Goal: Information Seeking & Learning: Learn about a topic

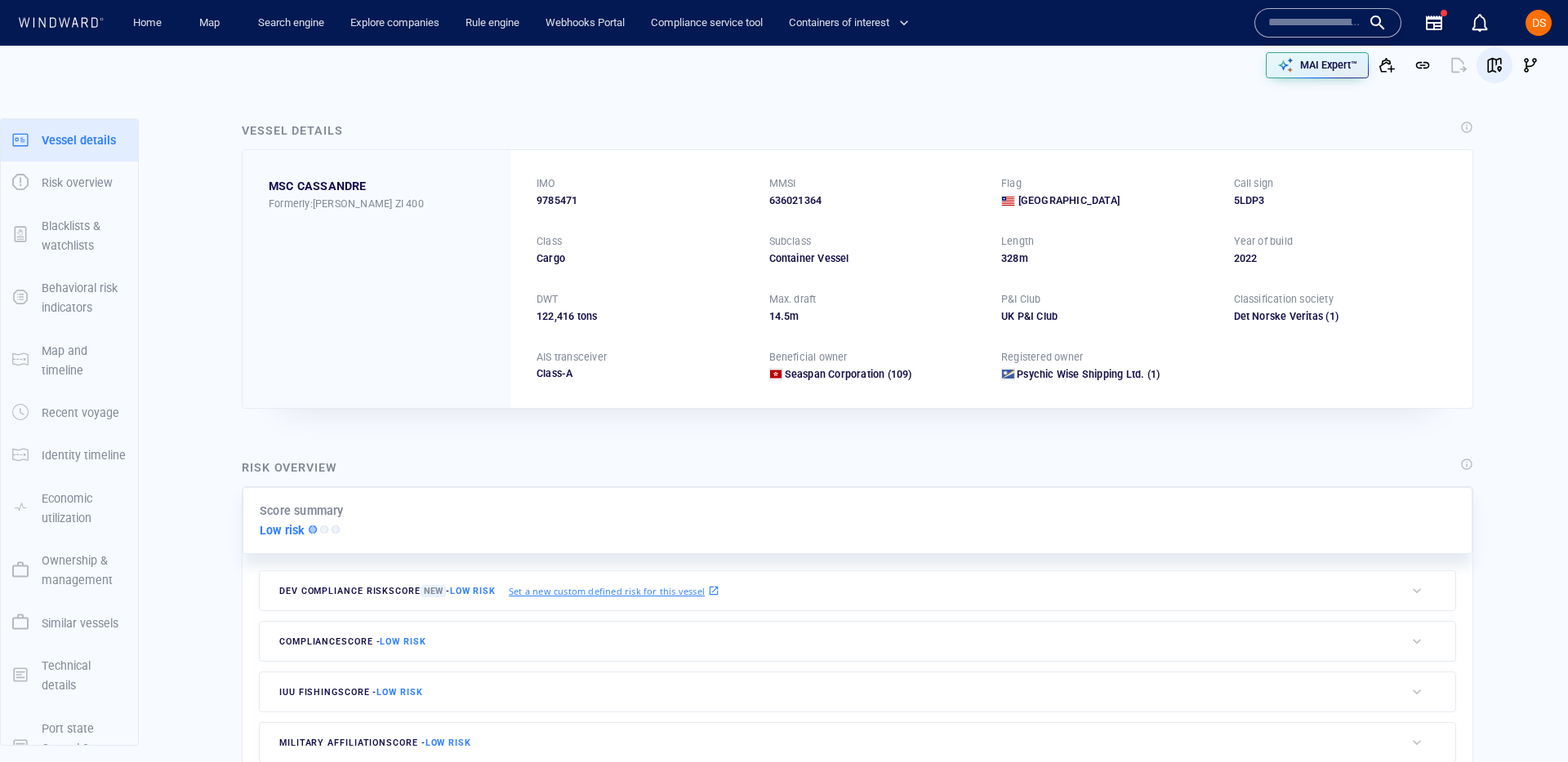
click at [1492, 64] on span "button" at bounding box center [1494, 65] width 16 height 16
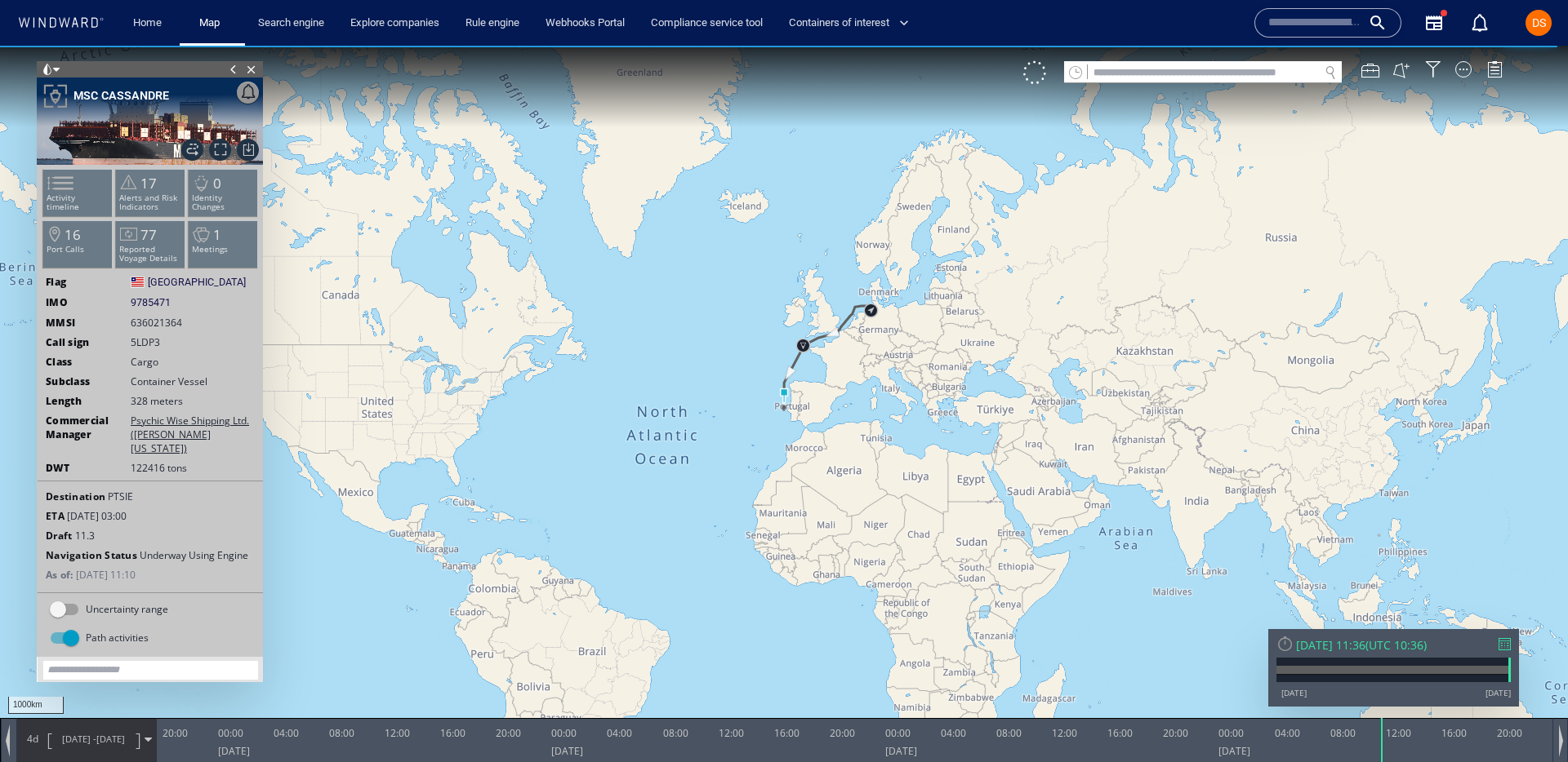
click at [1508, 649] on div at bounding box center [1505, 645] width 12 height 12
click at [1508, 649] on div "Wed 13/08/2025 11:36 ( UTC 10:36 ) 29/04/22 13/08/25" at bounding box center [1394, 668] width 251 height 78
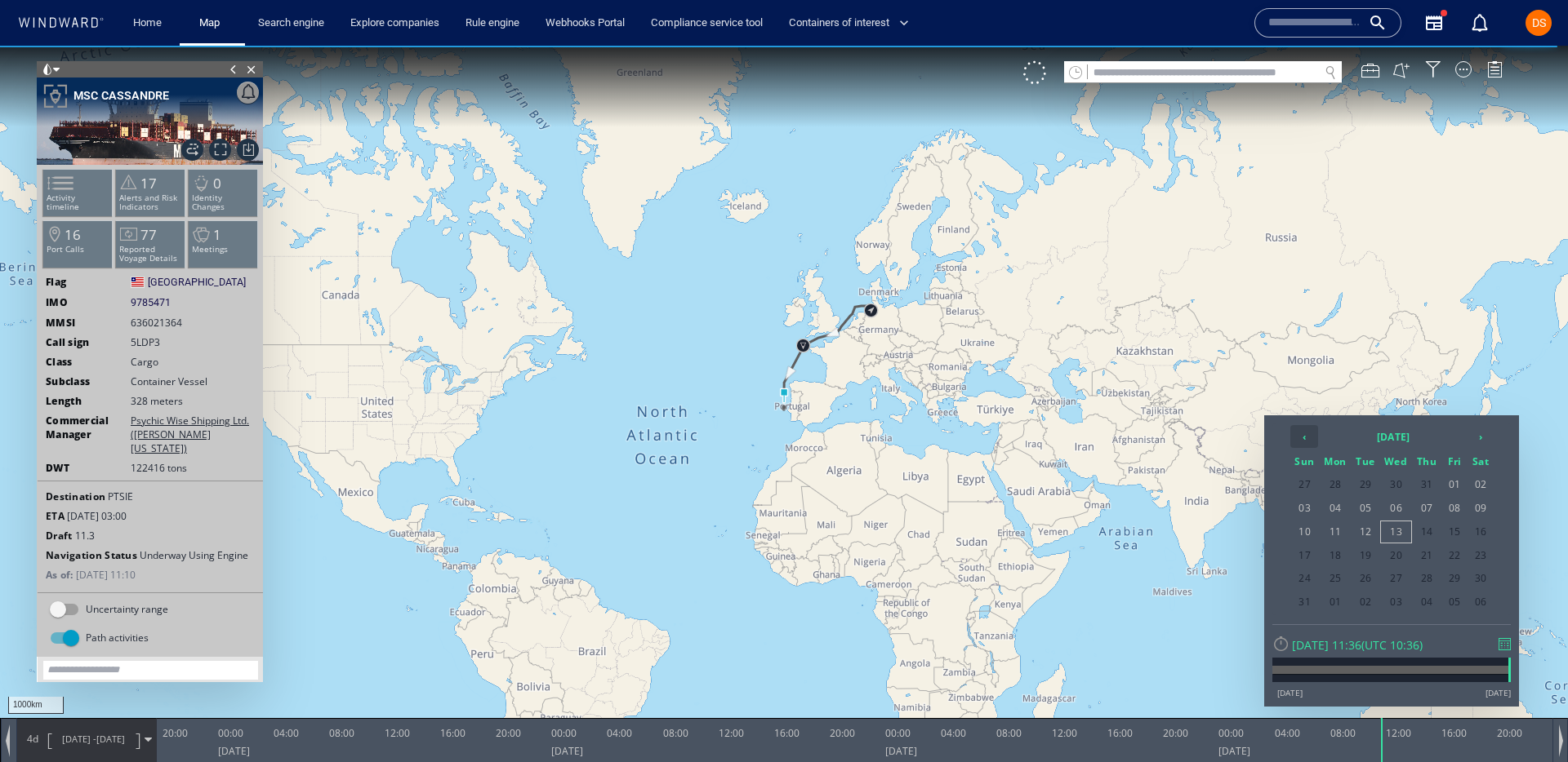
click at [1306, 431] on th "‹" at bounding box center [1304, 436] width 28 height 23
click at [1492, 436] on th "›" at bounding box center [1480, 436] width 25 height 23
click at [1403, 488] on span "02" at bounding box center [1396, 484] width 31 height 21
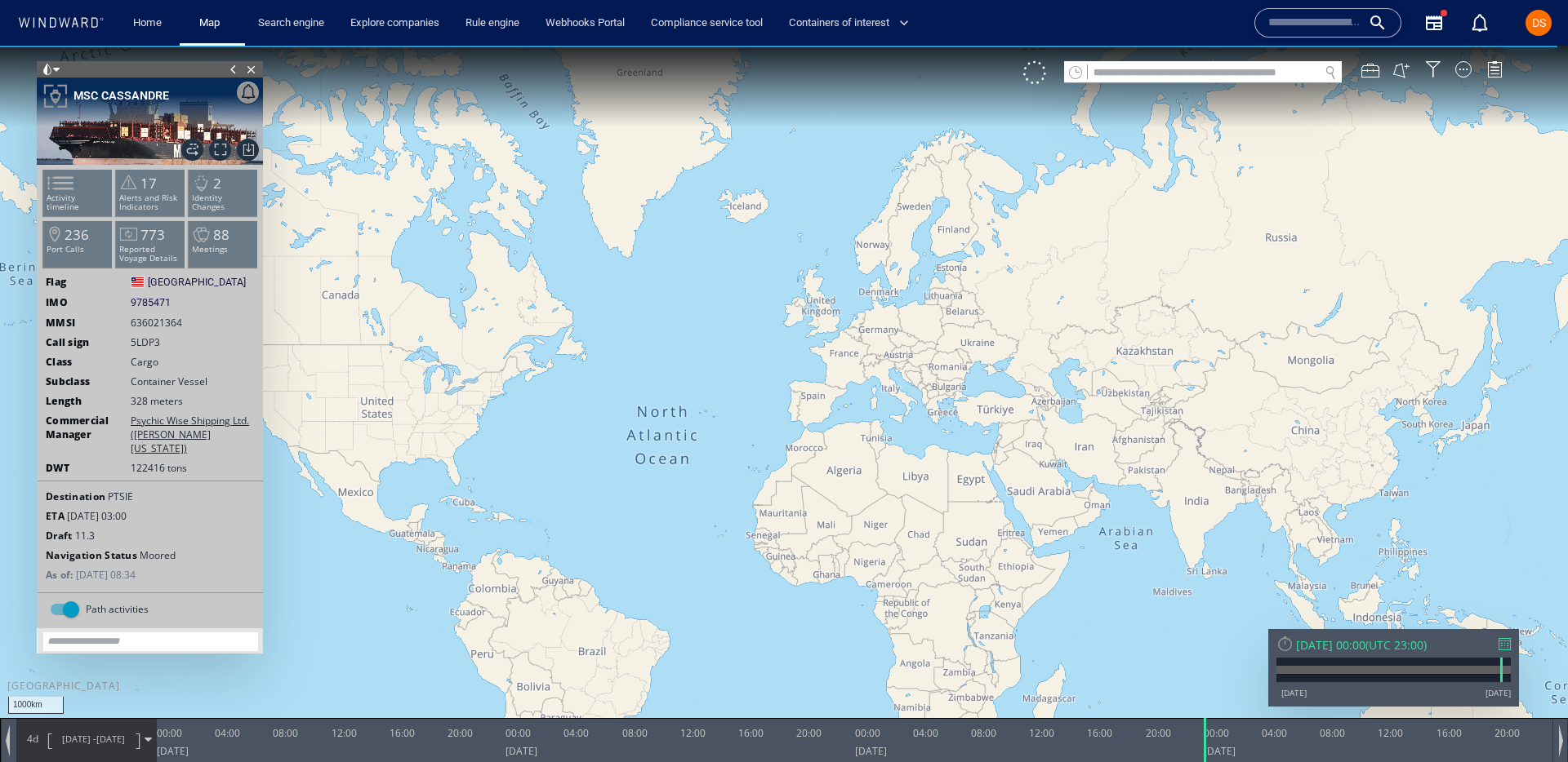
click at [59, 759] on span "28/06/25 - 02/07/25" at bounding box center [94, 739] width 83 height 41
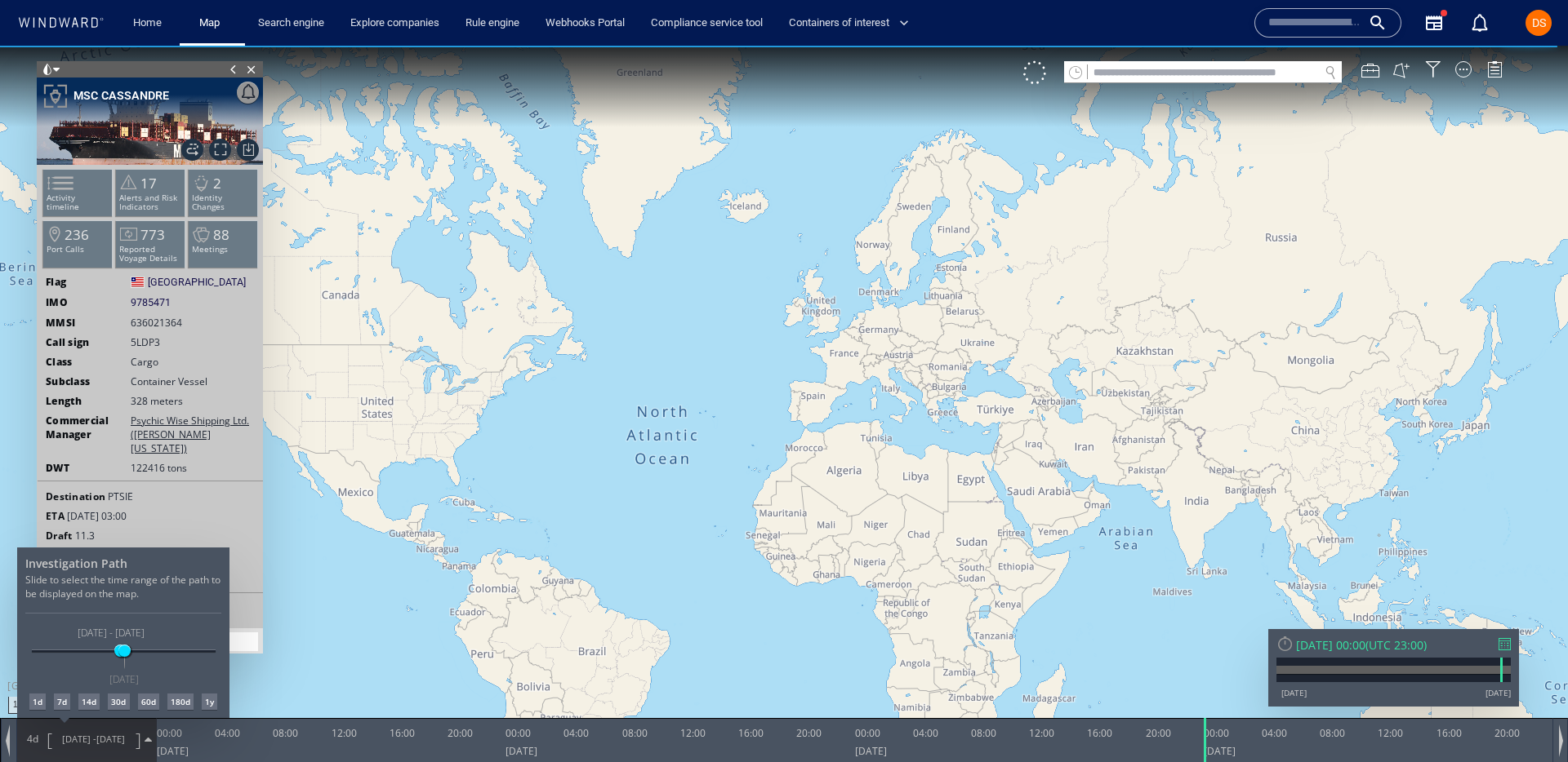
click at [36, 706] on div "1d" at bounding box center [37, 701] width 16 height 16
click at [221, 153] on div at bounding box center [784, 404] width 1568 height 716
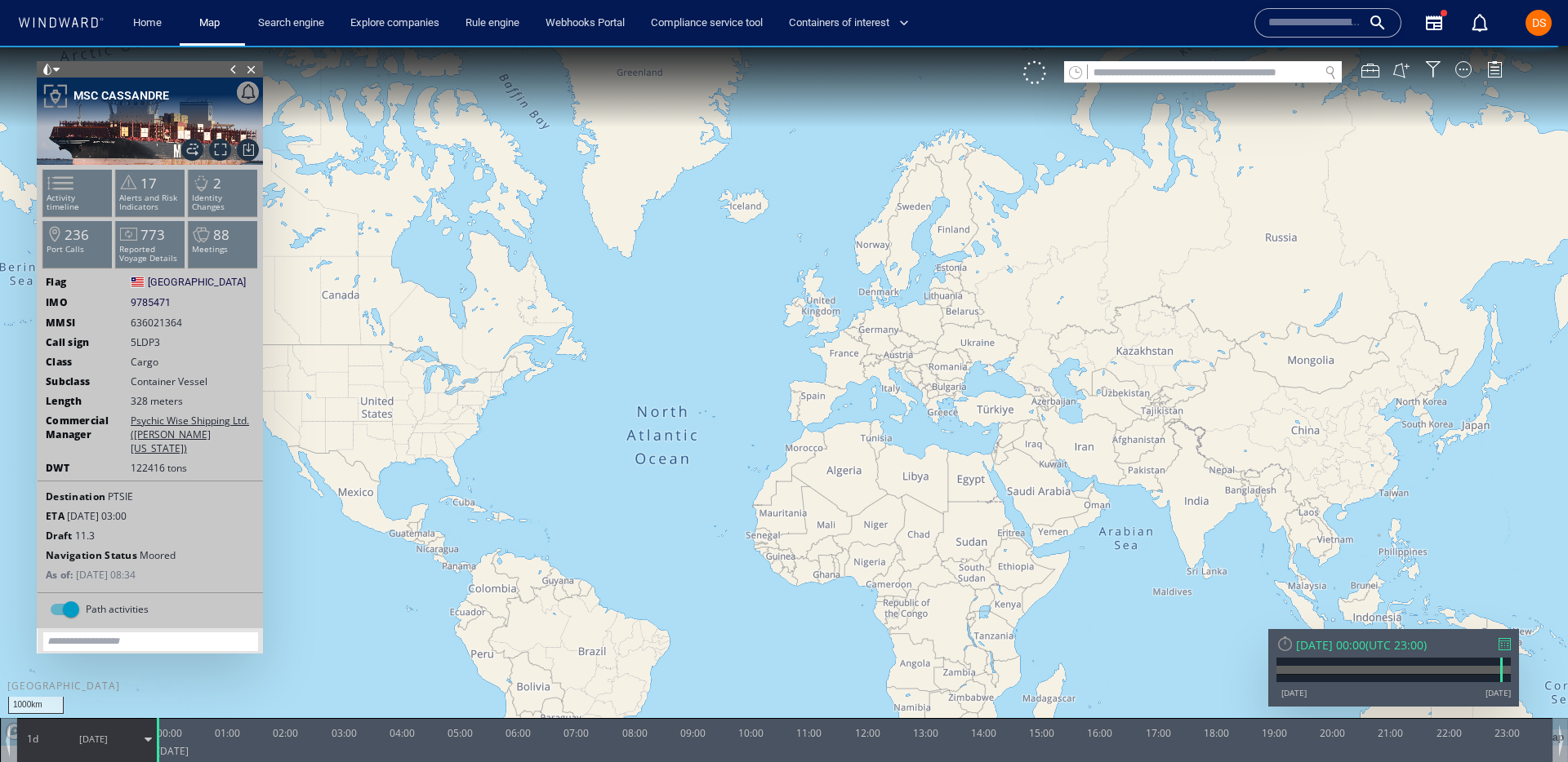
click at [221, 153] on span "Focus on vessel path." at bounding box center [220, 150] width 22 height 22
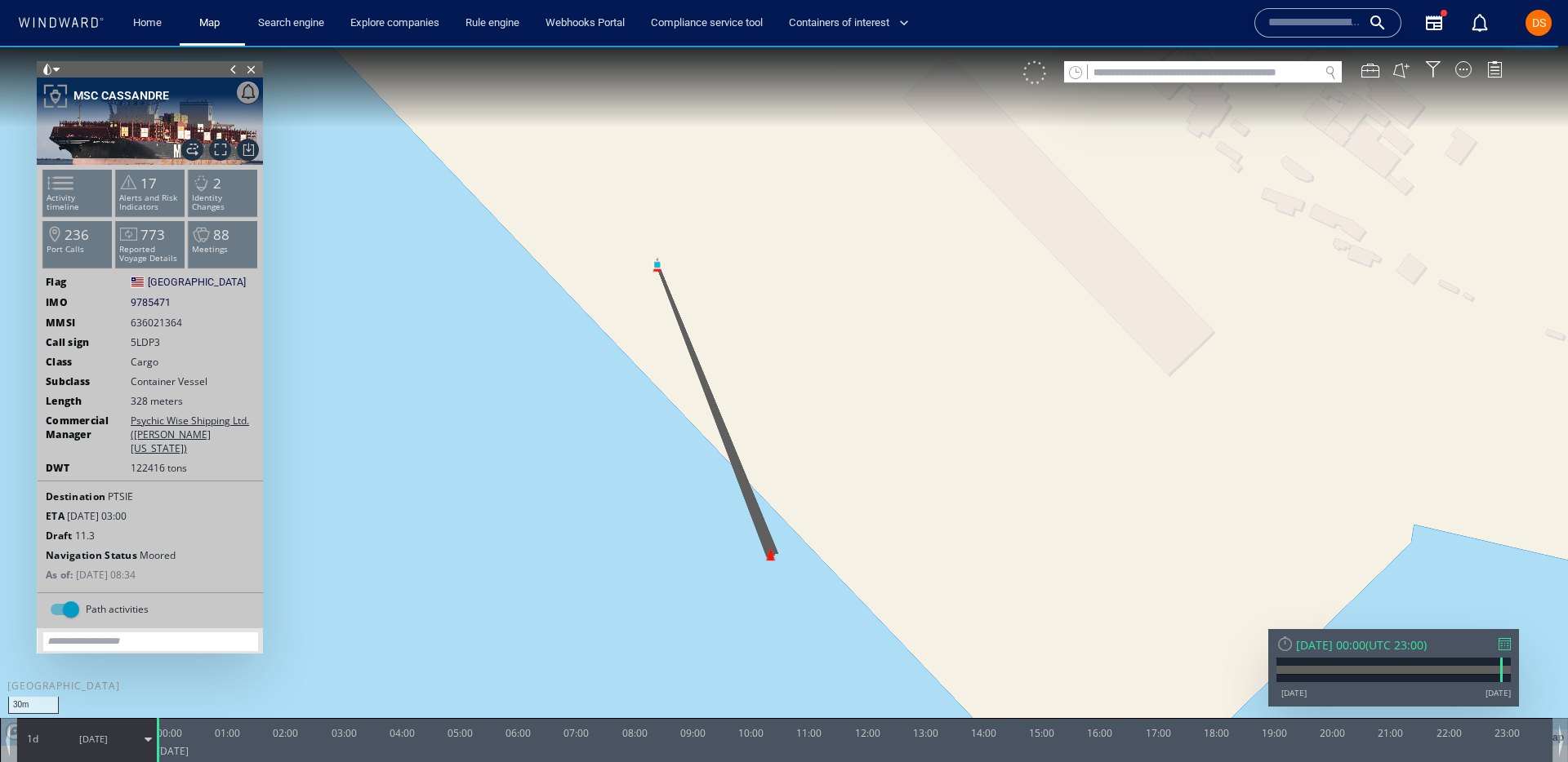
click at [1036, 80] on div at bounding box center [1035, 72] width 23 height 23
click at [1040, 69] on span "VM" at bounding box center [1048, 67] width 17 height 13
click at [1114, 73] on input "text" at bounding box center [1203, 73] width 231 height 22
paste input "*******"
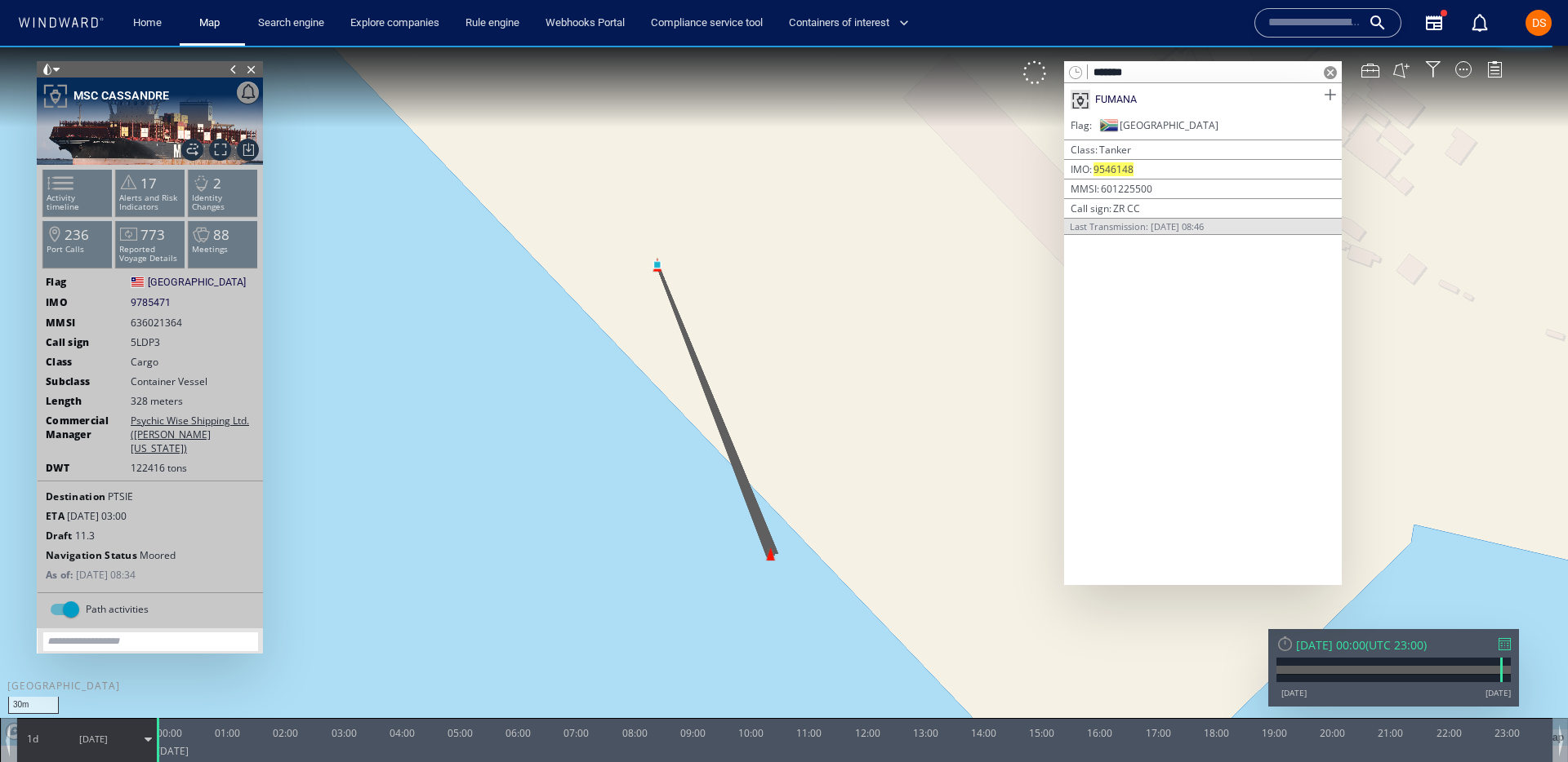
type input "*******"
click at [1329, 97] on span at bounding box center [1330, 95] width 20 height 20
click at [1330, 73] on span at bounding box center [1330, 72] width 13 height 13
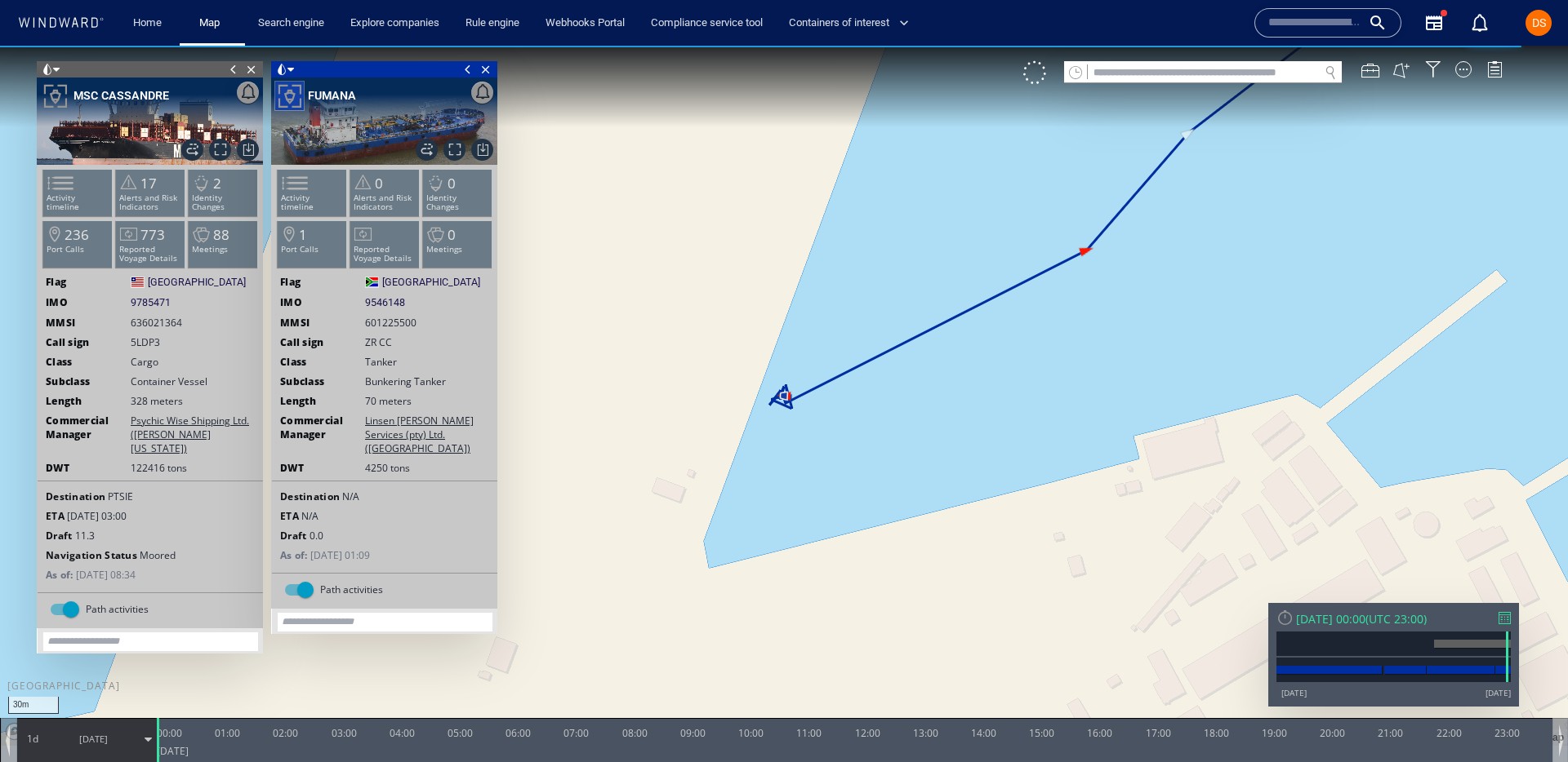
drag, startPoint x: 952, startPoint y: 254, endPoint x: 710, endPoint y: 411, distance: 288.5
click at [716, 406] on canvas "Map" at bounding box center [784, 395] width 1568 height 700
drag, startPoint x: 1011, startPoint y: 267, endPoint x: 602, endPoint y: 520, distance: 480.9
click at [602, 520] on canvas "Map" at bounding box center [784, 395] width 1568 height 700
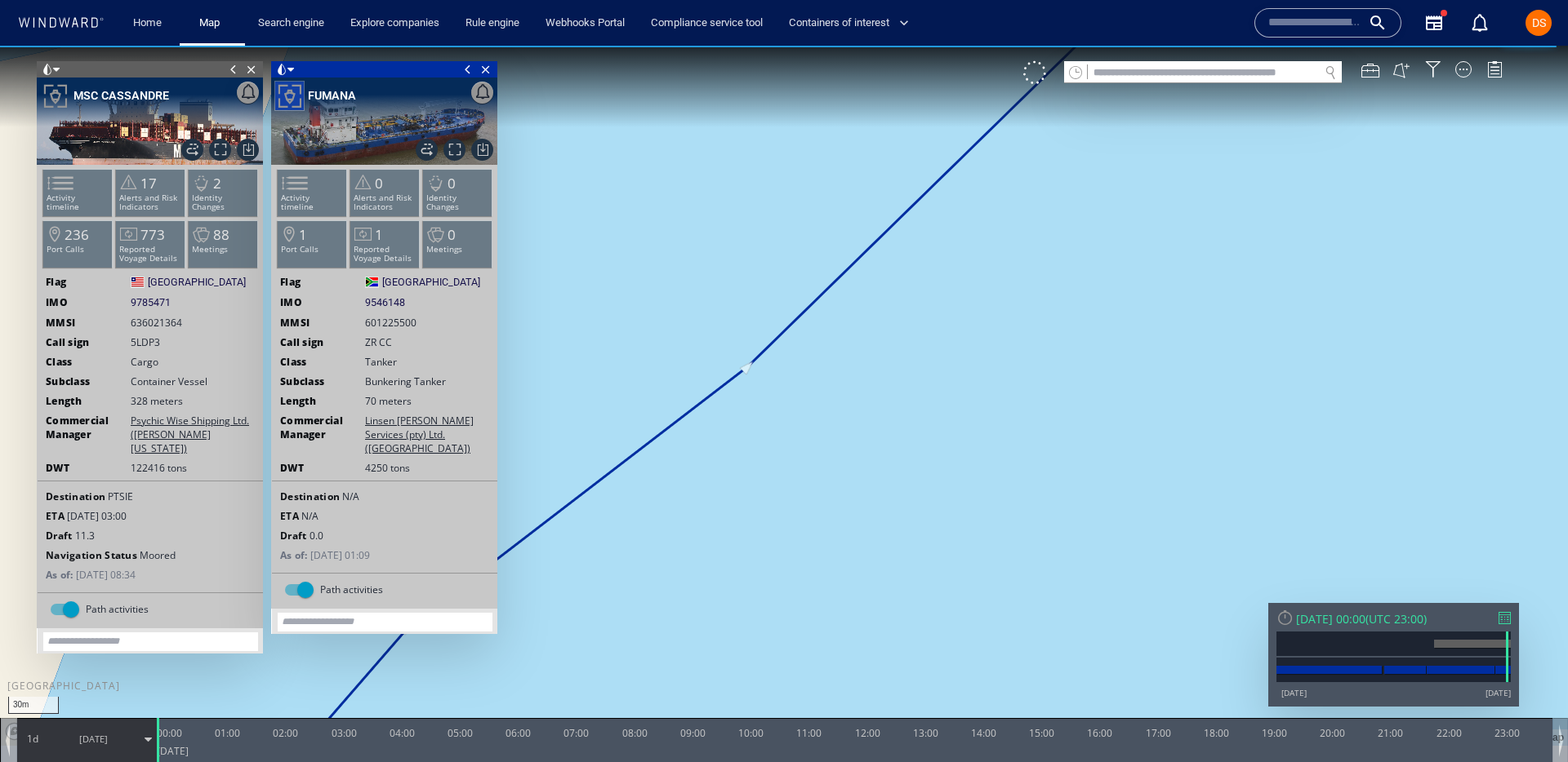
drag, startPoint x: 886, startPoint y: 330, endPoint x: 733, endPoint y: 589, distance: 300.8
click at [734, 586] on canvas "Map" at bounding box center [784, 395] width 1568 height 700
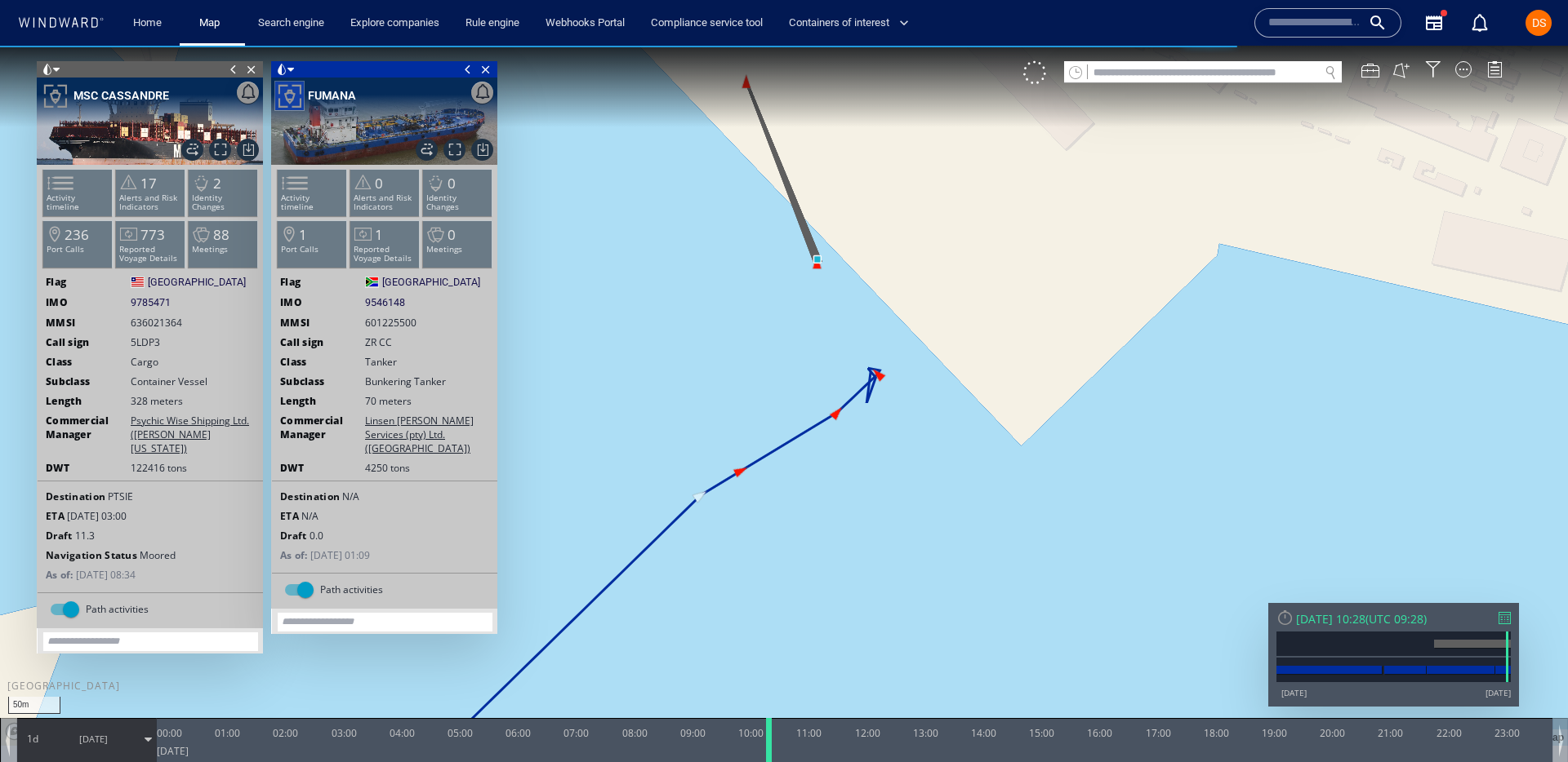
drag, startPoint x: 161, startPoint y: 738, endPoint x: 773, endPoint y: 730, distance: 612.1
click at [773, 730] on div at bounding box center [771, 740] width 16 height 44
drag, startPoint x: 773, startPoint y: 730, endPoint x: 1265, endPoint y: 729, distance: 492.0
click at [1265, 729] on div at bounding box center [1264, 740] width 16 height 44
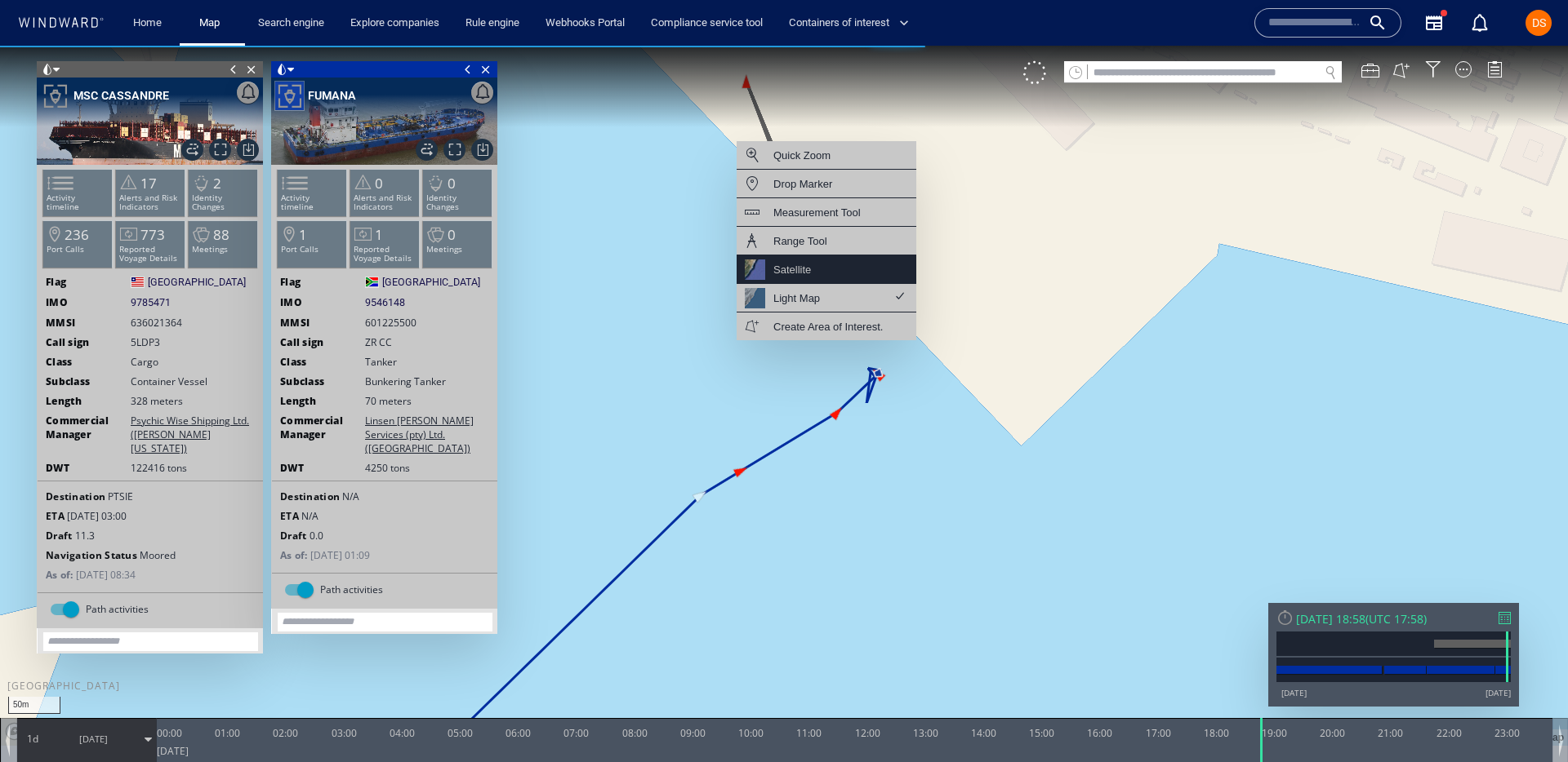
click at [823, 278] on div "Satellite" at bounding box center [827, 269] width 180 height 29
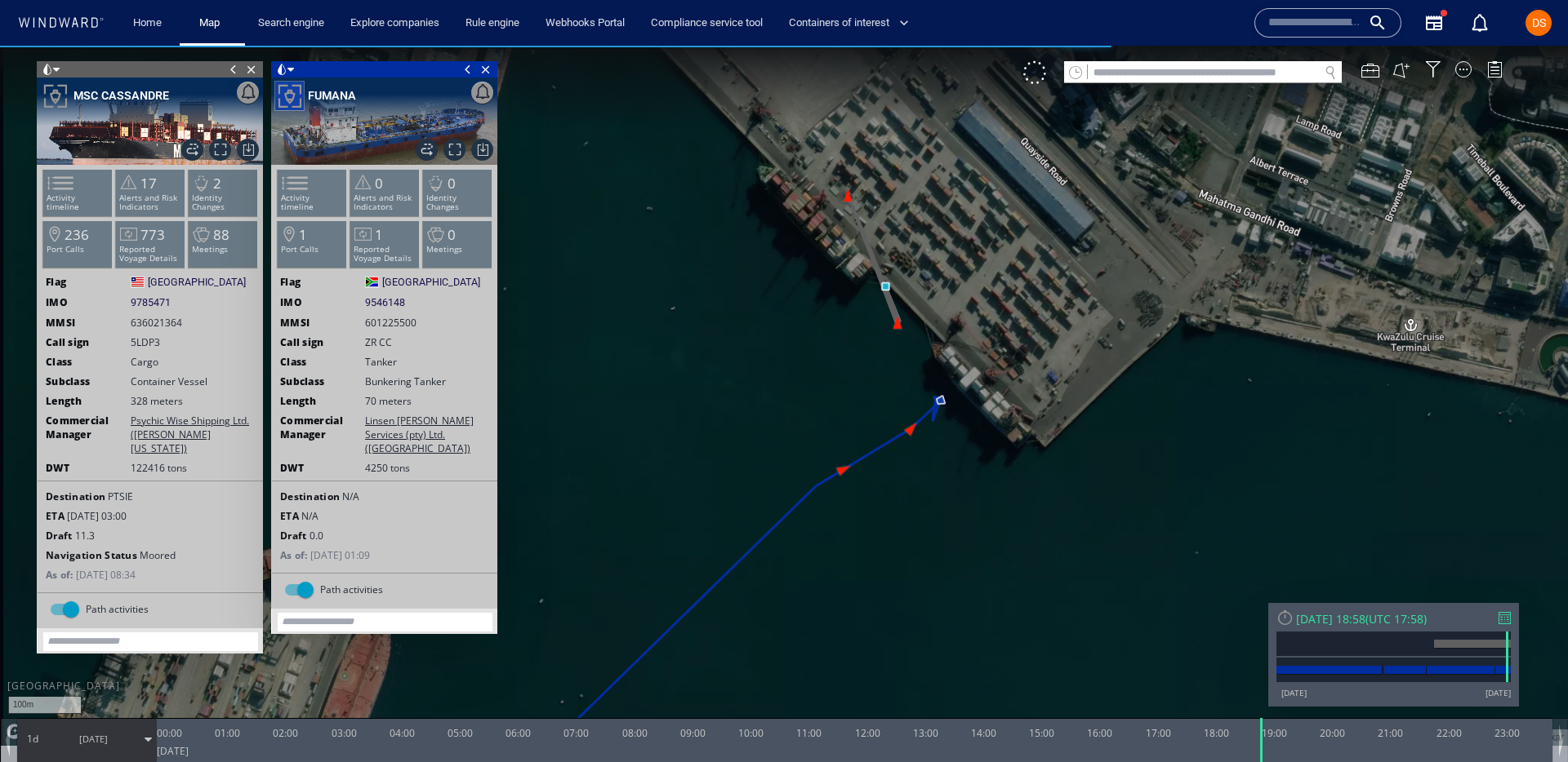
drag, startPoint x: 781, startPoint y: 359, endPoint x: 937, endPoint y: 427, distance: 170.2
click at [937, 427] on canvas "Map" at bounding box center [784, 395] width 1568 height 700
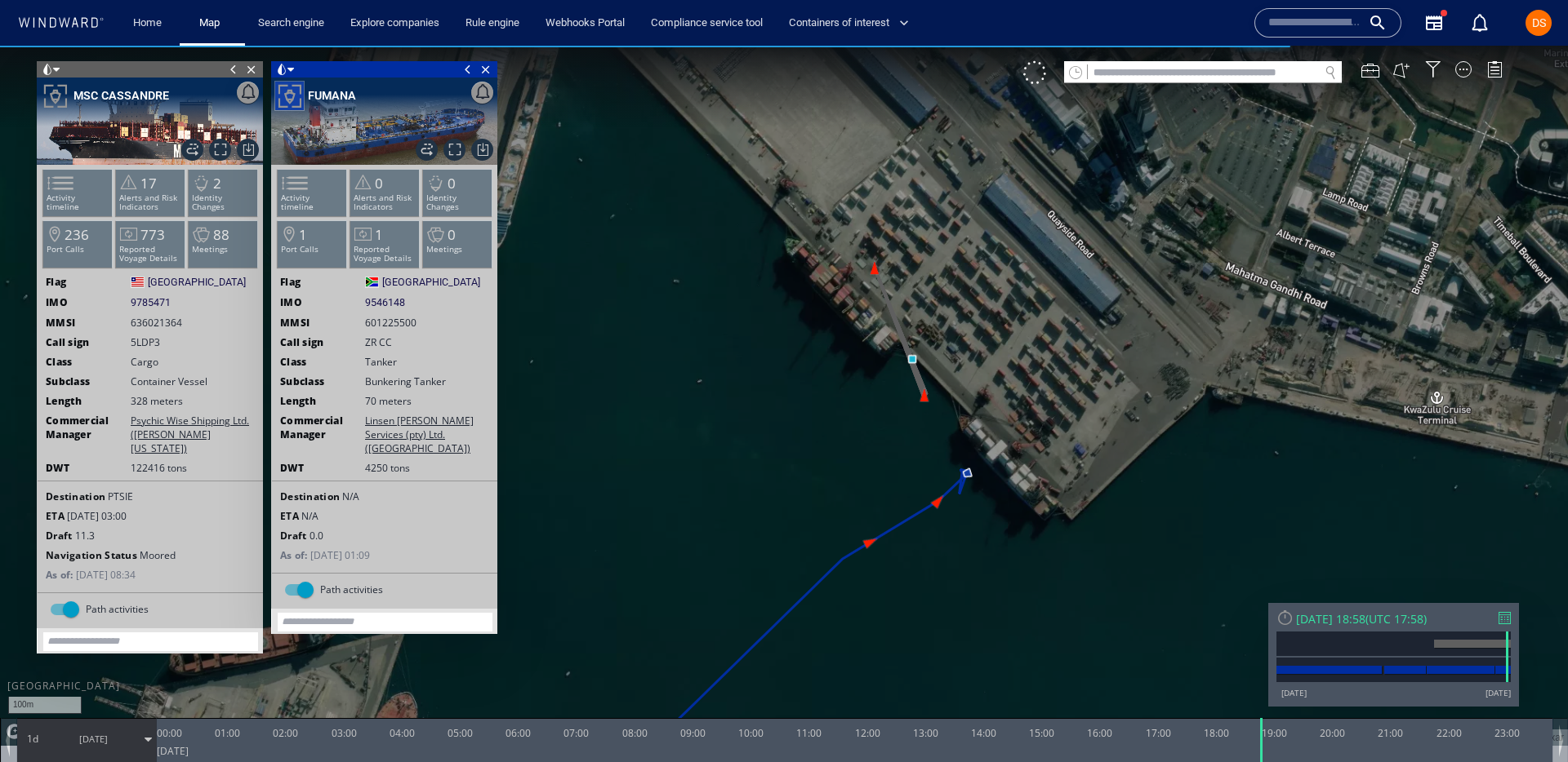
drag, startPoint x: 950, startPoint y: 417, endPoint x: 903, endPoint y: 452, distance: 58.6
click at [903, 453] on canvas "Map" at bounding box center [784, 395] width 1568 height 700
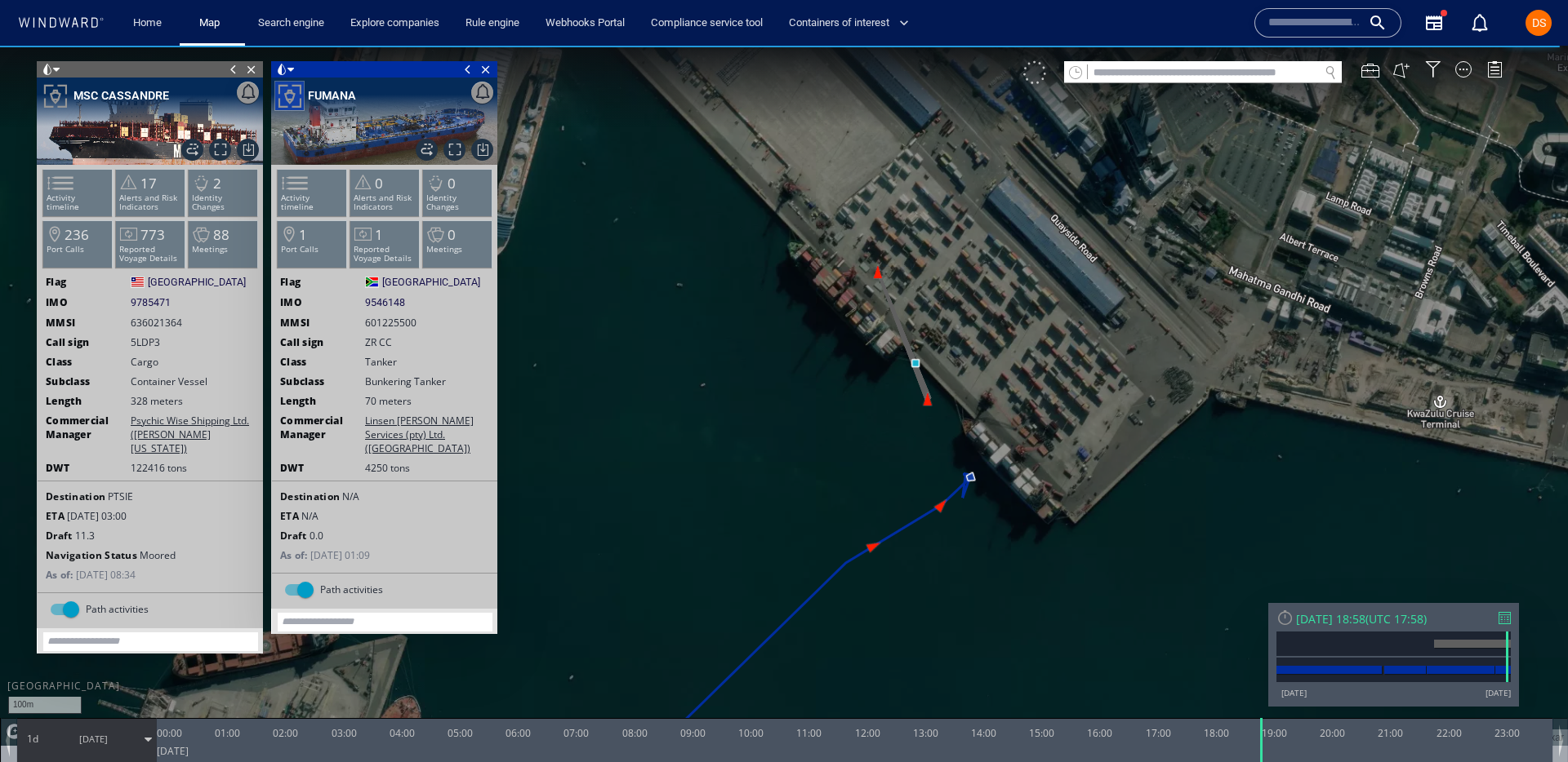
click at [1038, 64] on div at bounding box center [1035, 72] width 23 height 23
click at [1037, 73] on div "VM" at bounding box center [1035, 72] width 23 height 23
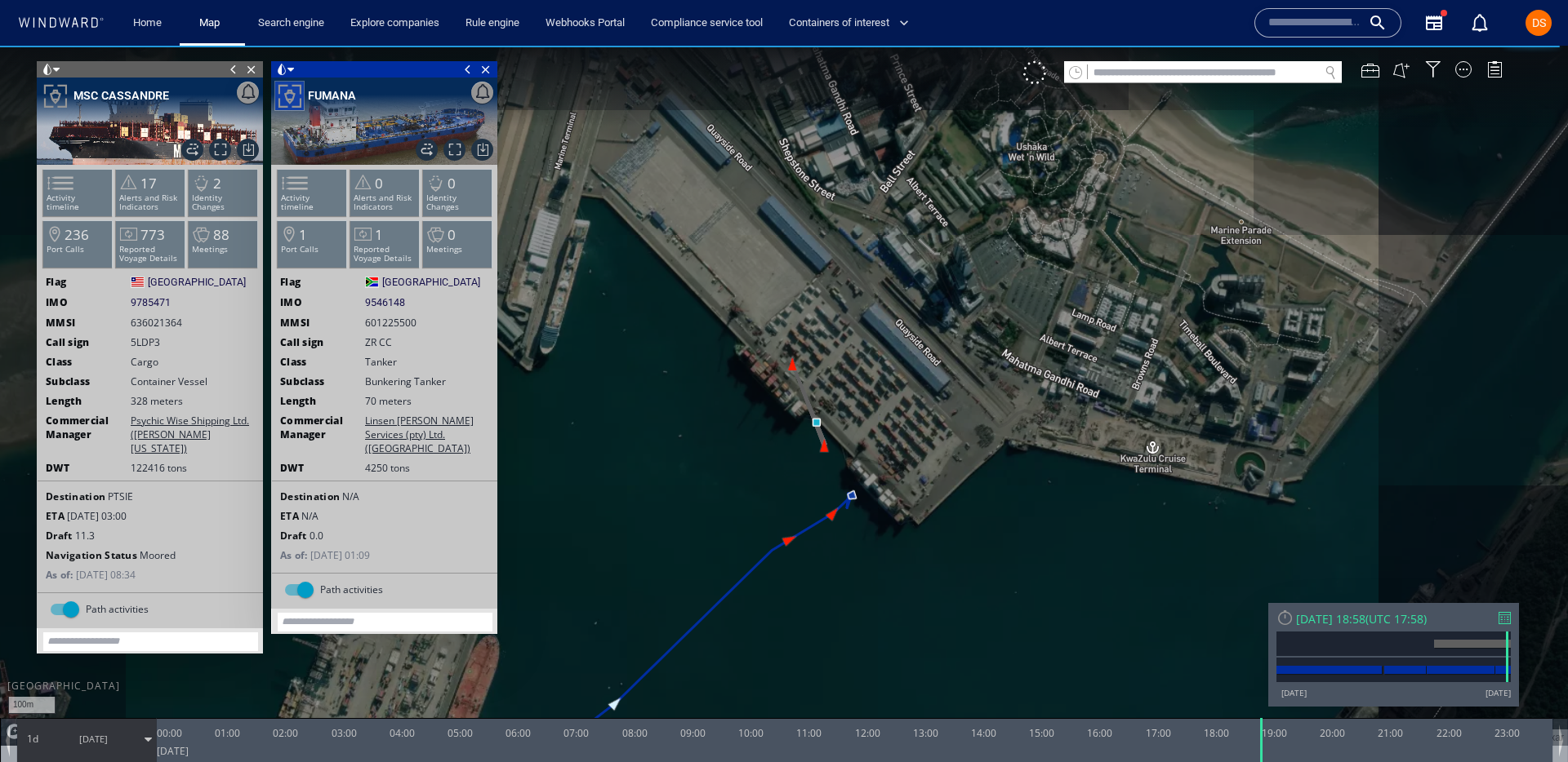
drag, startPoint x: 642, startPoint y: 532, endPoint x: 738, endPoint y: 439, distance: 133.7
click at [738, 439] on canvas "Map" at bounding box center [784, 395] width 1568 height 700
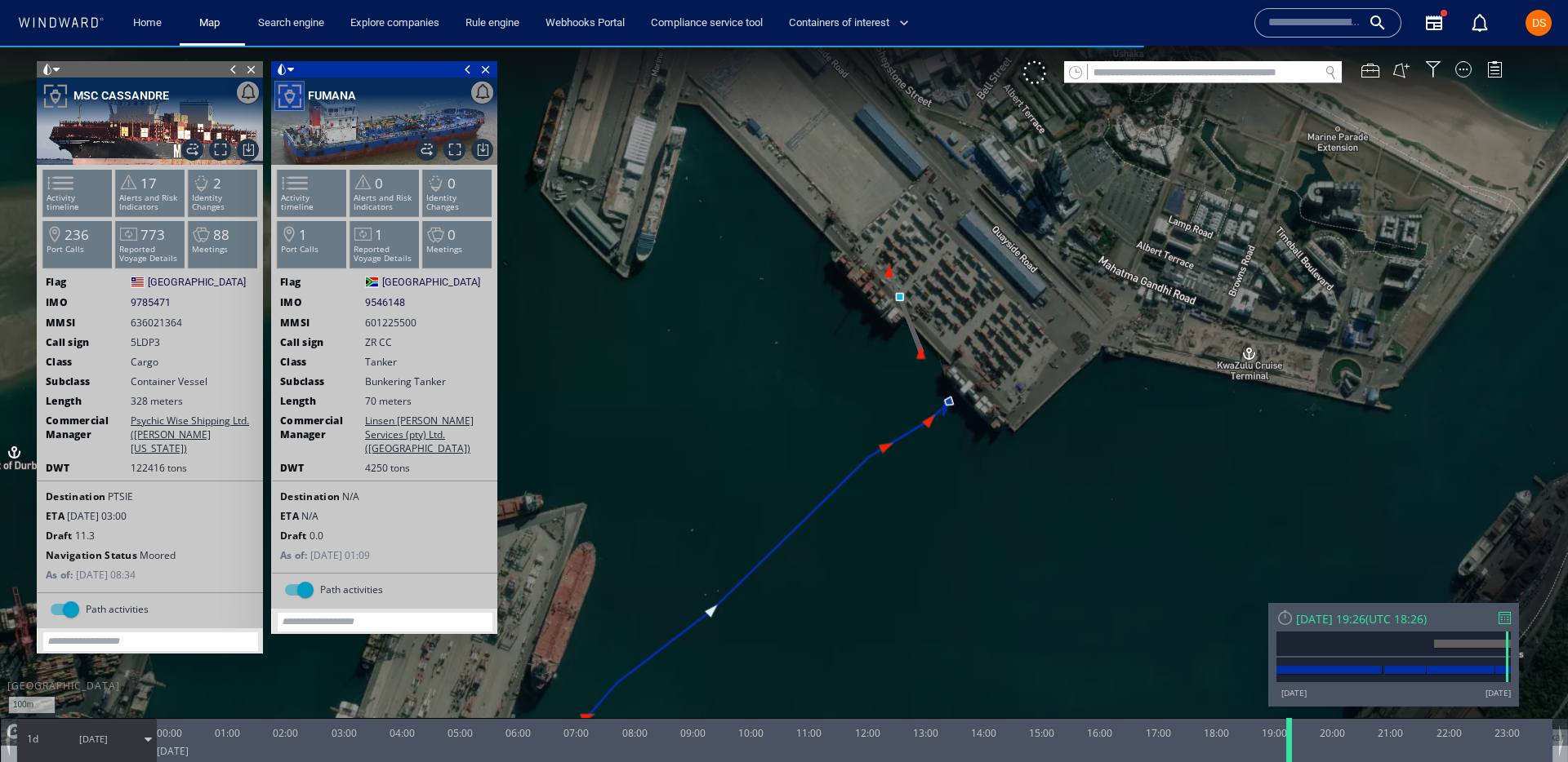
drag, startPoint x: 1258, startPoint y: 731, endPoint x: 1286, endPoint y: 727, distance: 28.3
click at [1286, 727] on div at bounding box center [1292, 740] width 16 height 44
drag, startPoint x: 1288, startPoint y: 738, endPoint x: 1451, endPoint y: 716, distance: 164.5
click at [1451, 46] on div "100m © Mapbox © OpenStreetMap Improve this map © Maxar 0 0 23:00 Wednesday 2 Ju…" at bounding box center [784, 46] width 1568 height 0
click at [1229, 569] on canvas "Map" at bounding box center [784, 395] width 1568 height 700
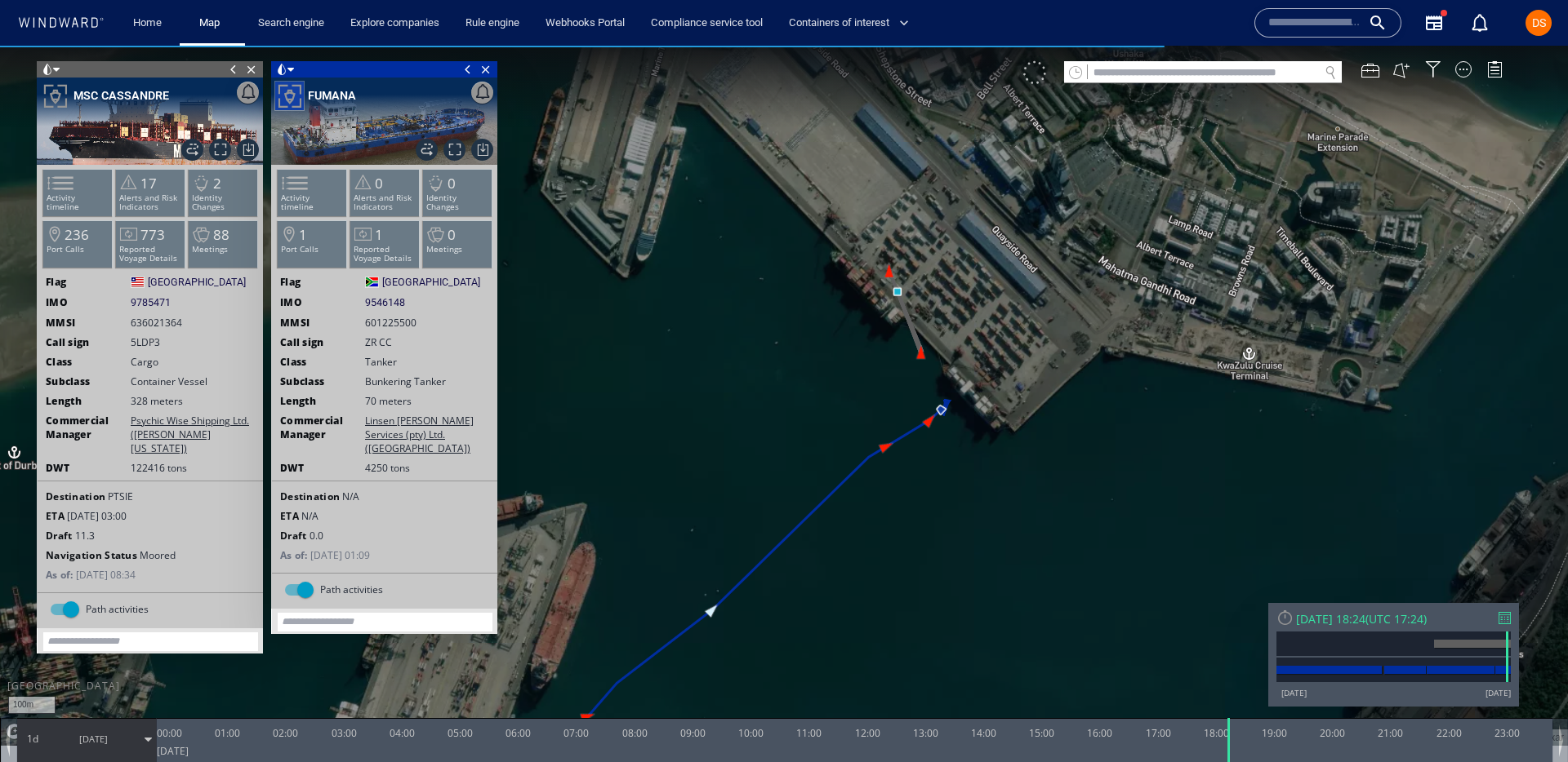
click at [1032, 76] on div at bounding box center [1035, 72] width 23 height 23
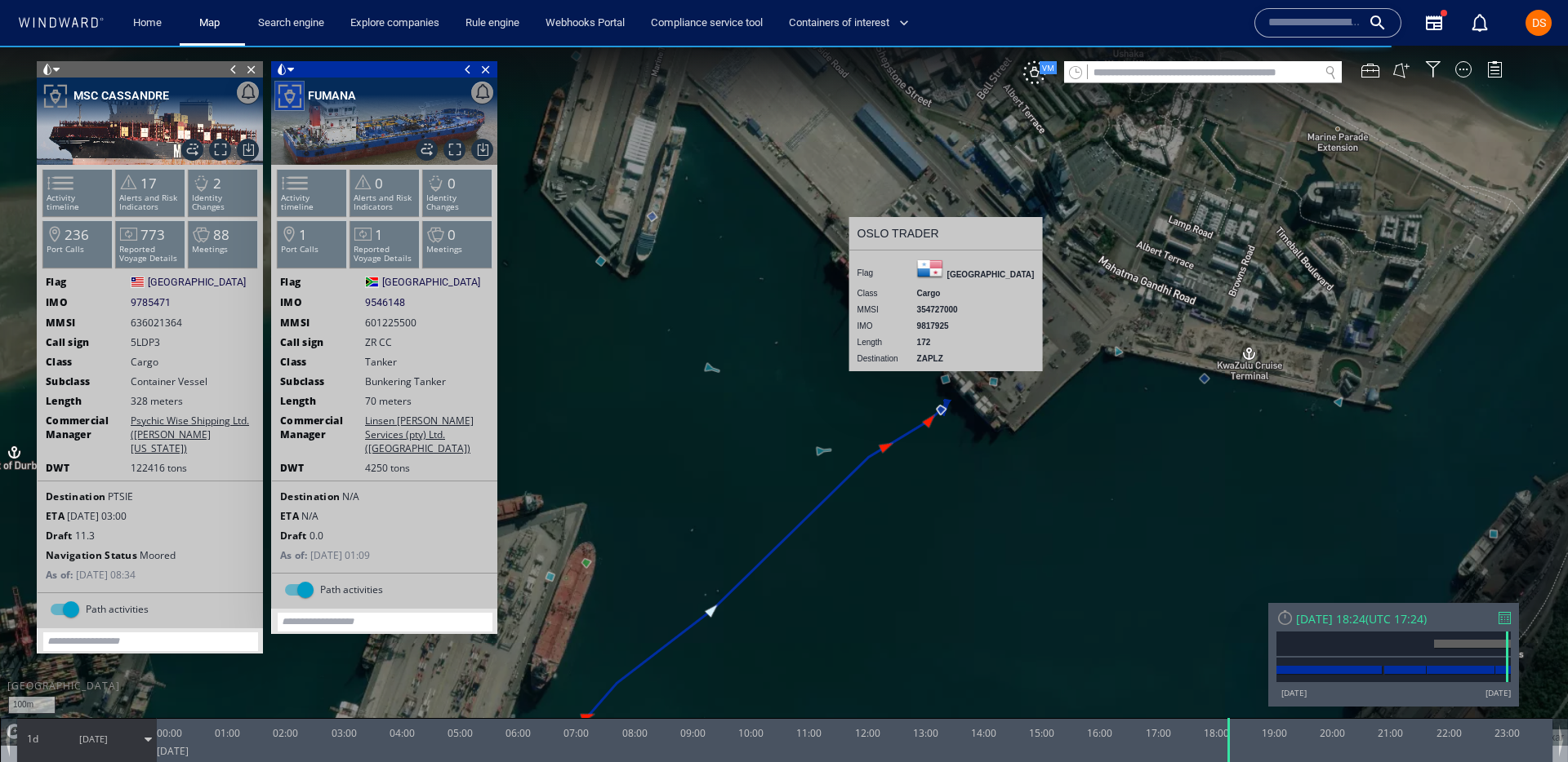
click at [947, 380] on canvas "Map" at bounding box center [784, 395] width 1568 height 700
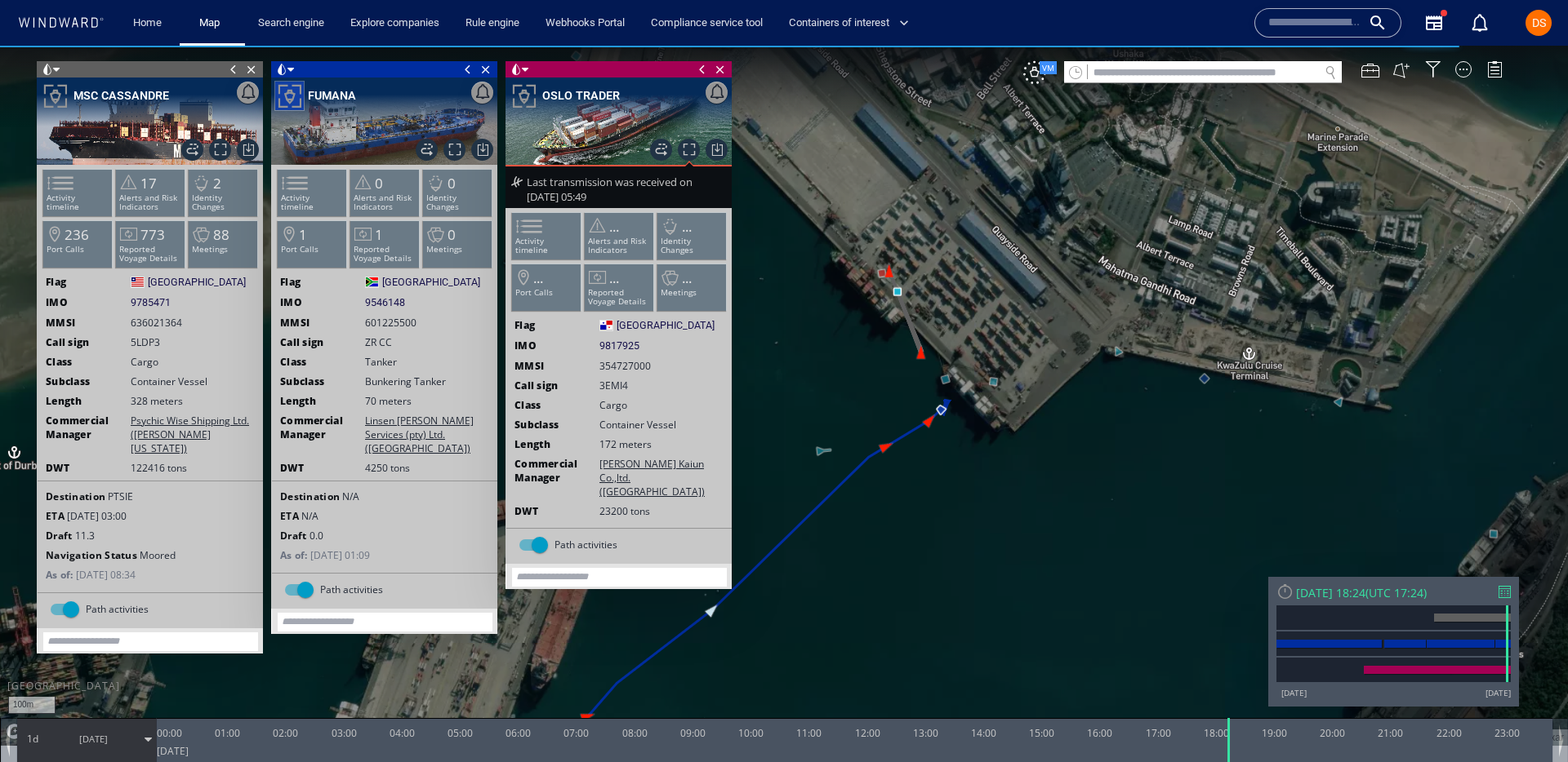
click at [470, 73] on span at bounding box center [467, 68] width 18 height 16
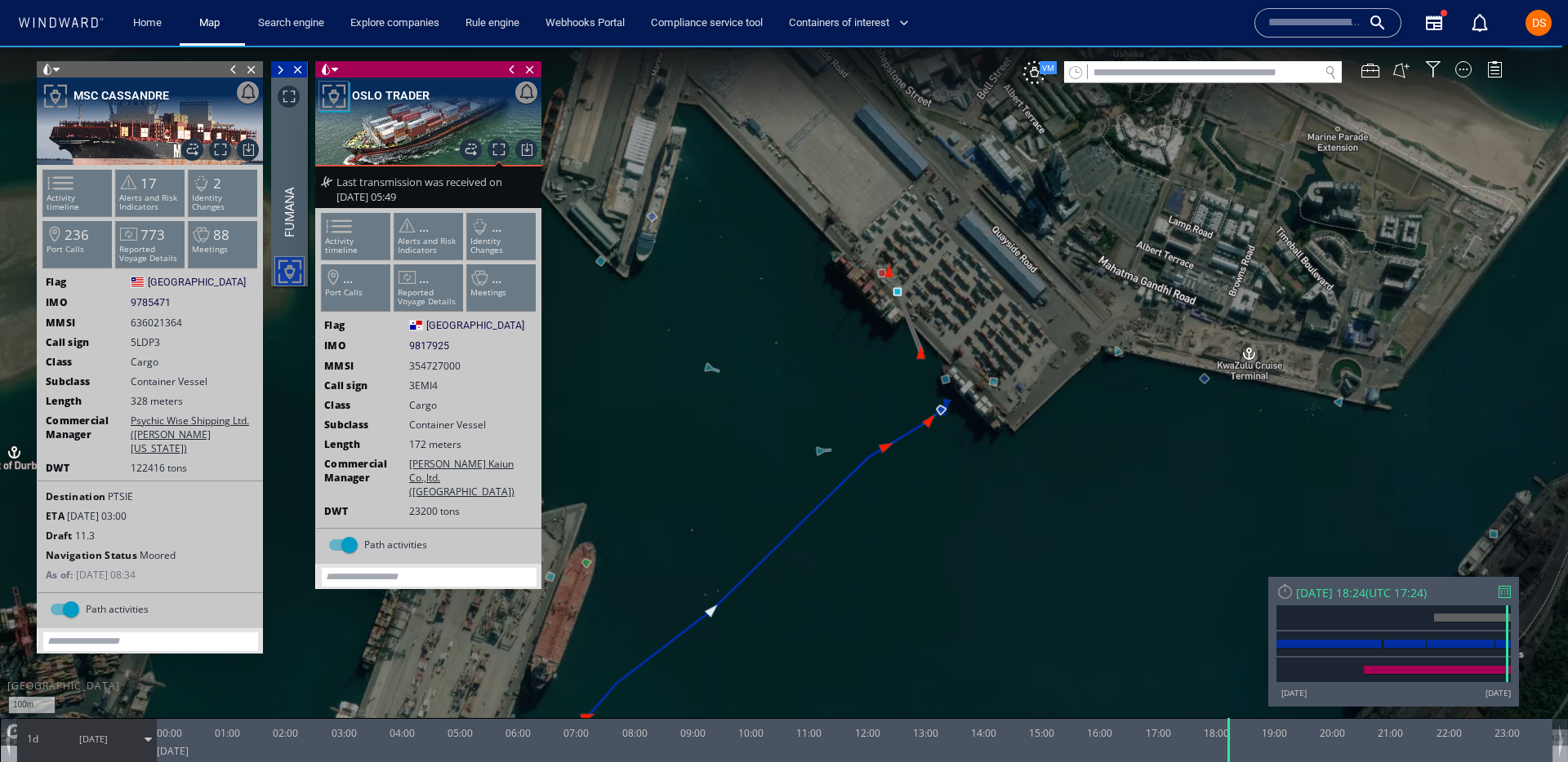
click at [511, 77] on span at bounding box center [511, 68] width 18 height 16
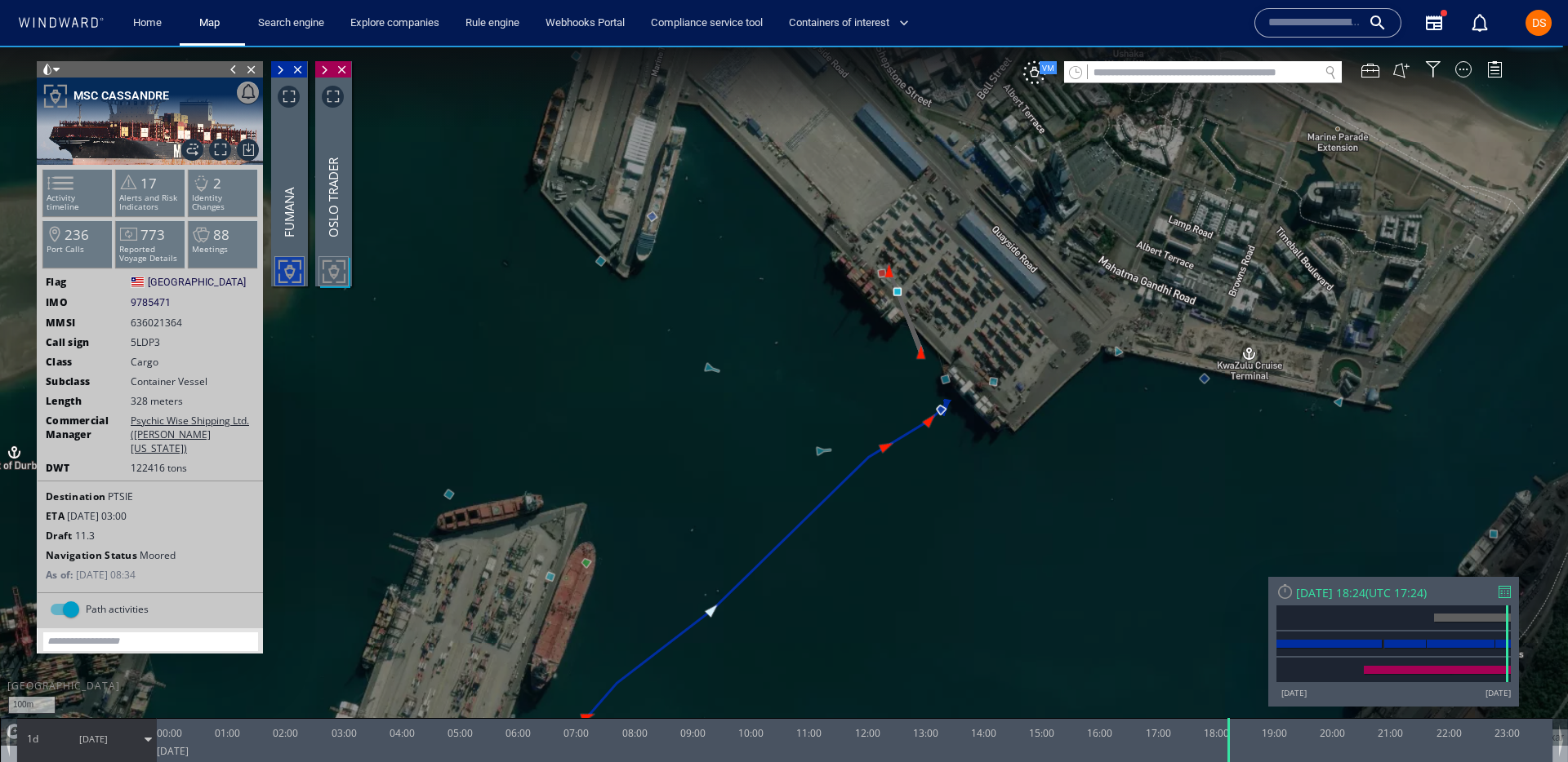
click at [234, 63] on span at bounding box center [233, 68] width 18 height 16
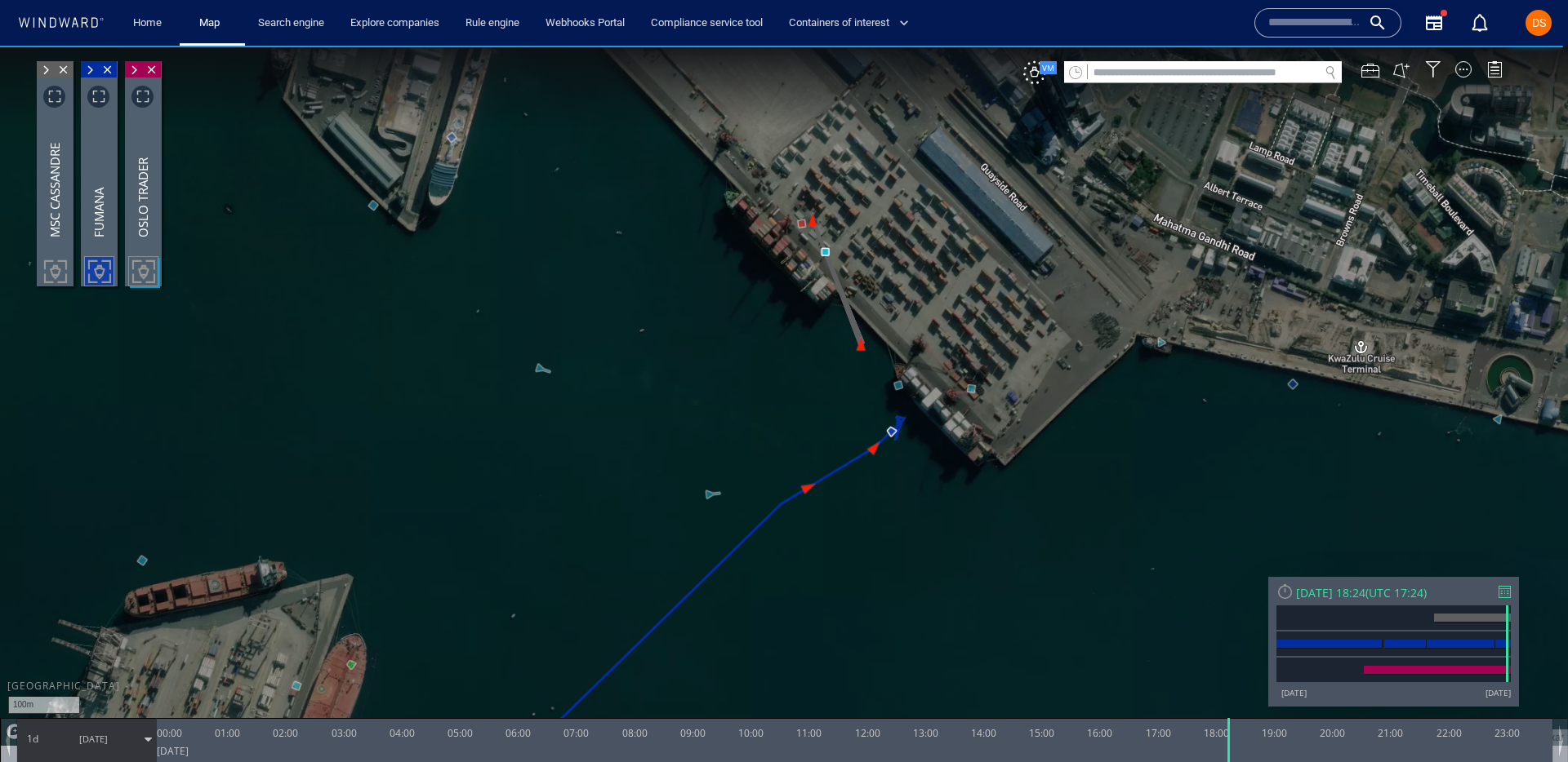
drag, startPoint x: 1006, startPoint y: 345, endPoint x: 1008, endPoint y: 377, distance: 32.1
click at [1008, 377] on canvas "Map" at bounding box center [784, 395] width 1568 height 700
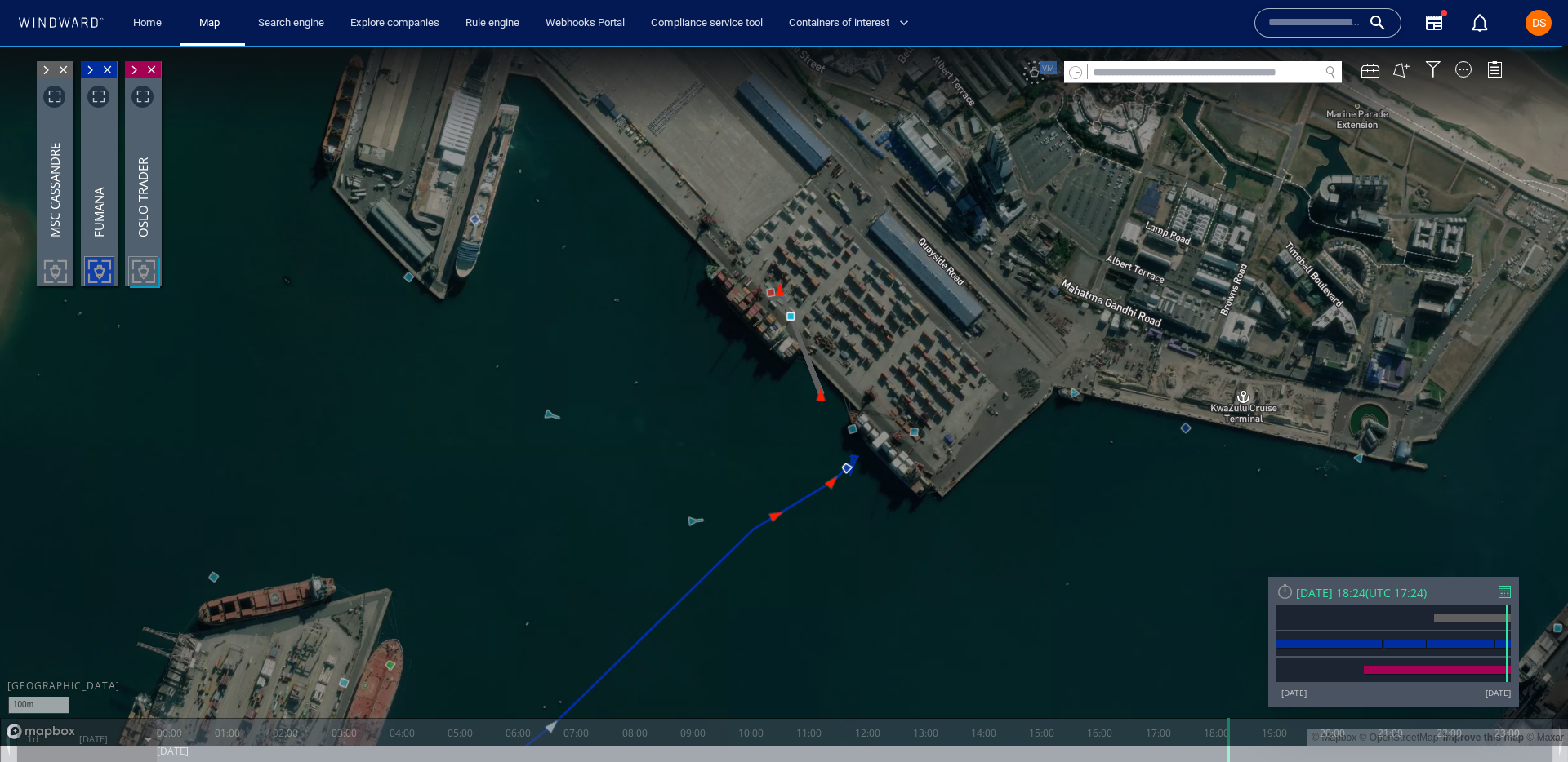
drag, startPoint x: 553, startPoint y: 310, endPoint x: 601, endPoint y: 352, distance: 63.8
click at [601, 352] on canvas "Map" at bounding box center [784, 395] width 1568 height 700
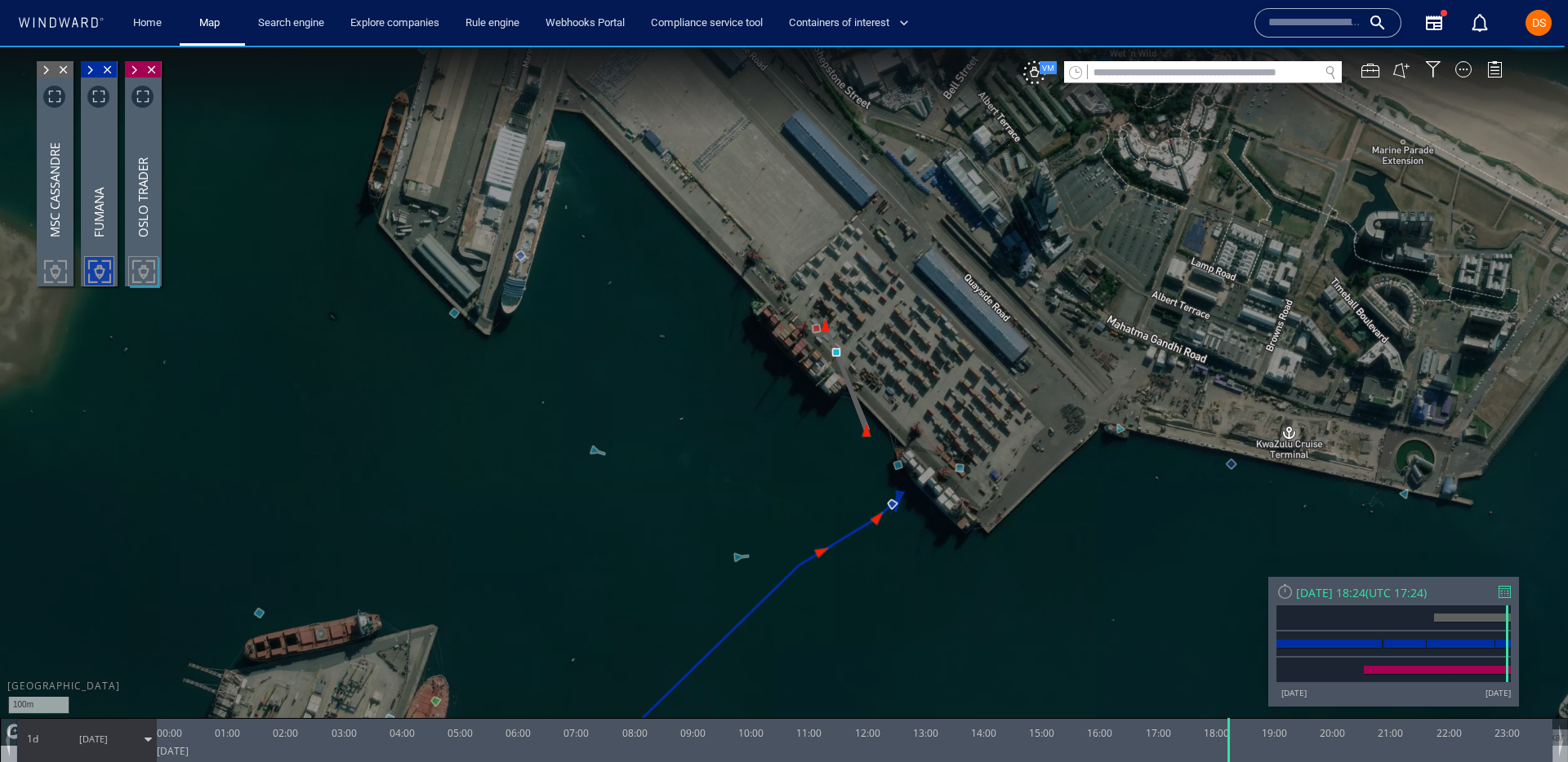
click at [1042, 85] on canvas "Map" at bounding box center [784, 395] width 1568 height 700
click at [1035, 75] on div "VM" at bounding box center [1035, 72] width 23 height 23
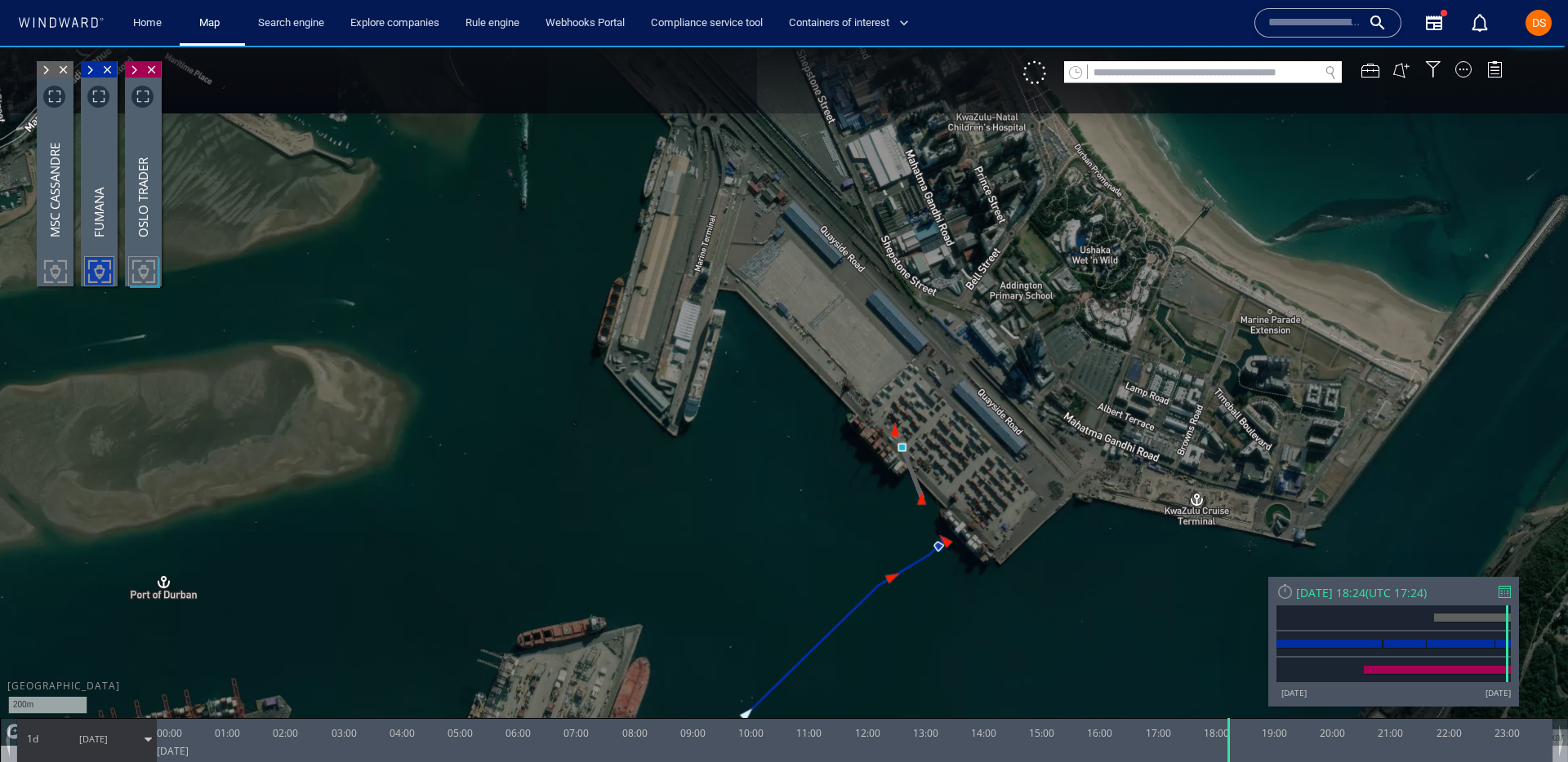
drag, startPoint x: 738, startPoint y: 379, endPoint x: 930, endPoint y: 209, distance: 256.4
click at [930, 209] on canvas "Map" at bounding box center [784, 395] width 1568 height 700
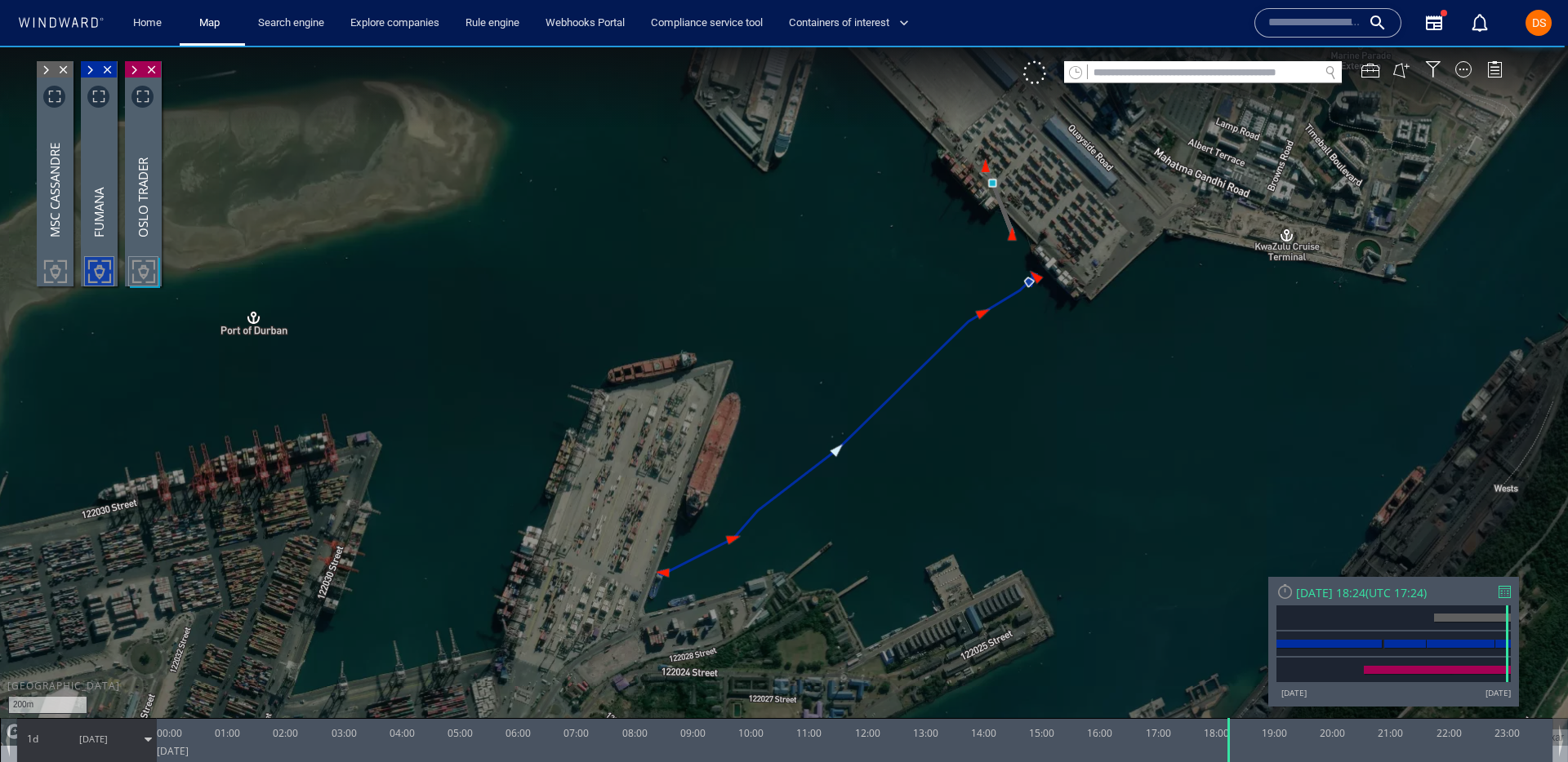
drag, startPoint x: 370, startPoint y: 546, endPoint x: 436, endPoint y: 487, distance: 88.5
click at [436, 487] on canvas "Map" at bounding box center [784, 395] width 1568 height 700
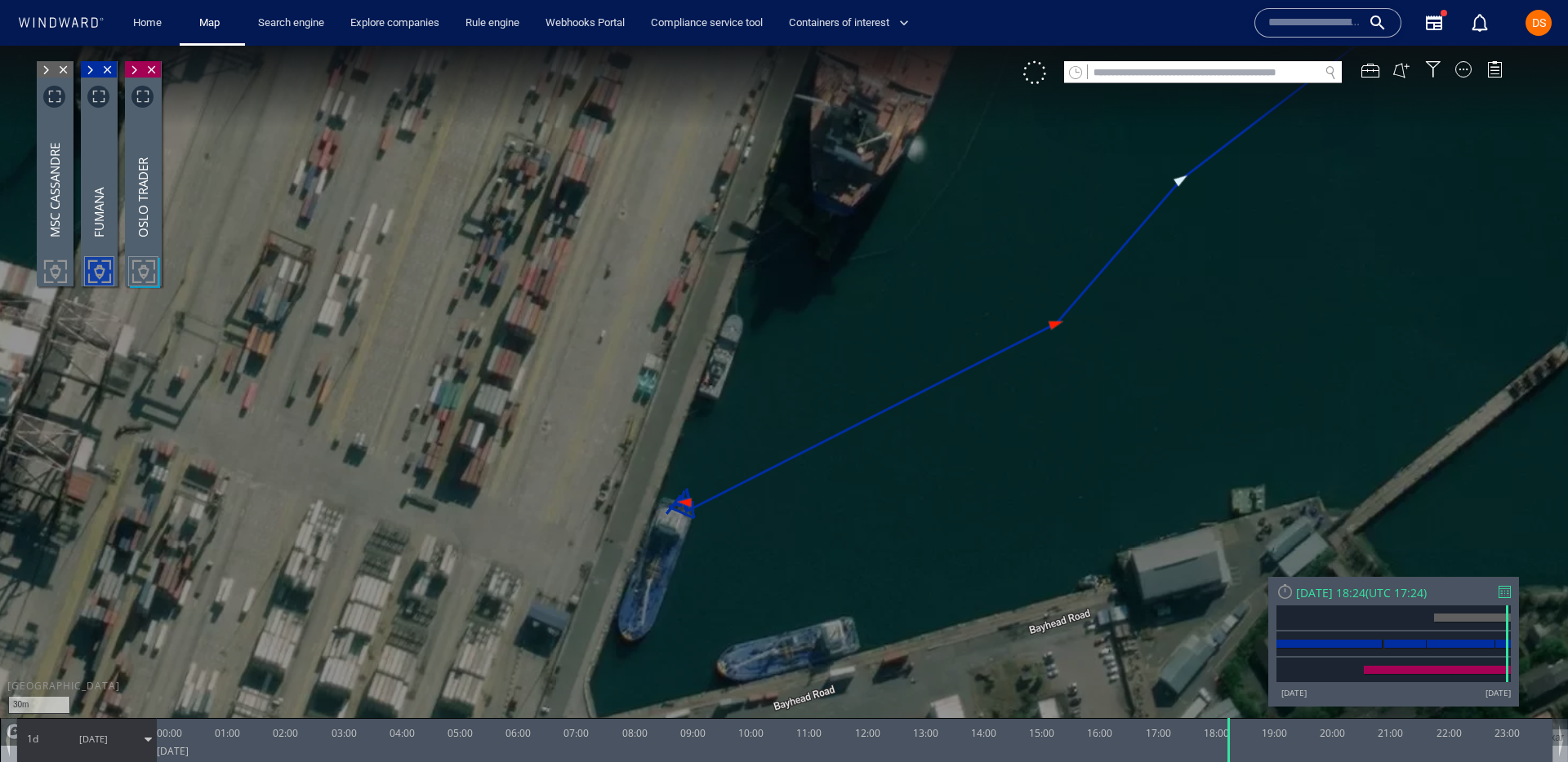
click at [85, 71] on span at bounding box center [90, 69] width 18 height 16
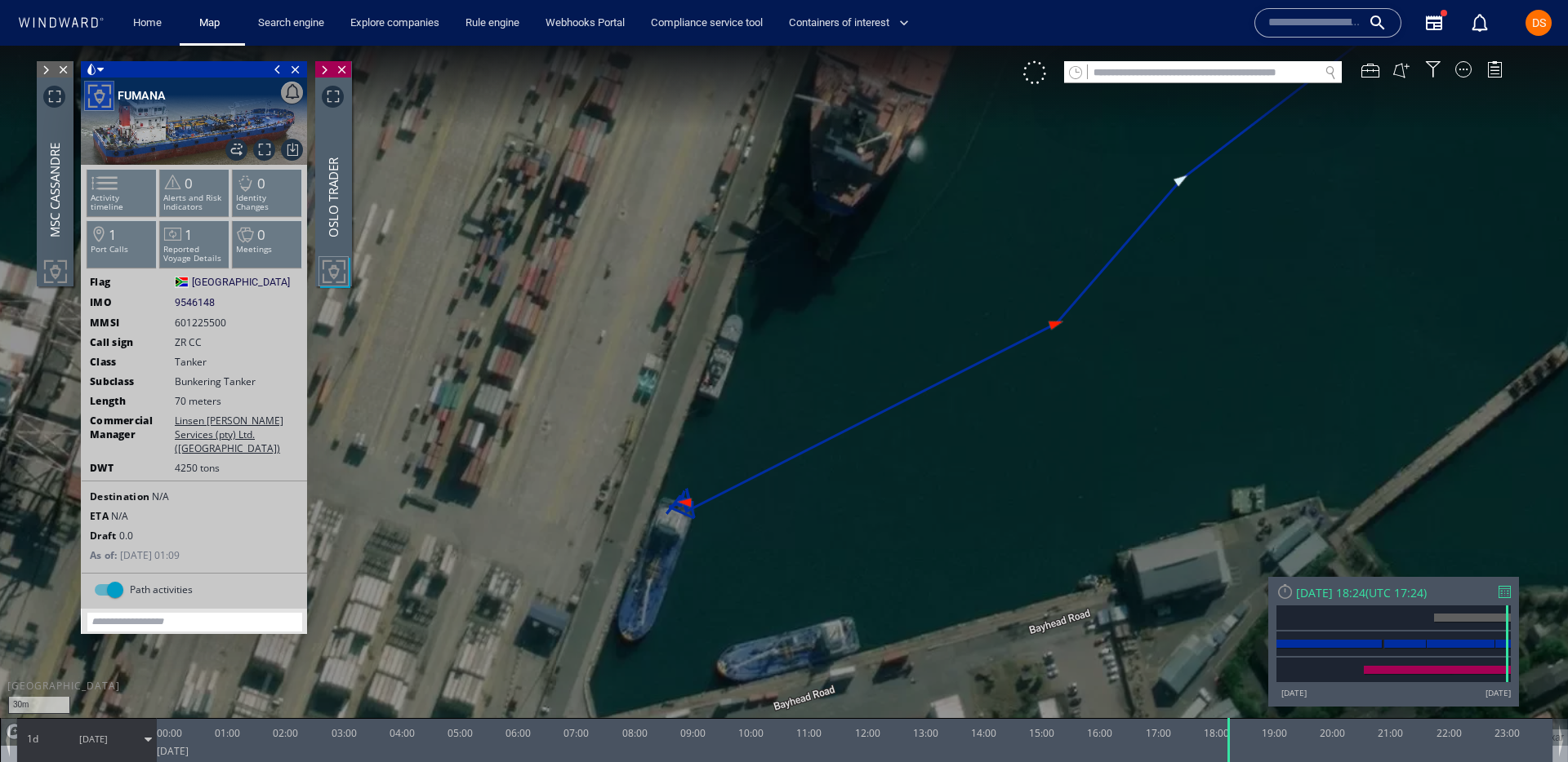
click at [277, 68] on span at bounding box center [277, 68] width 18 height 16
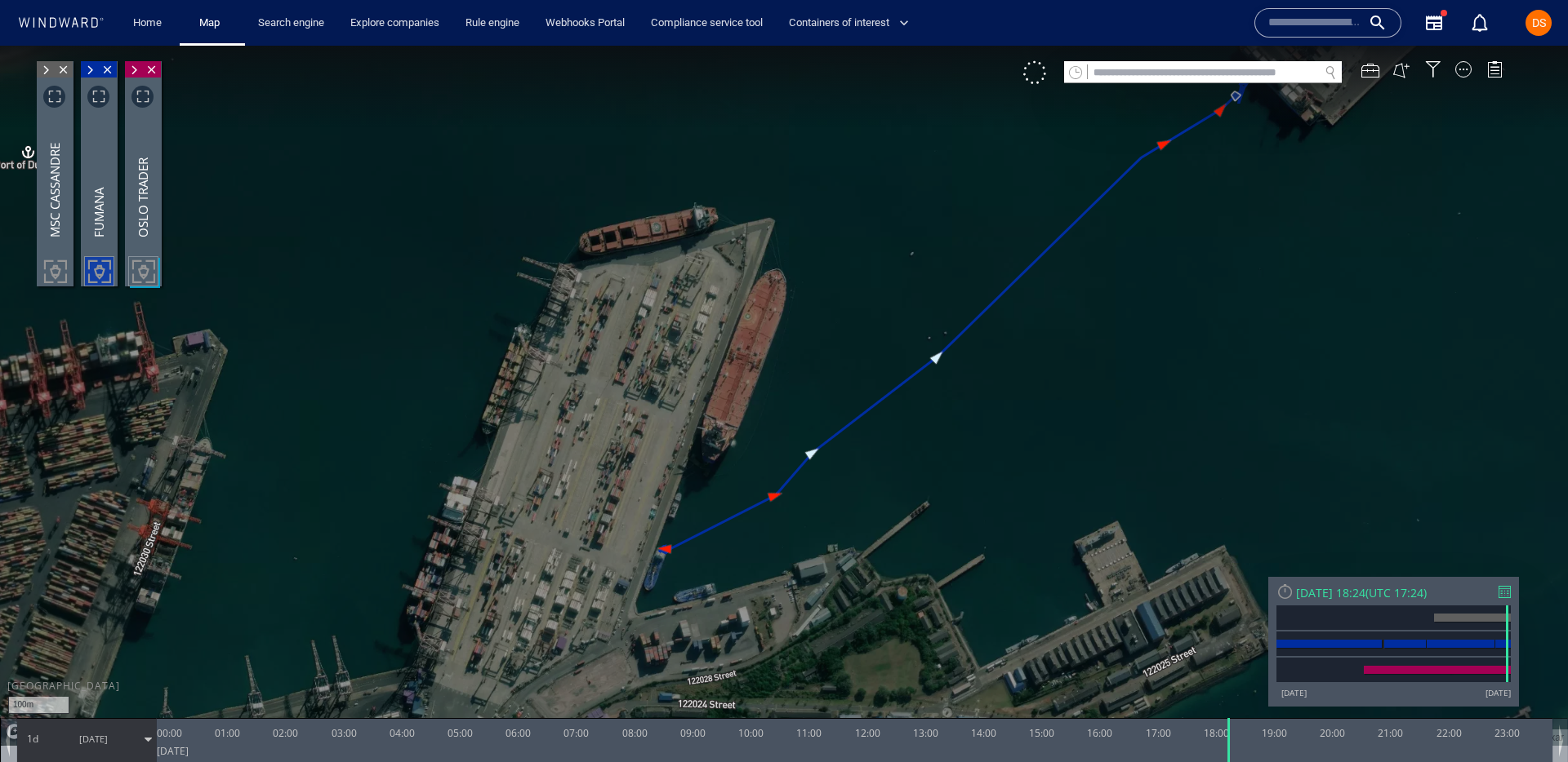
drag, startPoint x: 752, startPoint y: 412, endPoint x: 752, endPoint y: 444, distance: 32.0
click at [752, 447] on canvas "Map" at bounding box center [784, 395] width 1568 height 700
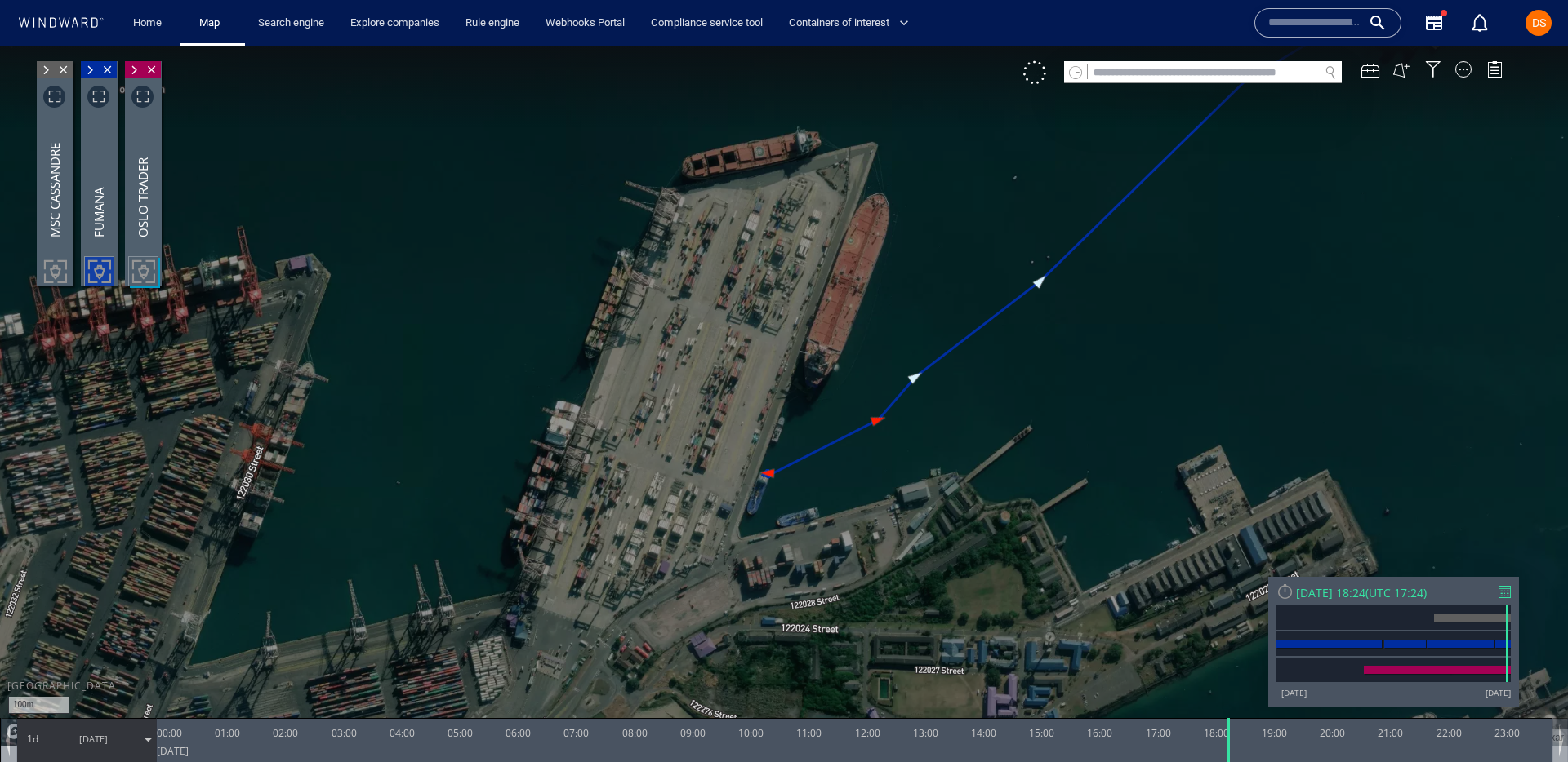
drag, startPoint x: 970, startPoint y: 322, endPoint x: 1009, endPoint y: 293, distance: 48.6
click at [1009, 295] on canvas "Map" at bounding box center [784, 395] width 1568 height 700
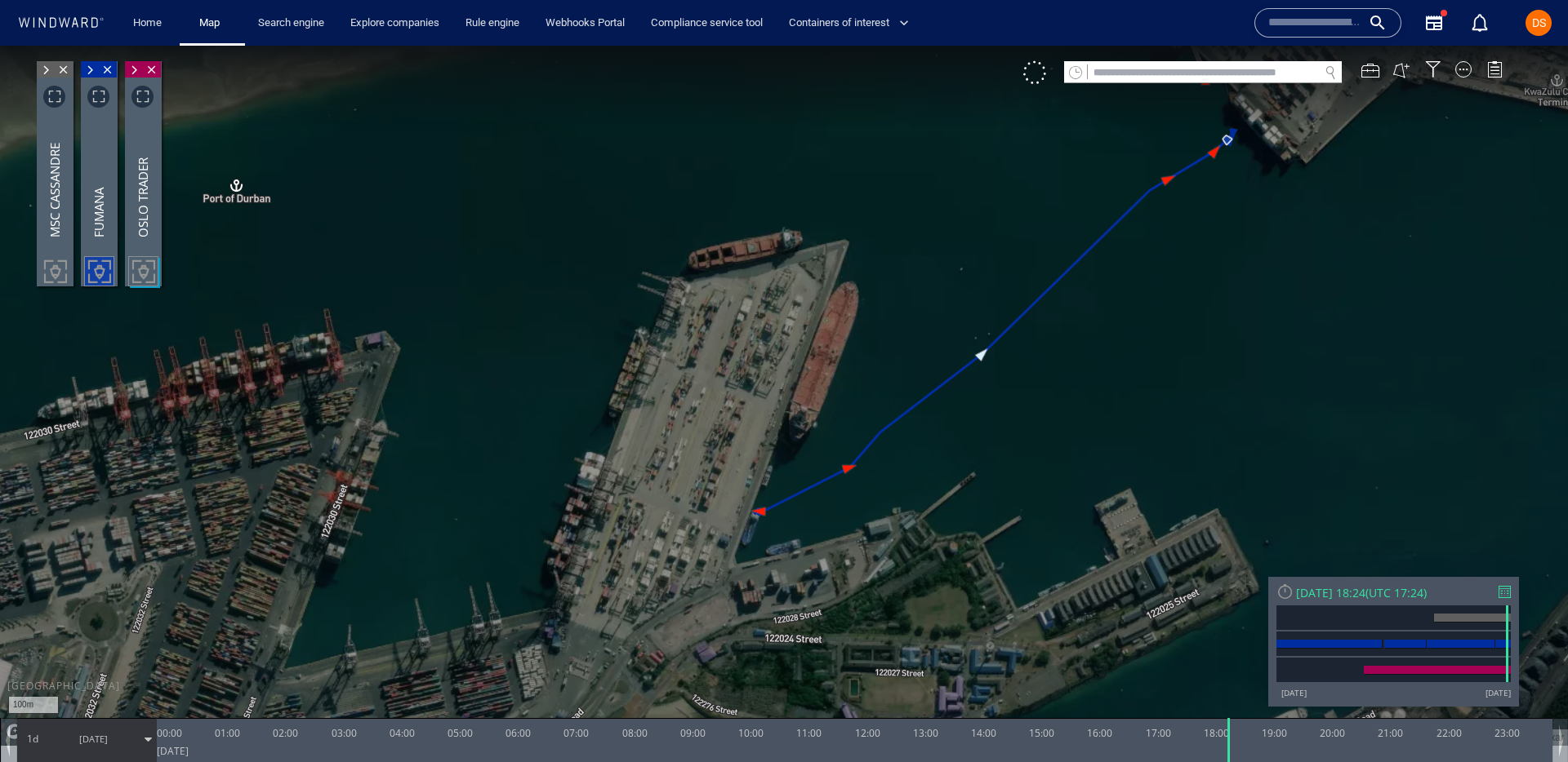
drag, startPoint x: 933, startPoint y: 377, endPoint x: 802, endPoint y: 382, distance: 131.1
click at [802, 384] on canvas "Map" at bounding box center [784, 395] width 1568 height 700
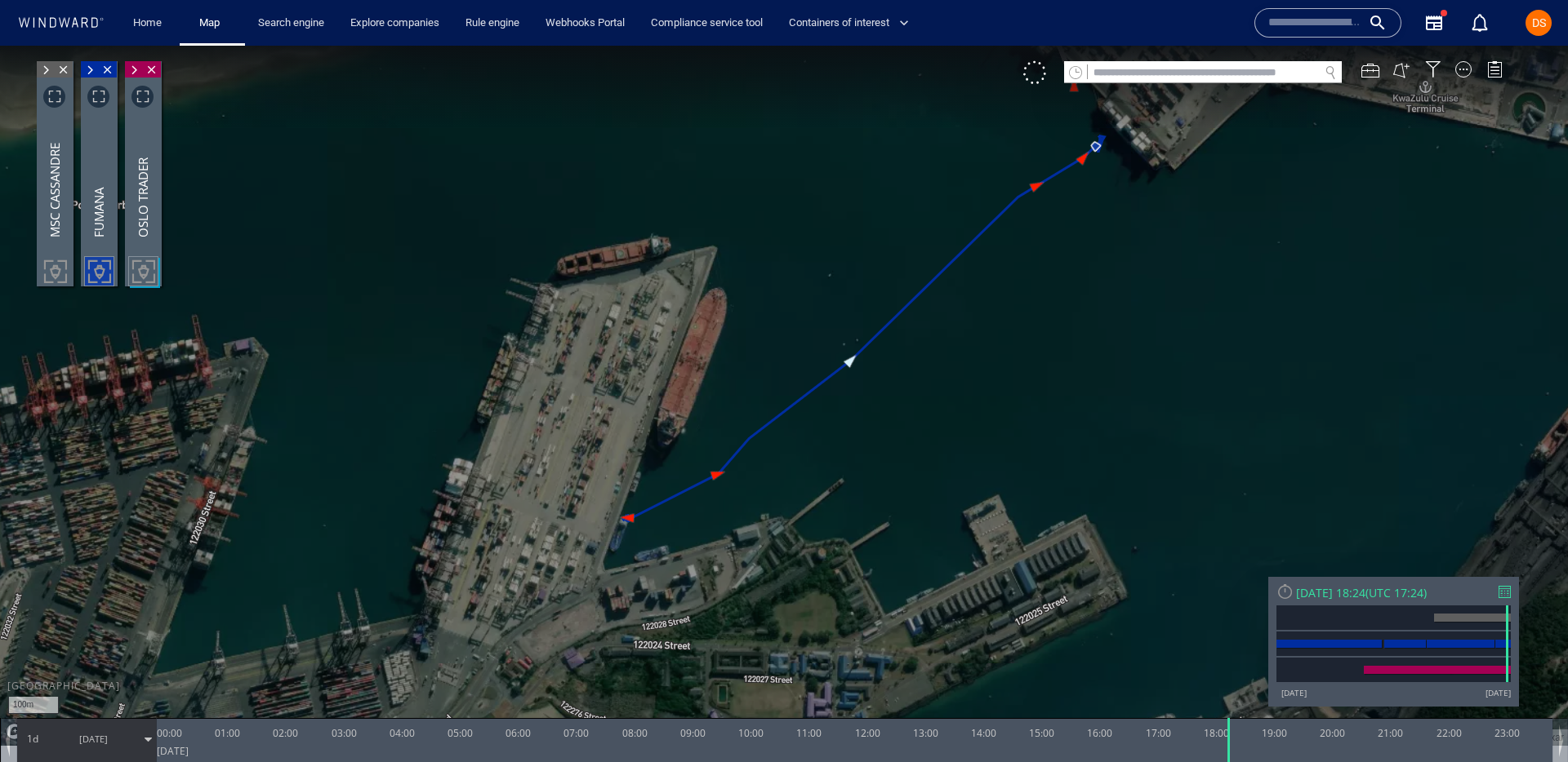
drag, startPoint x: 912, startPoint y: 257, endPoint x: 740, endPoint y: 599, distance: 382.8
click at [740, 599] on canvas "Map" at bounding box center [784, 395] width 1568 height 700
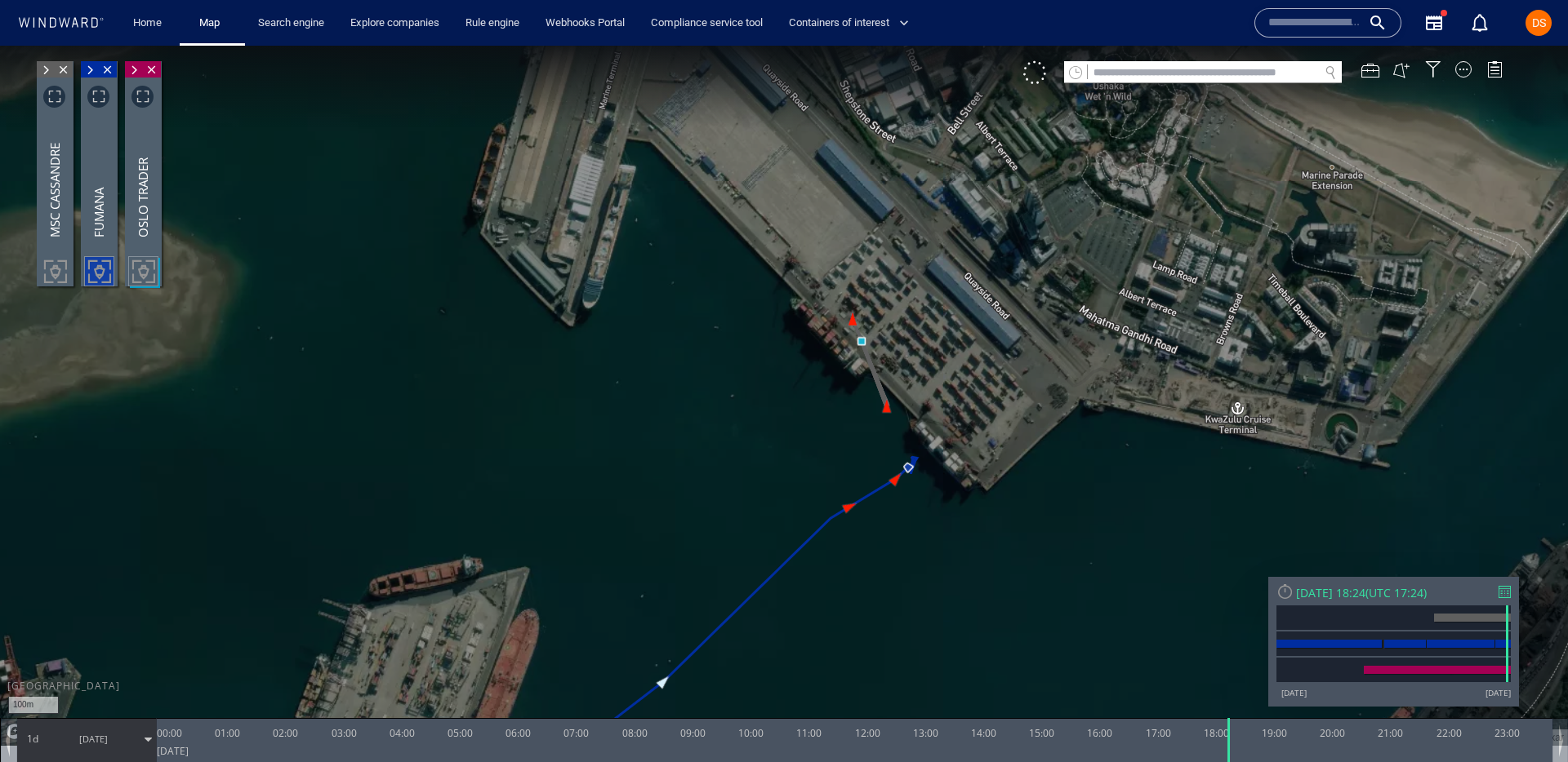
drag, startPoint x: 864, startPoint y: 460, endPoint x: 746, endPoint y: 446, distance: 118.8
click at [746, 446] on canvas "Map" at bounding box center [784, 395] width 1568 height 700
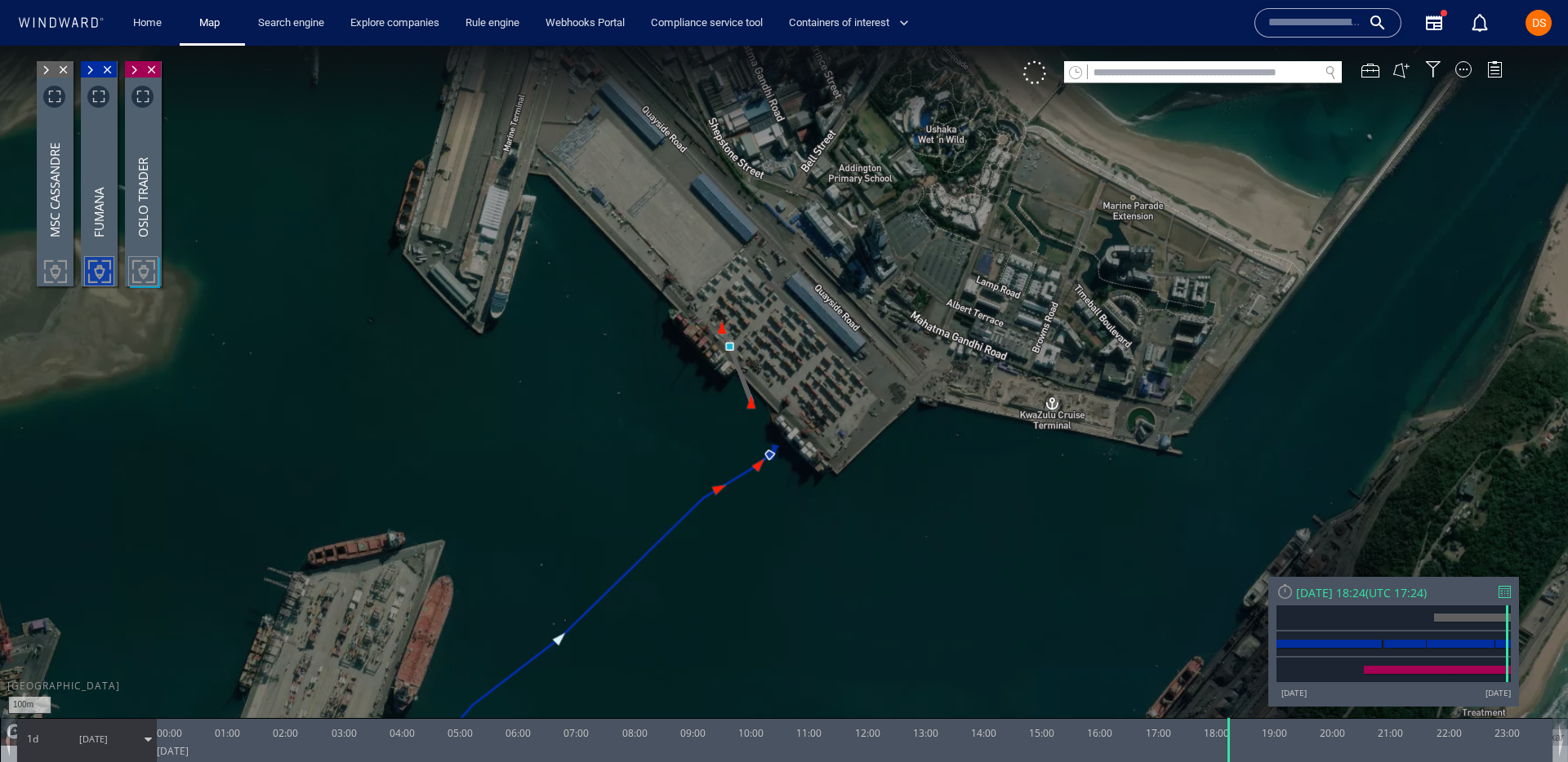
drag, startPoint x: 762, startPoint y: 529, endPoint x: 793, endPoint y: 405, distance: 127.8
click at [793, 405] on canvas "Map" at bounding box center [784, 395] width 1568 height 700
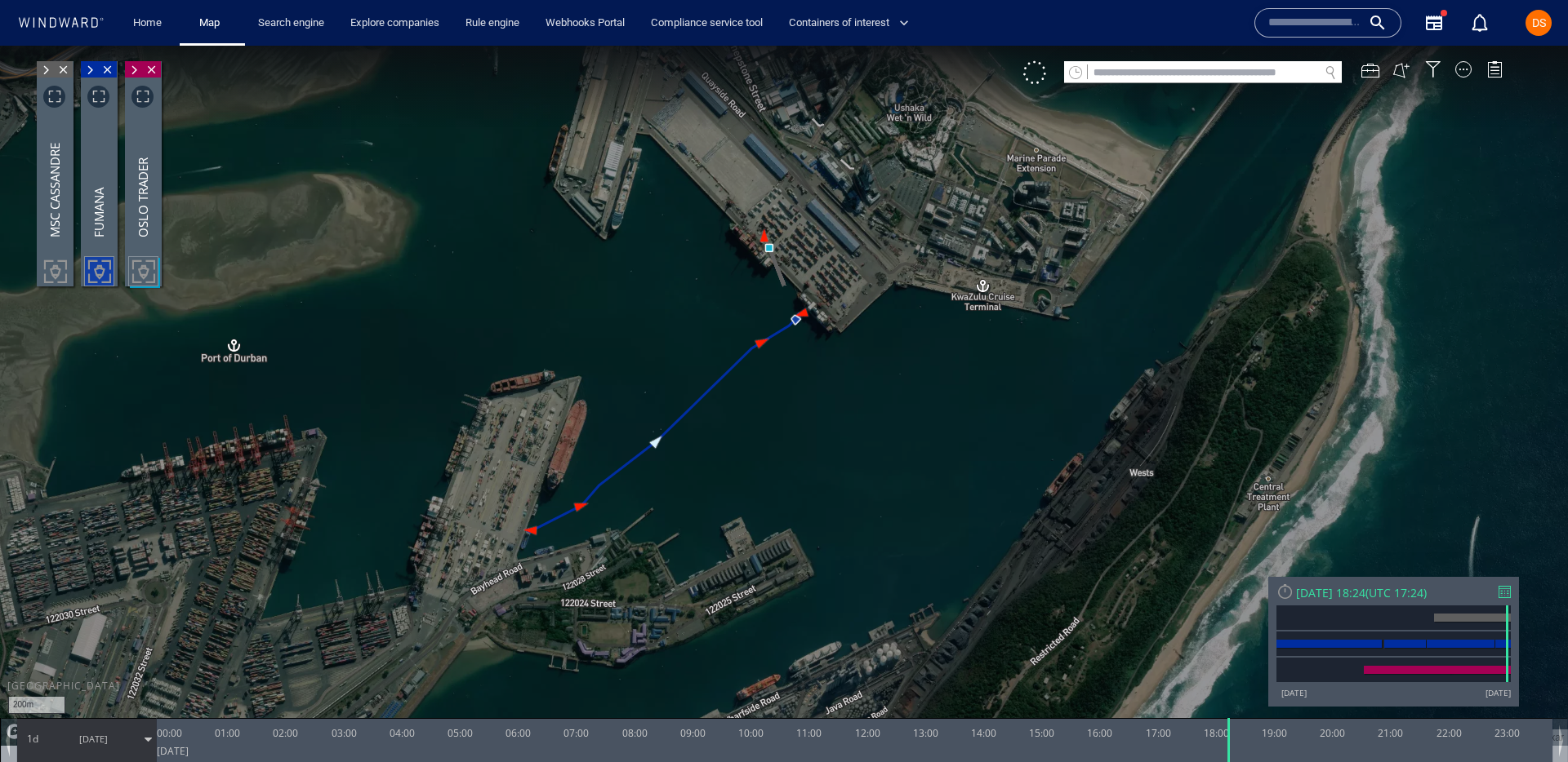
drag, startPoint x: 618, startPoint y: 420, endPoint x: 814, endPoint y: 411, distance: 196.2
click at [815, 418] on canvas "Map" at bounding box center [784, 395] width 1568 height 700
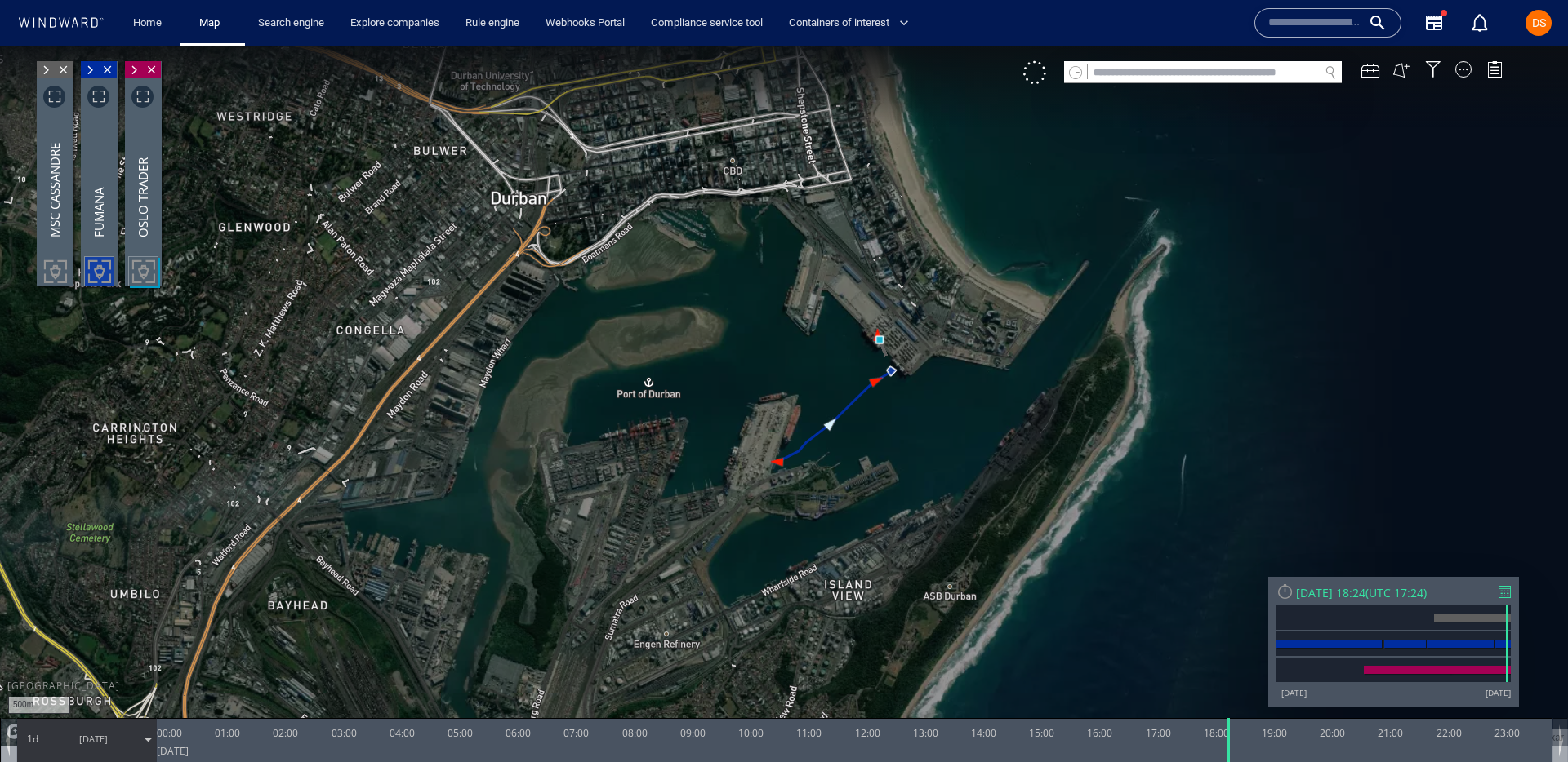
click at [44, 75] on span at bounding box center [45, 69] width 18 height 16
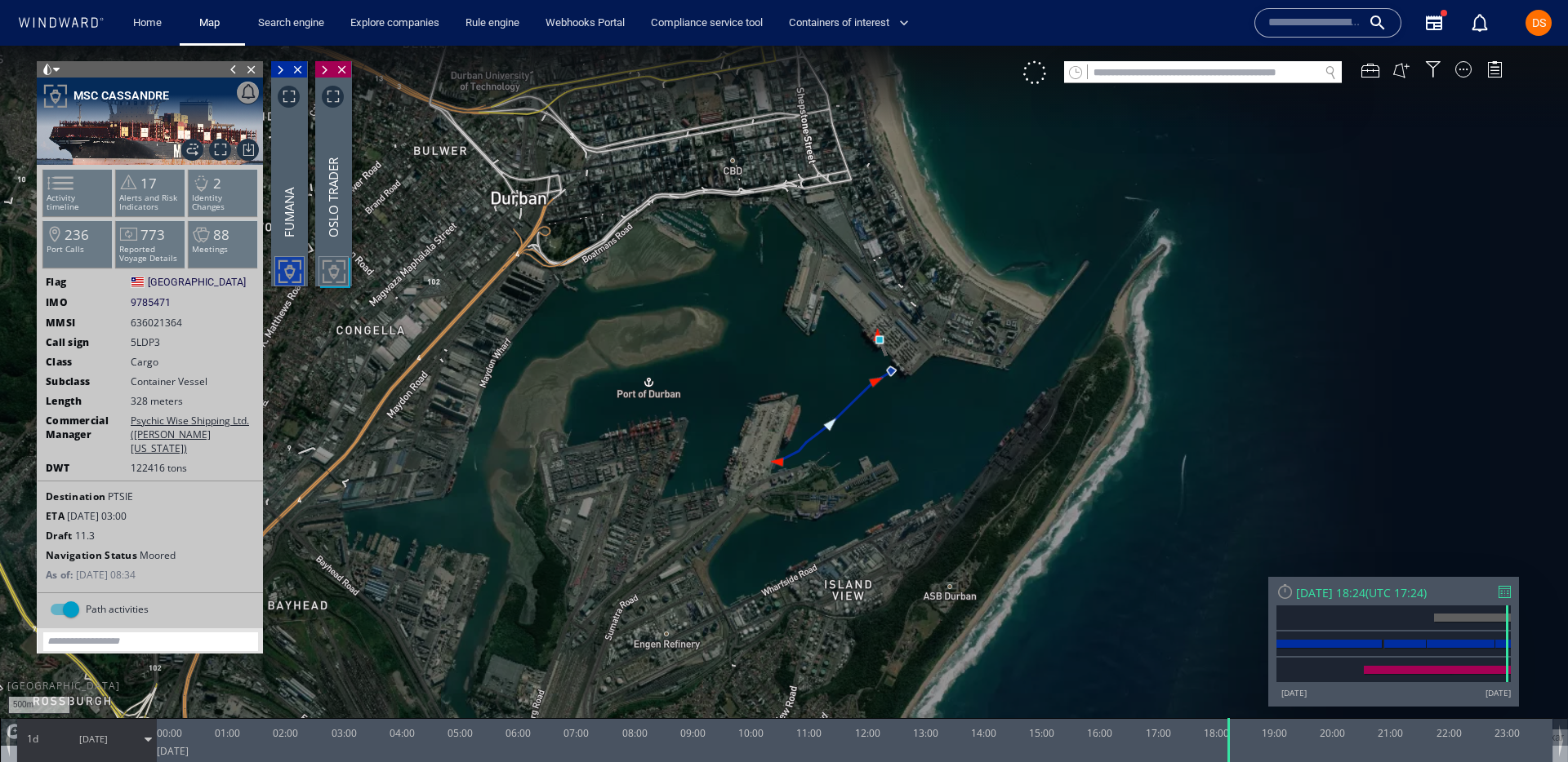
click at [233, 71] on span at bounding box center [233, 68] width 18 height 16
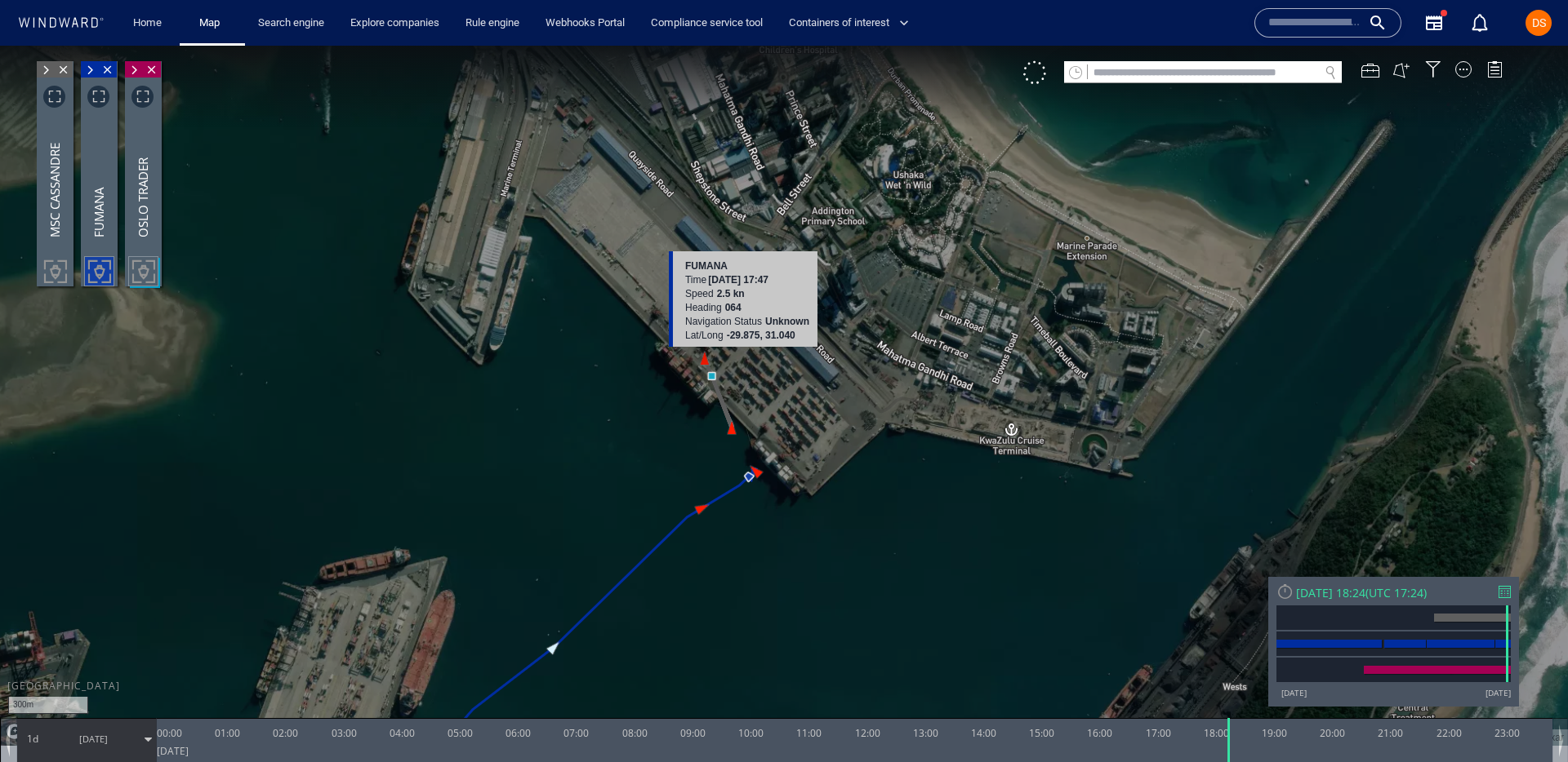
drag, startPoint x: 700, startPoint y: 515, endPoint x: 742, endPoint y: 359, distance: 161.6
click at [742, 359] on canvas "Map" at bounding box center [784, 395] width 1568 height 700
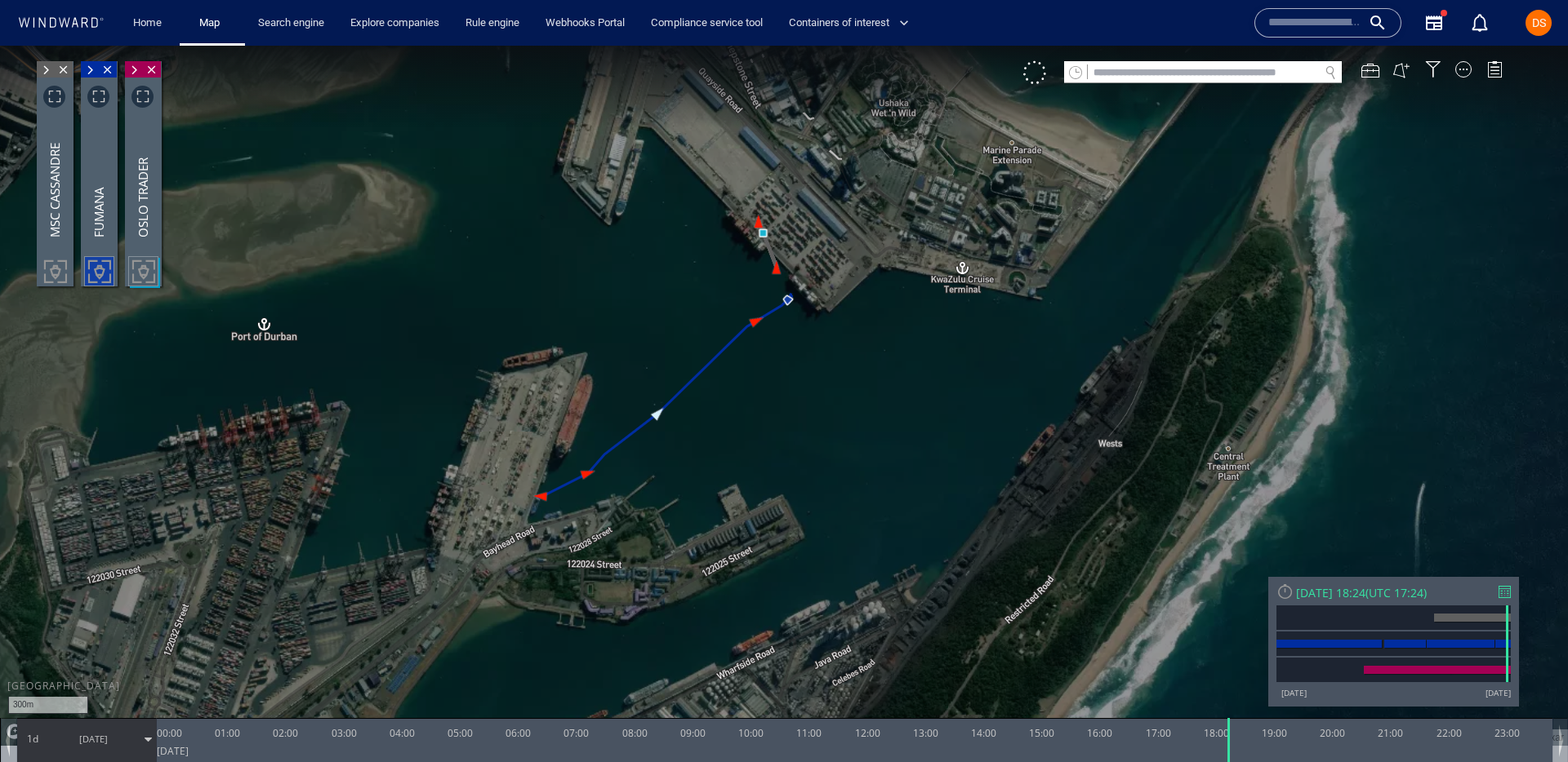
drag, startPoint x: 526, startPoint y: 617, endPoint x: 532, endPoint y: 351, distance: 266.1
click at [532, 351] on canvas "Map" at bounding box center [784, 395] width 1568 height 700
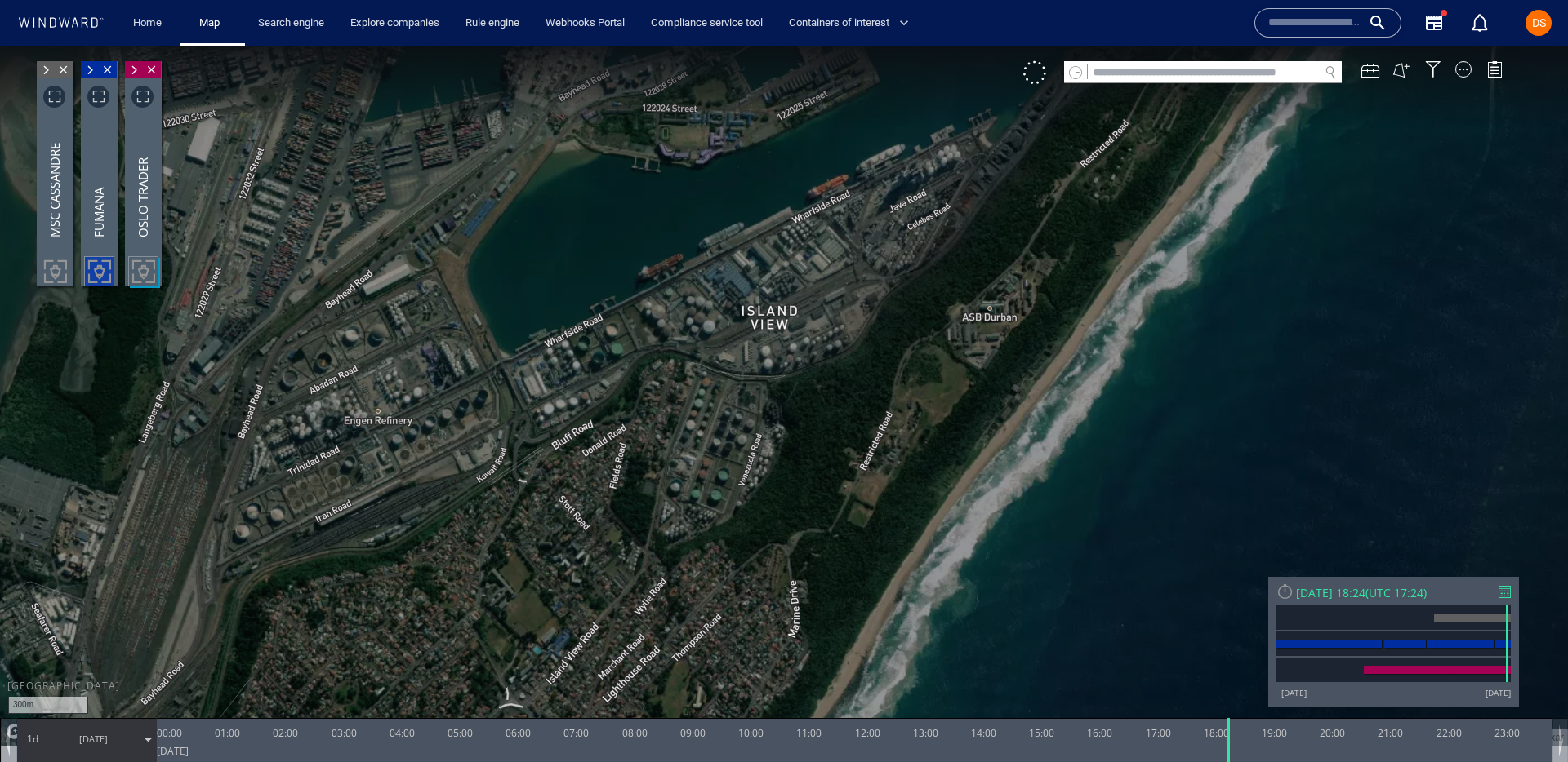
drag, startPoint x: 489, startPoint y: 469, endPoint x: 613, endPoint y: 581, distance: 167.1
click at [613, 583] on canvas "Map" at bounding box center [784, 395] width 1568 height 700
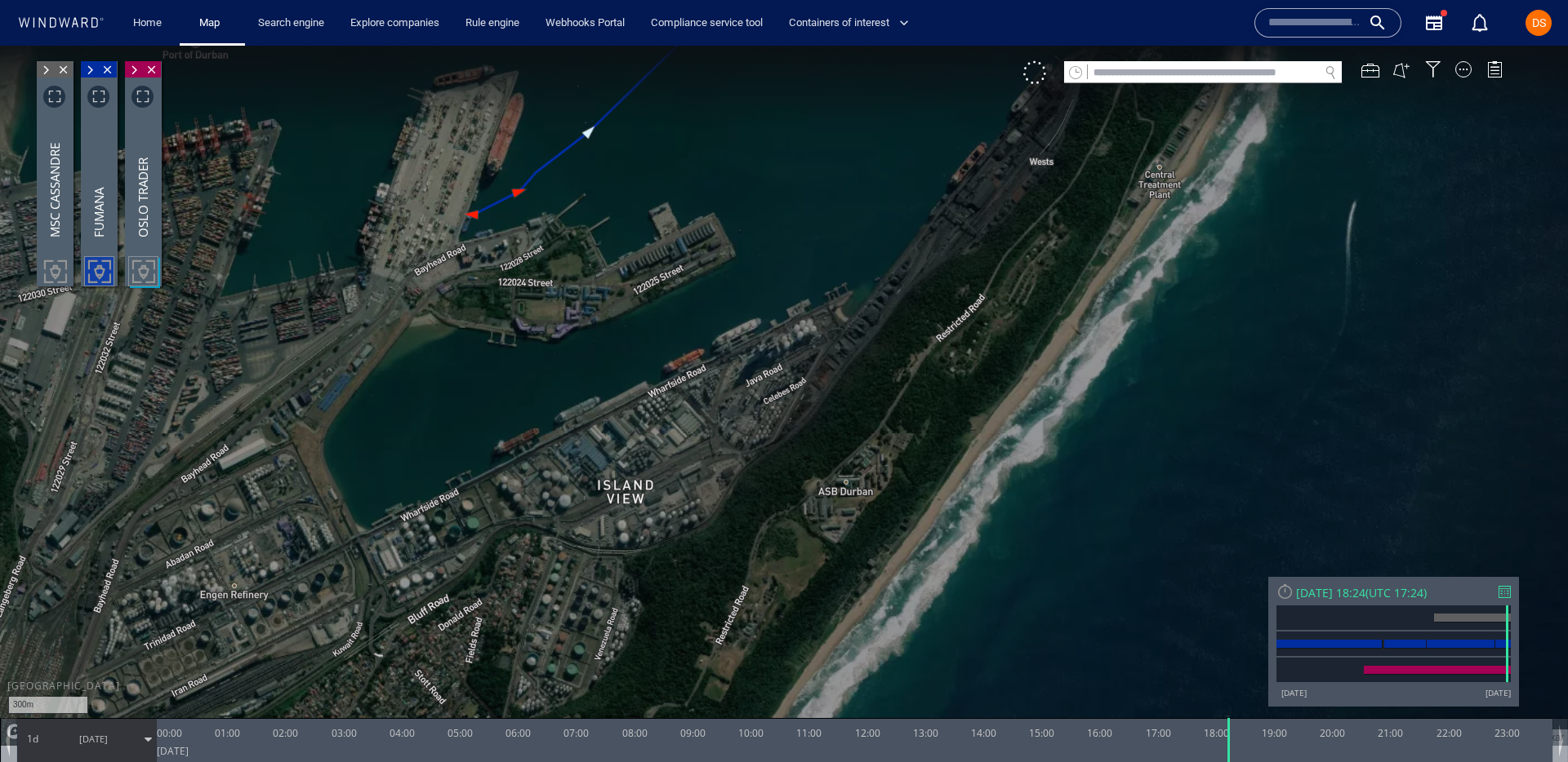
drag, startPoint x: 500, startPoint y: 379, endPoint x: 295, endPoint y: 248, distance: 243.3
click at [295, 248] on canvas "Map" at bounding box center [784, 395] width 1568 height 700
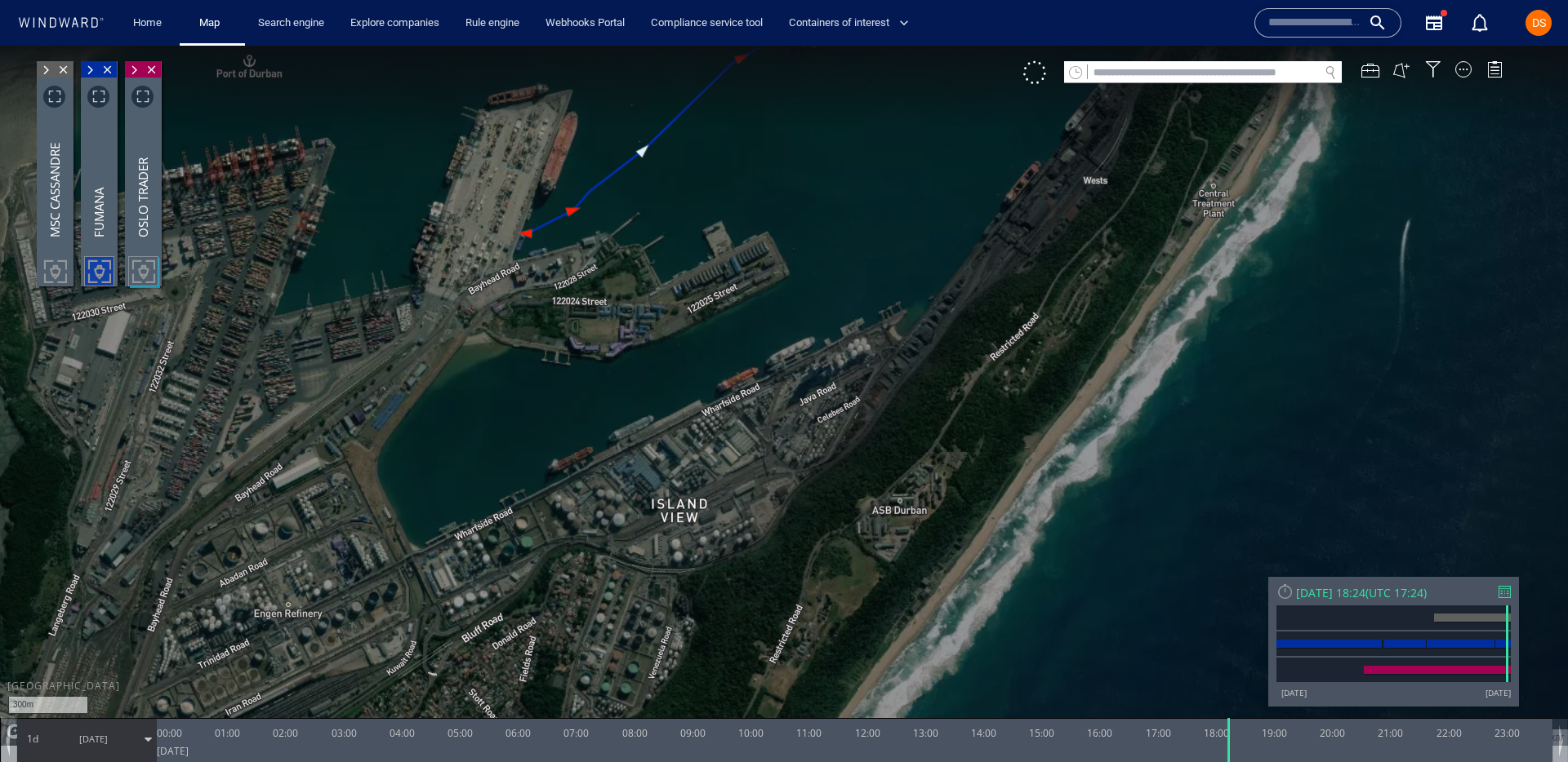
drag, startPoint x: 323, startPoint y: 250, endPoint x: 379, endPoint y: 253, distance: 56.1
click at [385, 263] on canvas "Map" at bounding box center [784, 395] width 1568 height 700
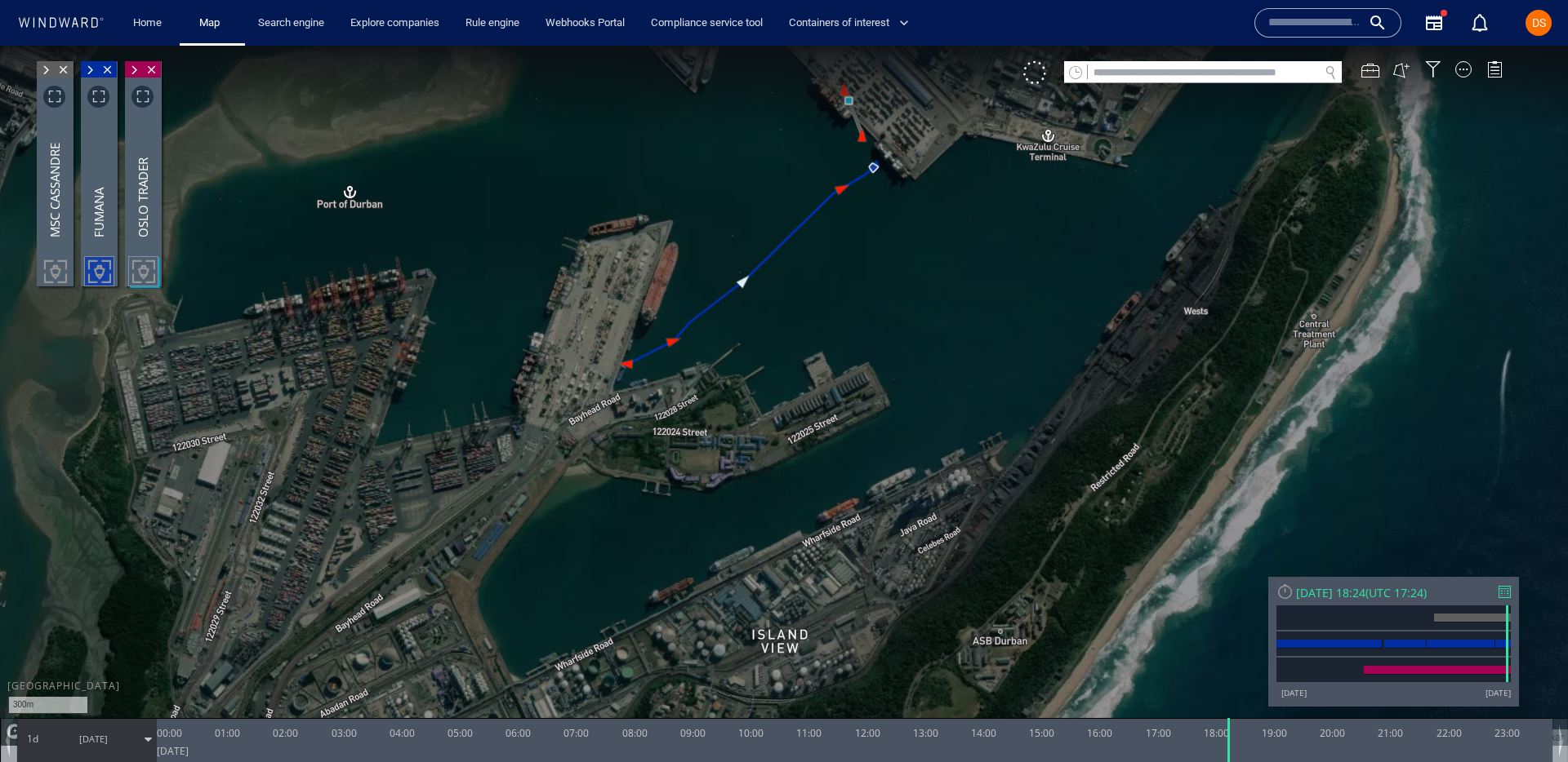
drag, startPoint x: 374, startPoint y: 187, endPoint x: 473, endPoint y: 351, distance: 191.6
click at [476, 351] on canvas "Map" at bounding box center [784, 395] width 1568 height 700
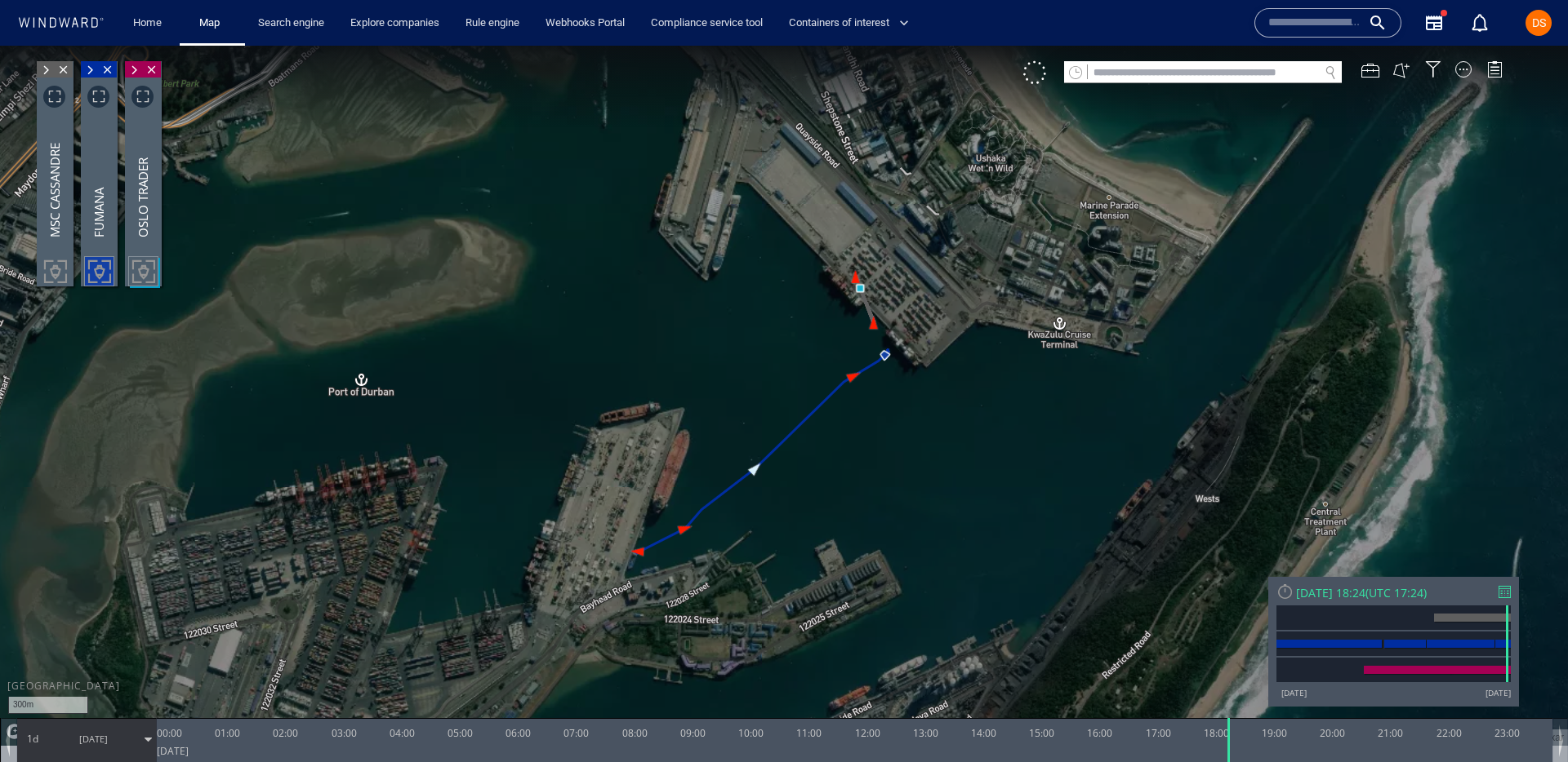
drag, startPoint x: 484, startPoint y: 325, endPoint x: 484, endPoint y: 527, distance: 202.0
click at [484, 528] on canvas "Map" at bounding box center [784, 395] width 1568 height 700
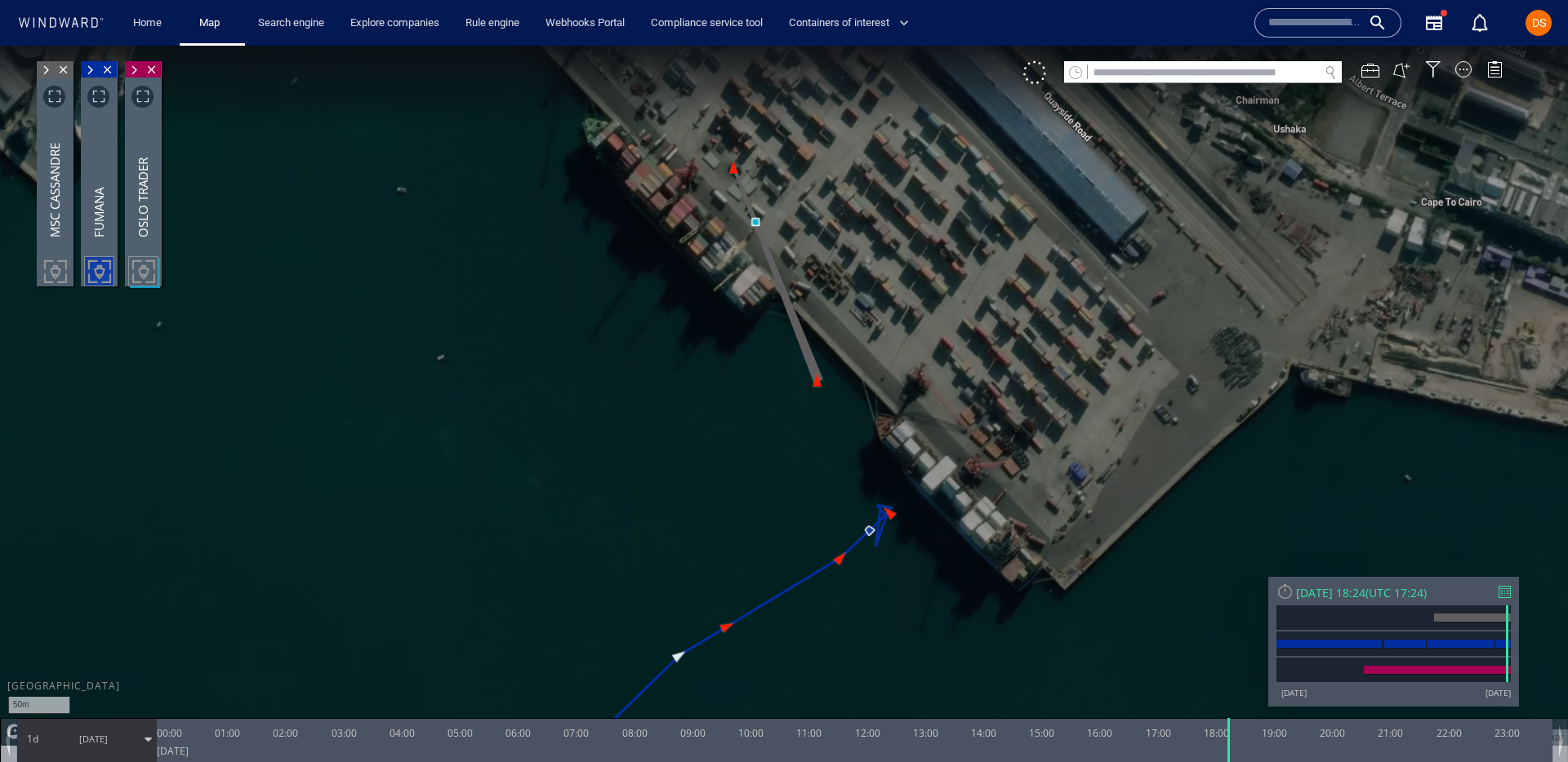
drag, startPoint x: 784, startPoint y: 233, endPoint x: 870, endPoint y: 310, distance: 115.4
click at [870, 310] on canvas "Map" at bounding box center [784, 395] width 1568 height 700
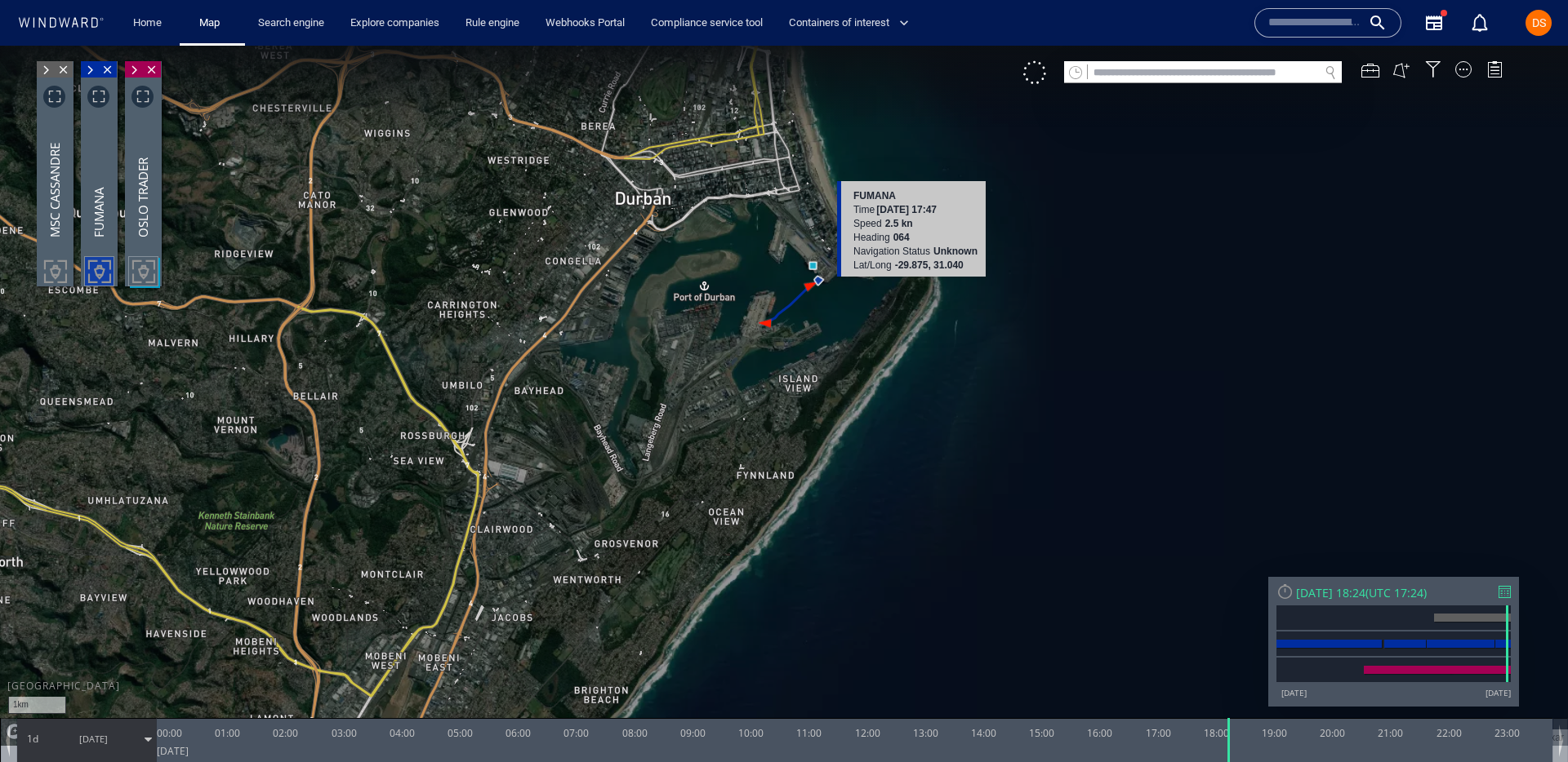
drag, startPoint x: 749, startPoint y: 566, endPoint x: 910, endPoint y: 294, distance: 316.1
click at [910, 294] on canvas "Map" at bounding box center [784, 395] width 1568 height 700
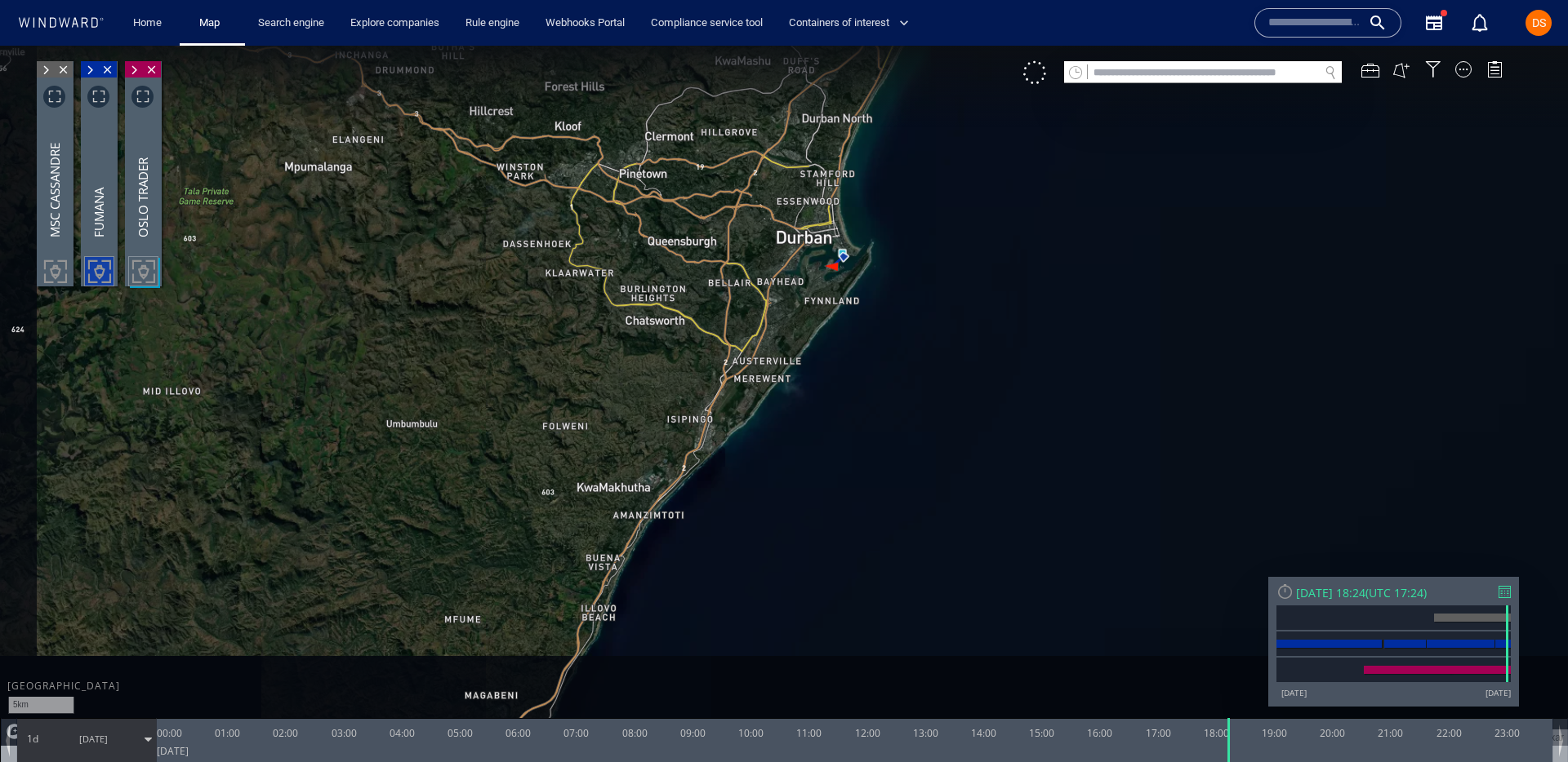
drag, startPoint x: 749, startPoint y: 623, endPoint x: 806, endPoint y: 344, distance: 284.8
click at [806, 342] on canvas "Map" at bounding box center [784, 395] width 1568 height 700
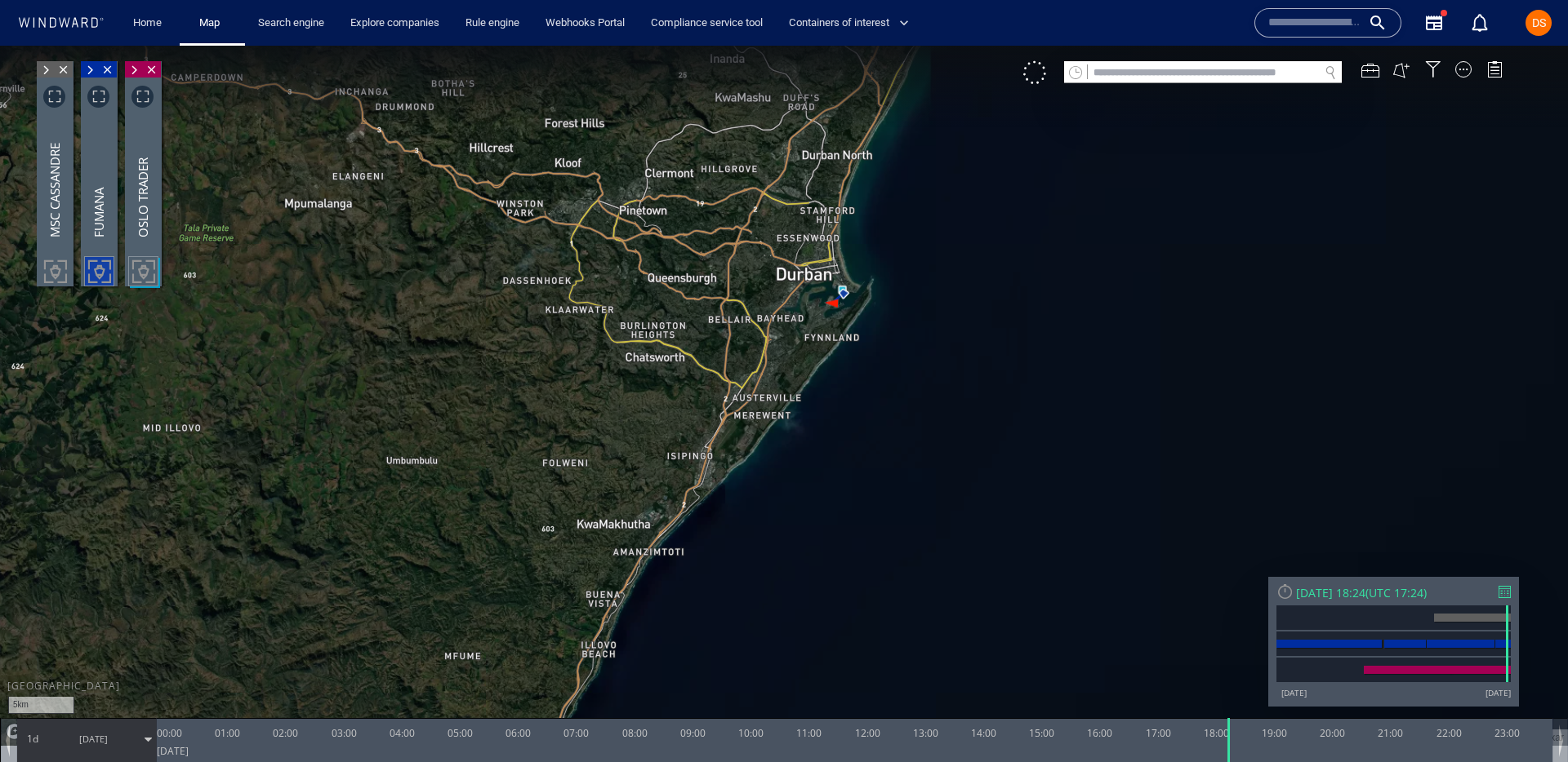
drag, startPoint x: 817, startPoint y: 333, endPoint x: 645, endPoint y: 456, distance: 211.5
click at [645, 456] on canvas "Map" at bounding box center [784, 395] width 1568 height 700
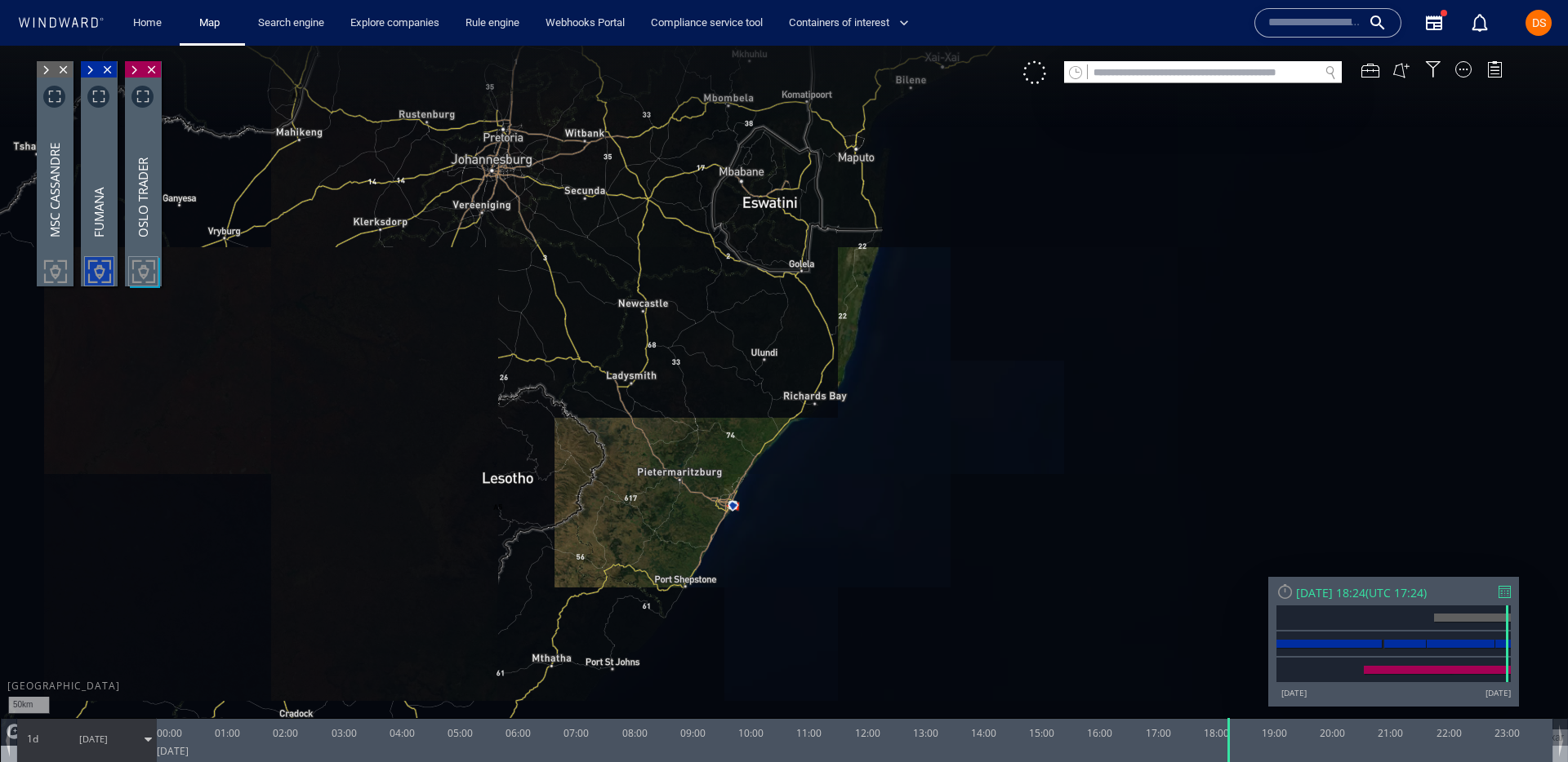
drag, startPoint x: 752, startPoint y: 522, endPoint x: 598, endPoint y: 402, distance: 195.2
click at [598, 402] on canvas "Map" at bounding box center [784, 395] width 1568 height 700
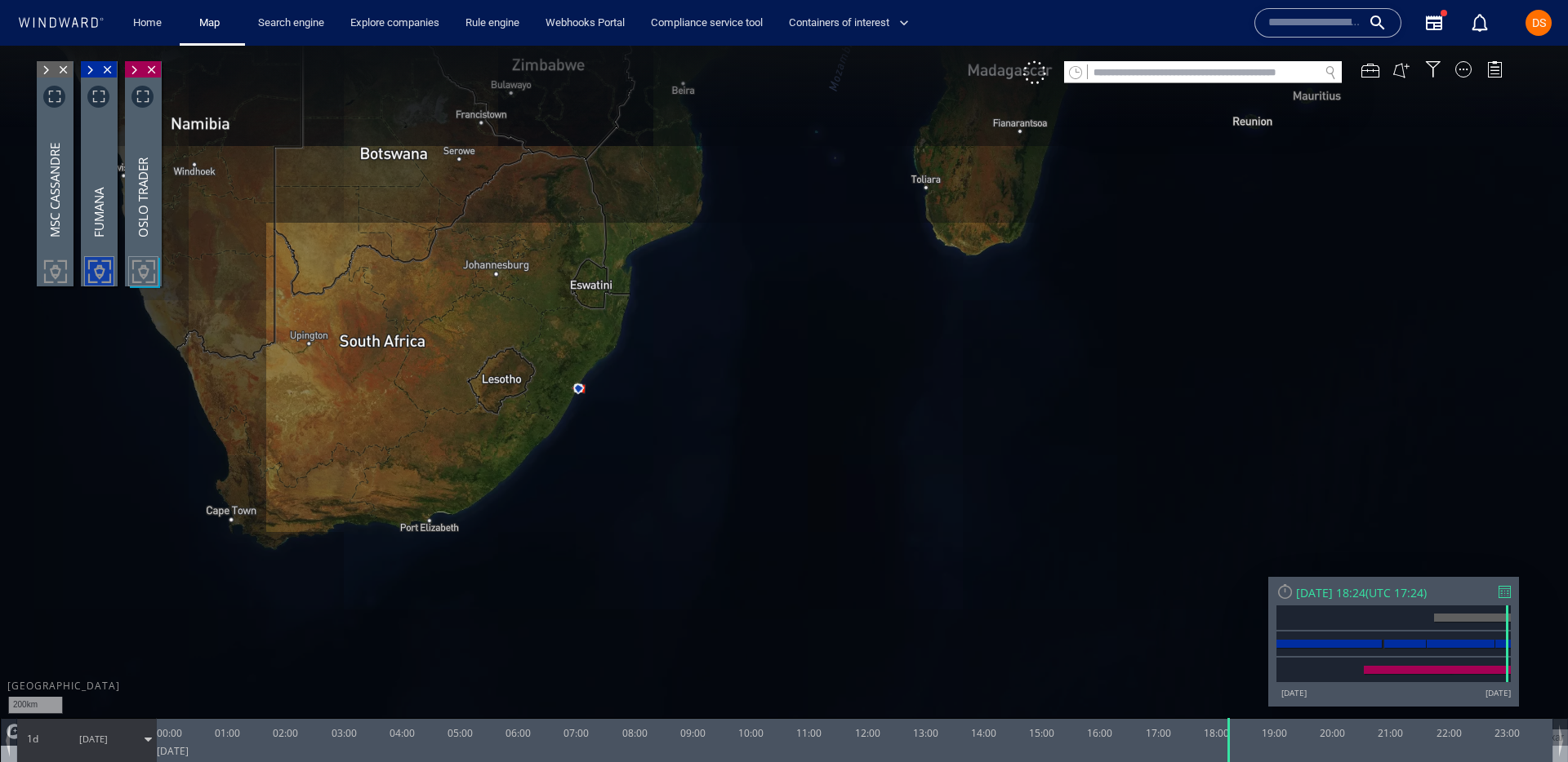
drag, startPoint x: 609, startPoint y: 403, endPoint x: 499, endPoint y: 575, distance: 204.2
click at [499, 575] on canvas "Map" at bounding box center [784, 395] width 1568 height 700
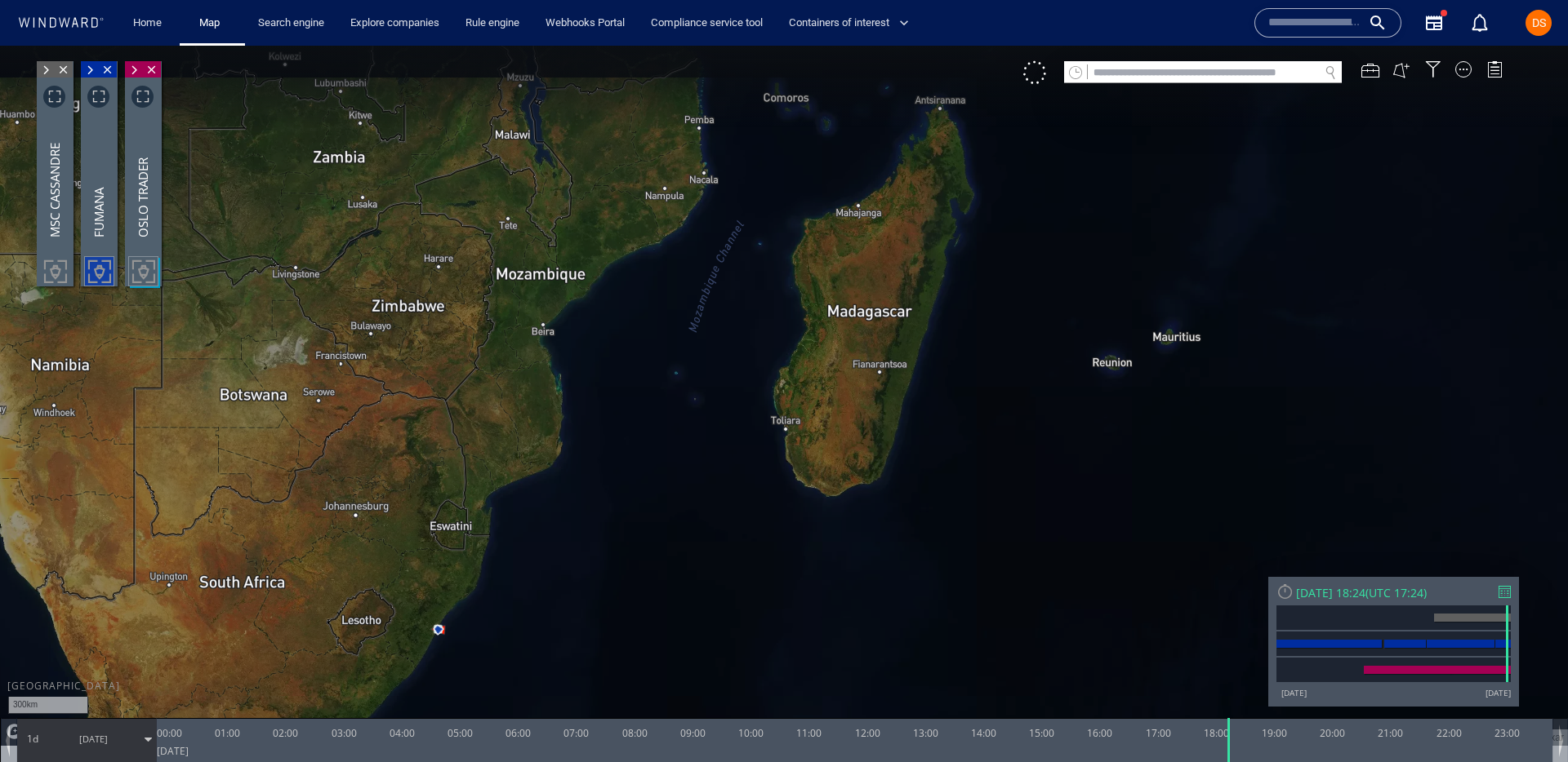
drag, startPoint x: 765, startPoint y: 278, endPoint x: 739, endPoint y: 349, distance: 75.6
click at [739, 353] on canvas "Map" at bounding box center [784, 395] width 1568 height 700
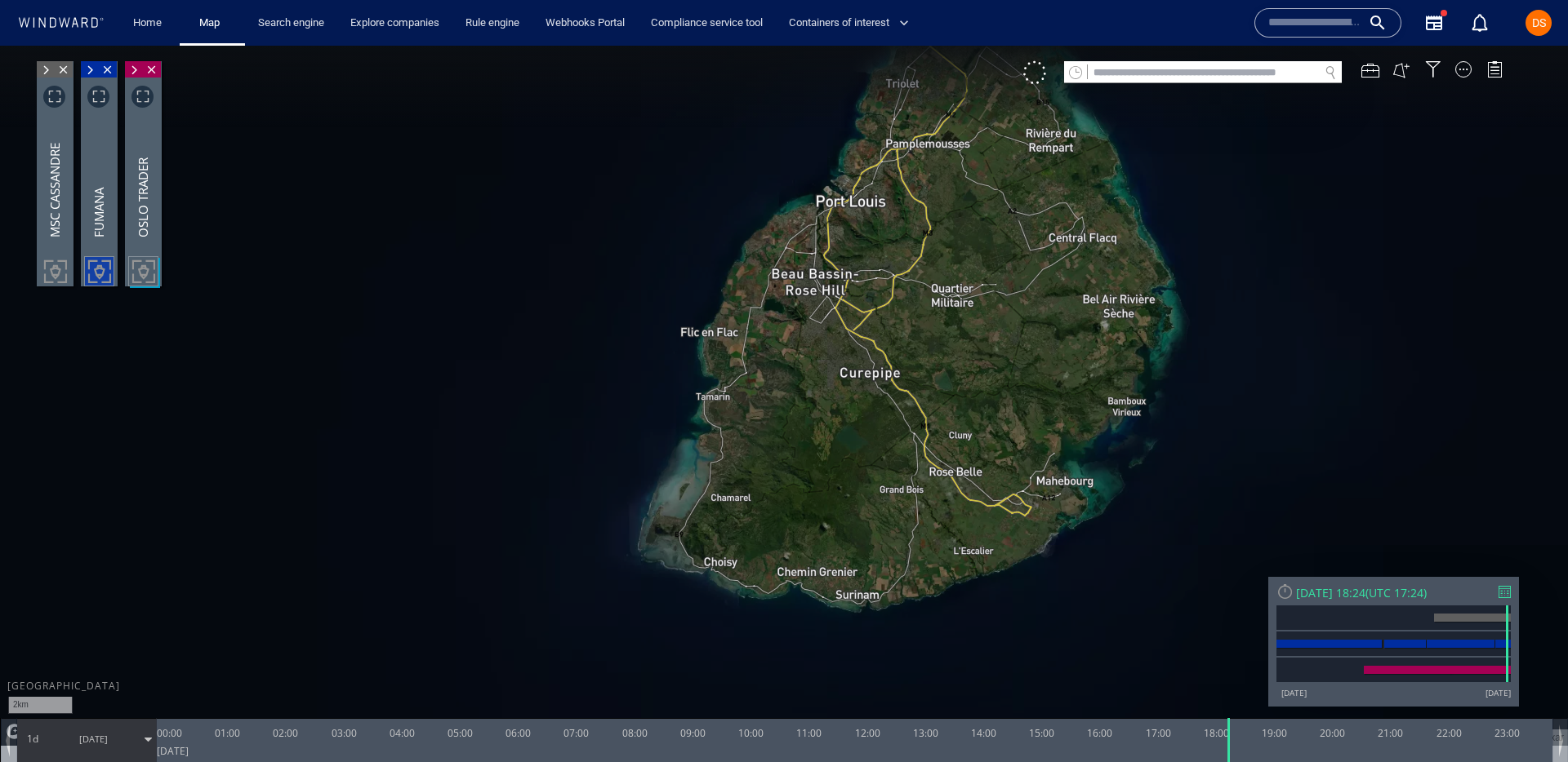
drag, startPoint x: 864, startPoint y: 171, endPoint x: 868, endPoint y: 194, distance: 23.3
click at [874, 226] on canvas "Map" at bounding box center [784, 395] width 1568 height 700
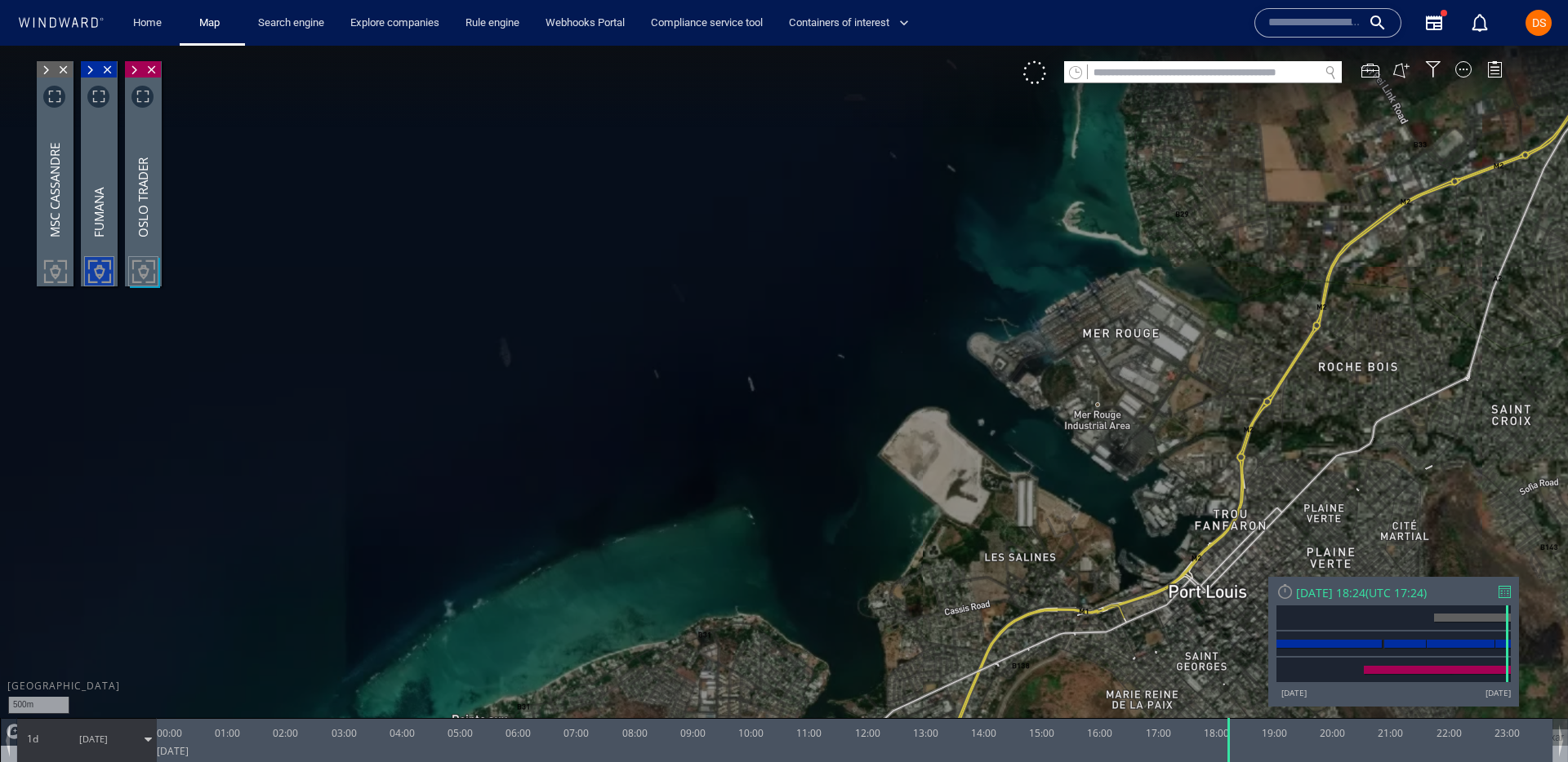
drag, startPoint x: 1220, startPoint y: 559, endPoint x: 1066, endPoint y: 525, distance: 157.7
click at [1066, 525] on canvas "Map" at bounding box center [784, 395] width 1568 height 700
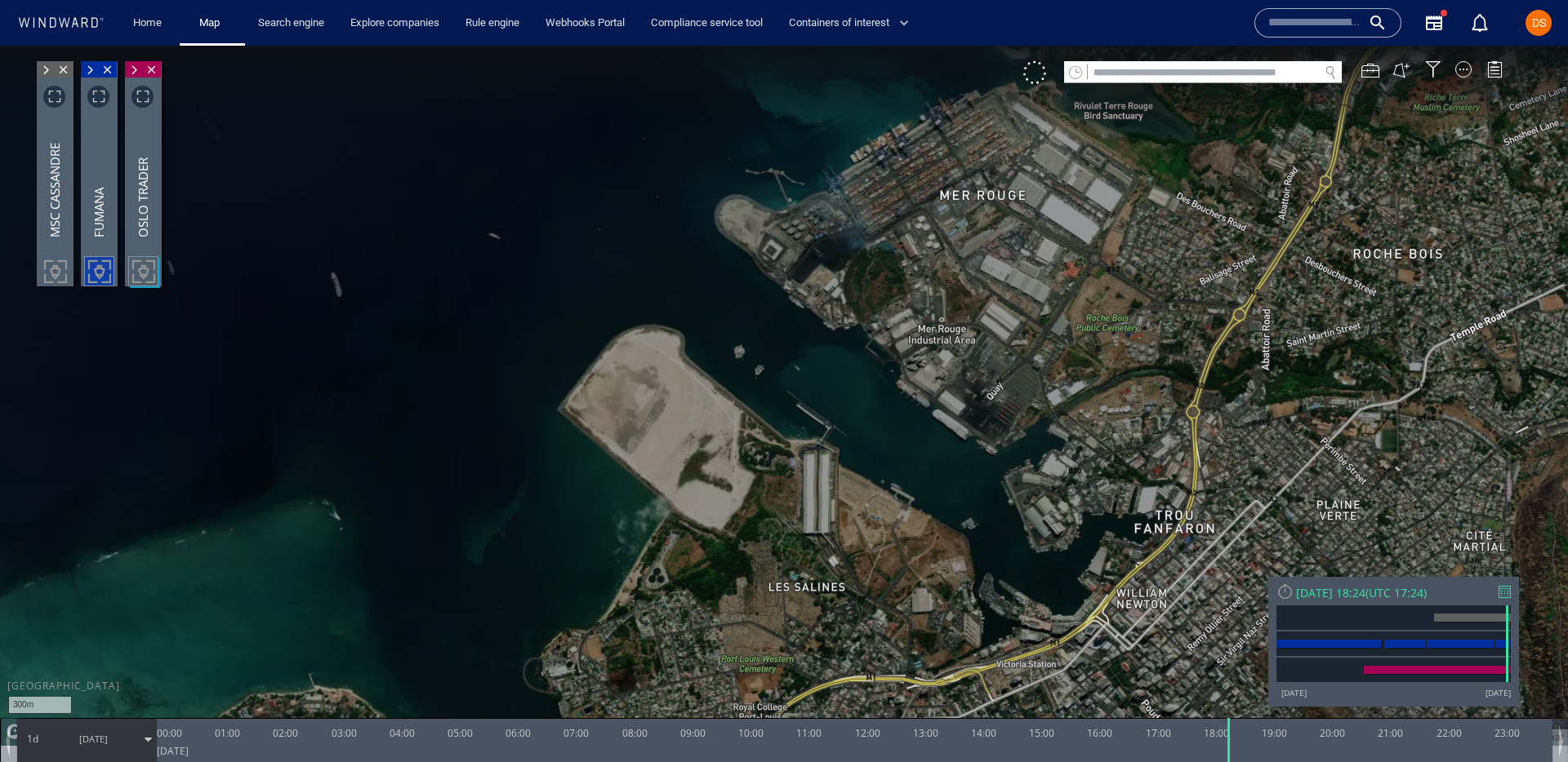
drag, startPoint x: 963, startPoint y: 494, endPoint x: 821, endPoint y: 460, distance: 146.0
click at [821, 460] on canvas "Map" at bounding box center [784, 395] width 1568 height 700
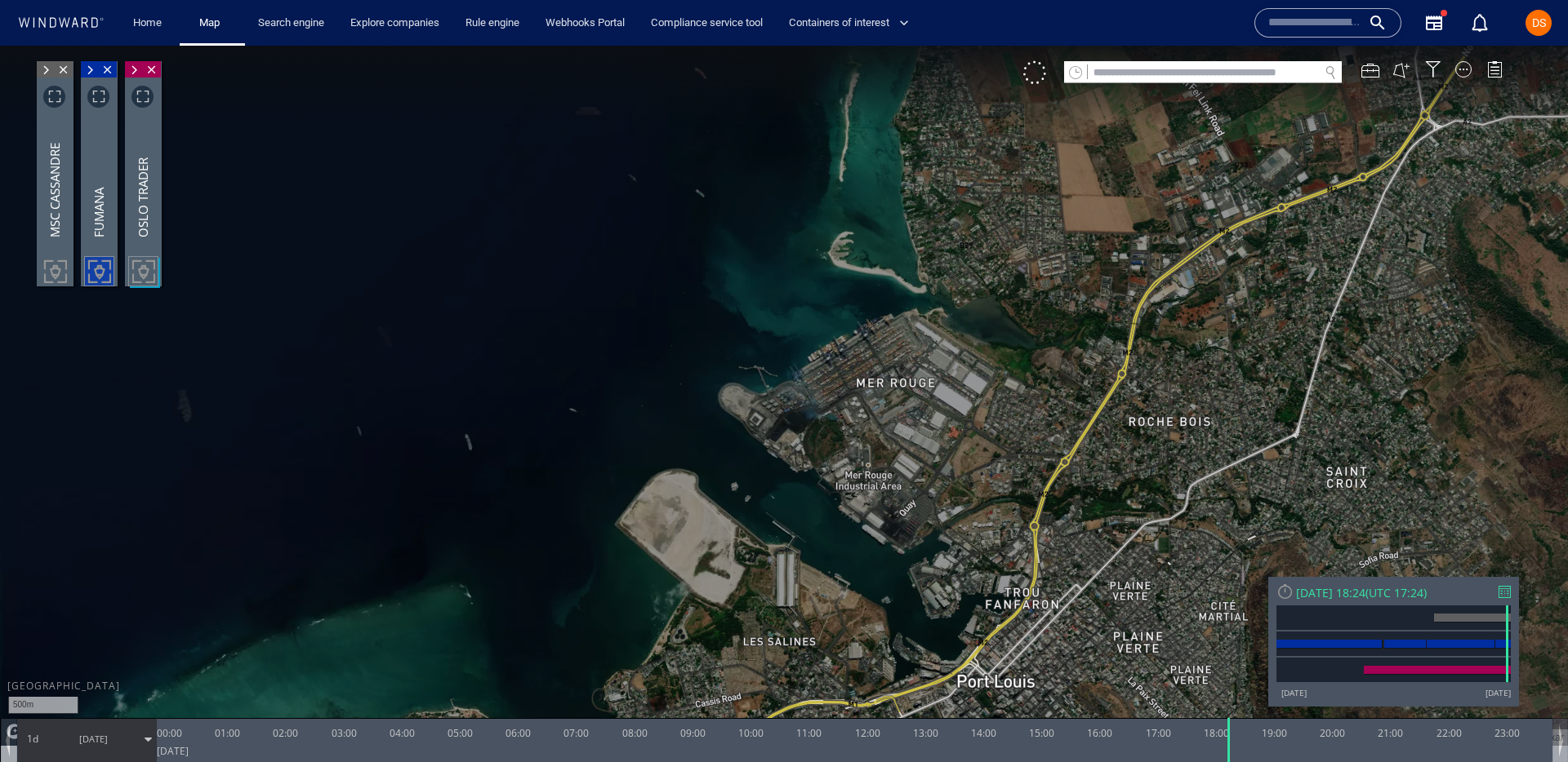
drag, startPoint x: 738, startPoint y: 467, endPoint x: 828, endPoint y: 595, distance: 156.5
click at [828, 595] on canvas "Map" at bounding box center [784, 395] width 1568 height 700
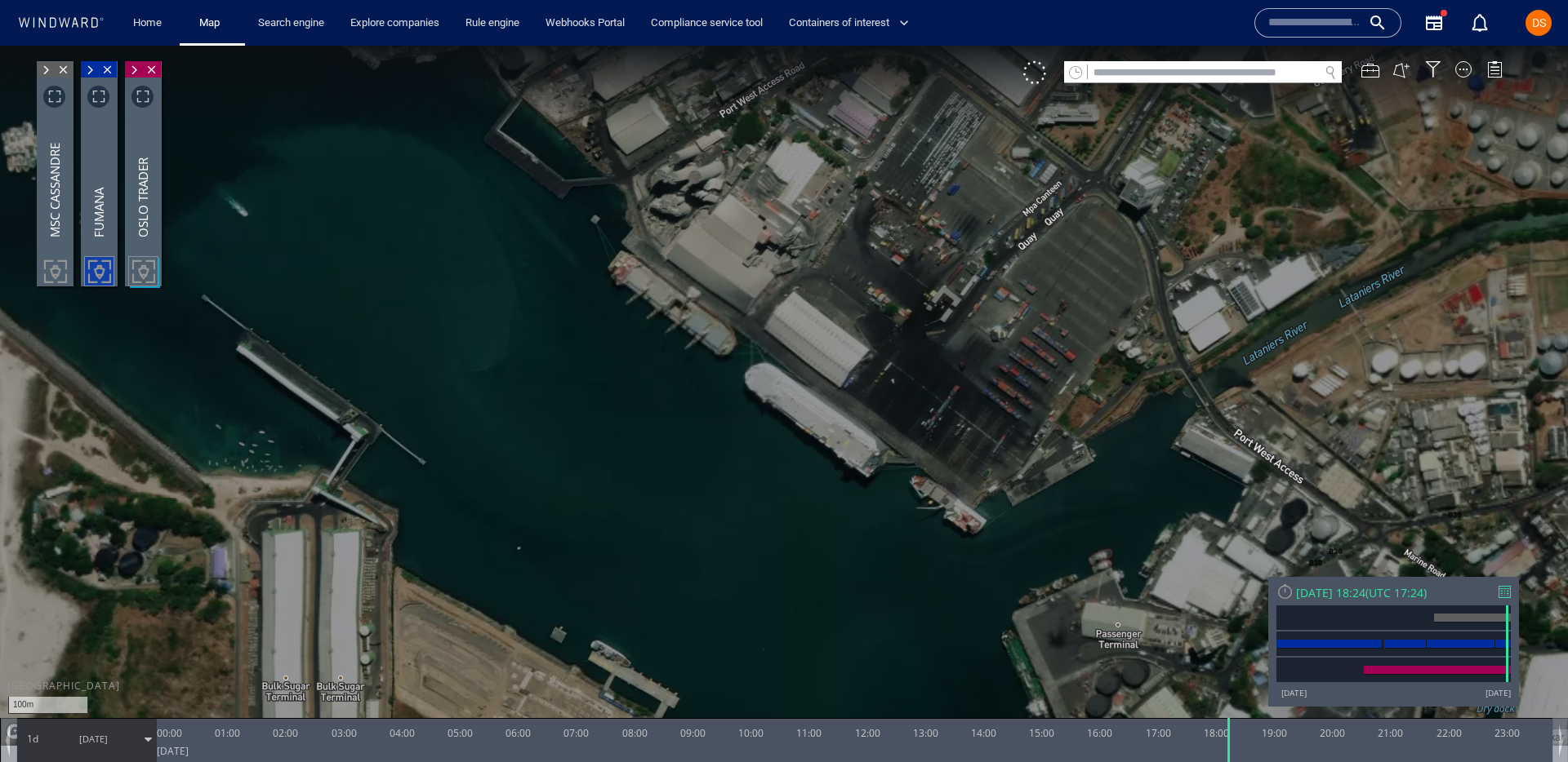
drag, startPoint x: 883, startPoint y: 558, endPoint x: 763, endPoint y: 313, distance: 272.8
click at [763, 313] on canvas "Map" at bounding box center [784, 395] width 1568 height 700
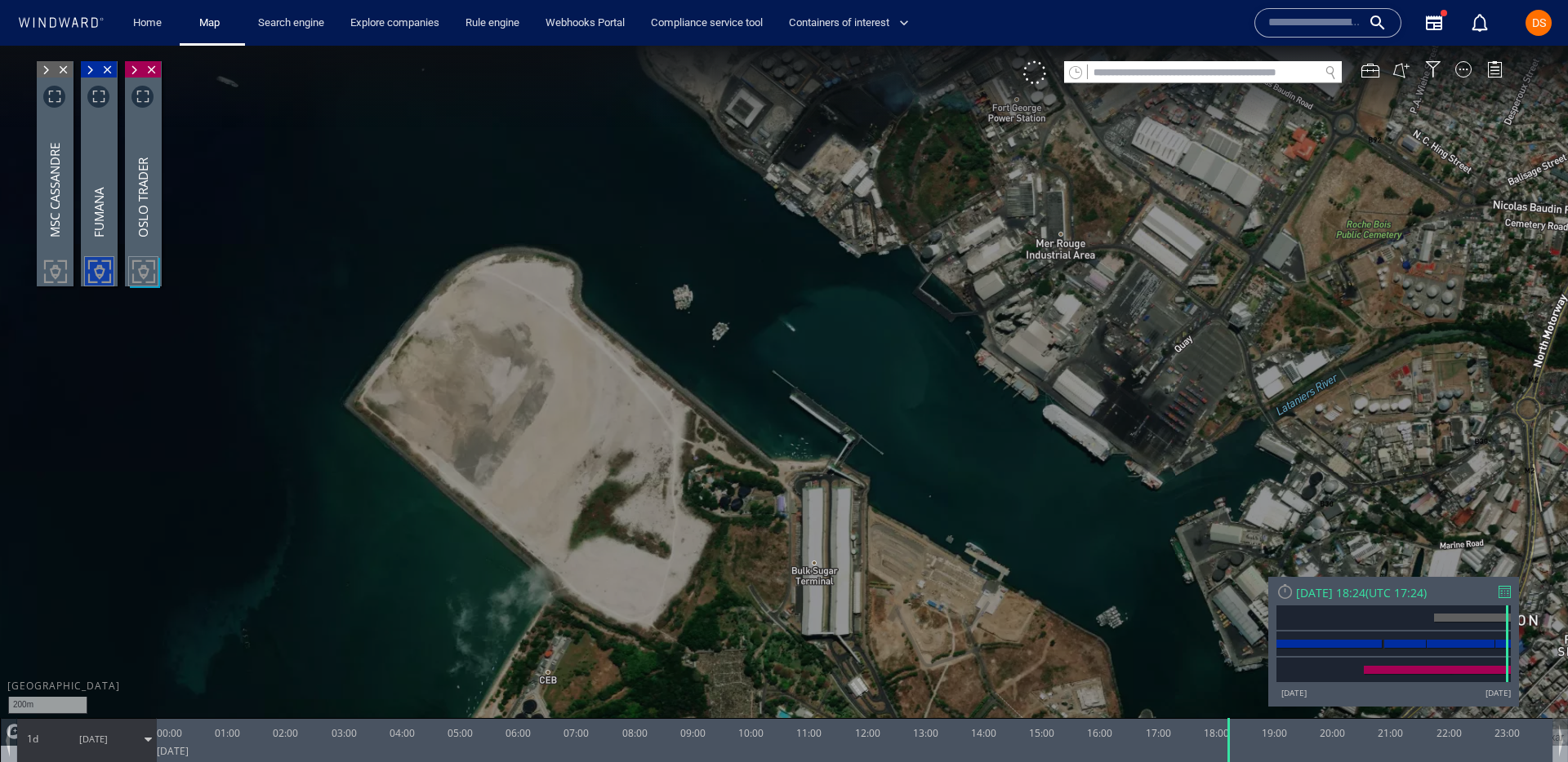
drag, startPoint x: 786, startPoint y: 423, endPoint x: 1134, endPoint y: 586, distance: 384.3
click at [1134, 586] on canvas "Map" at bounding box center [784, 395] width 1568 height 700
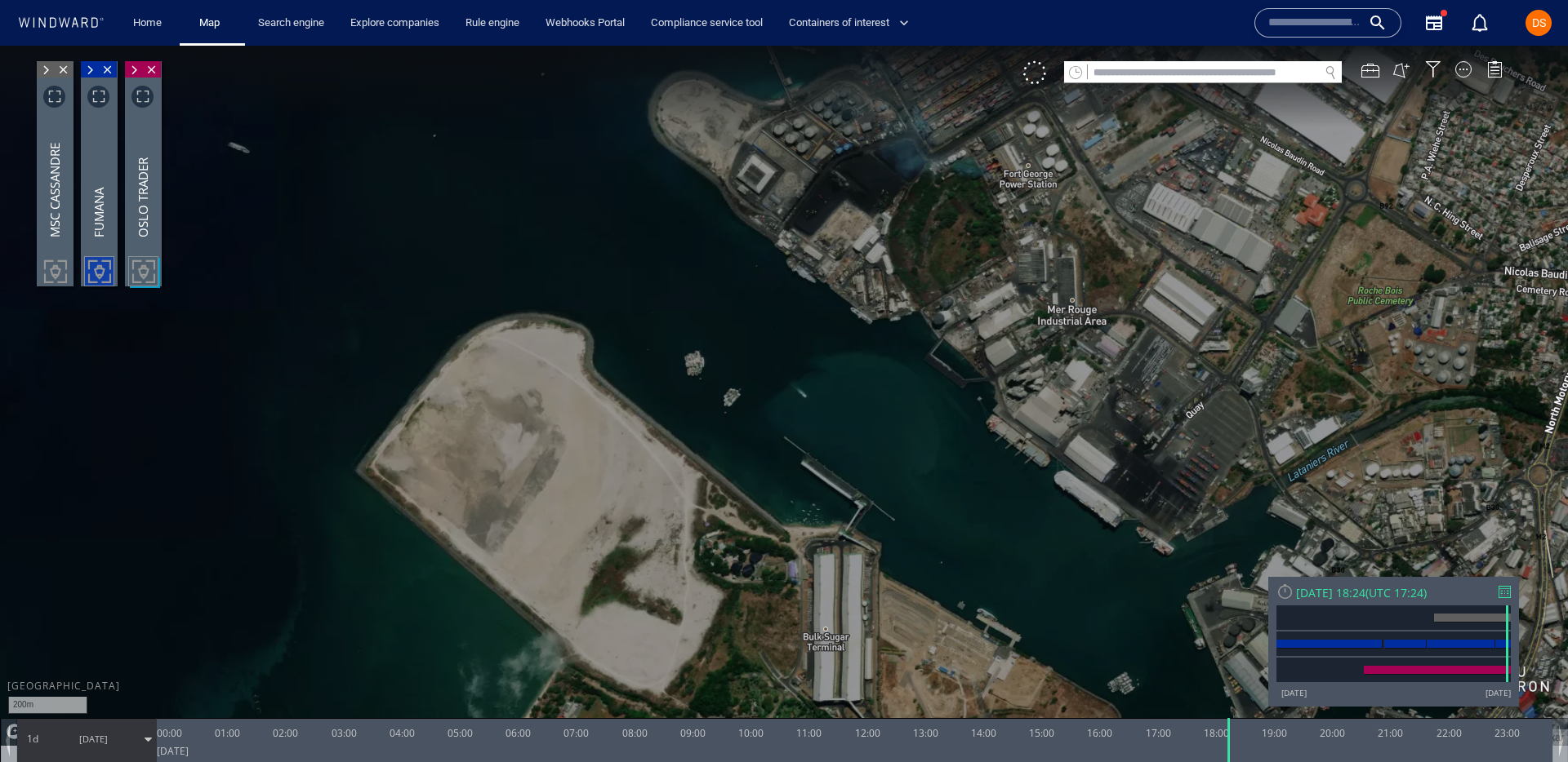
drag, startPoint x: 877, startPoint y: 365, endPoint x: 910, endPoint y: 585, distance: 222.5
click at [910, 585] on canvas "Map" at bounding box center [784, 395] width 1568 height 700
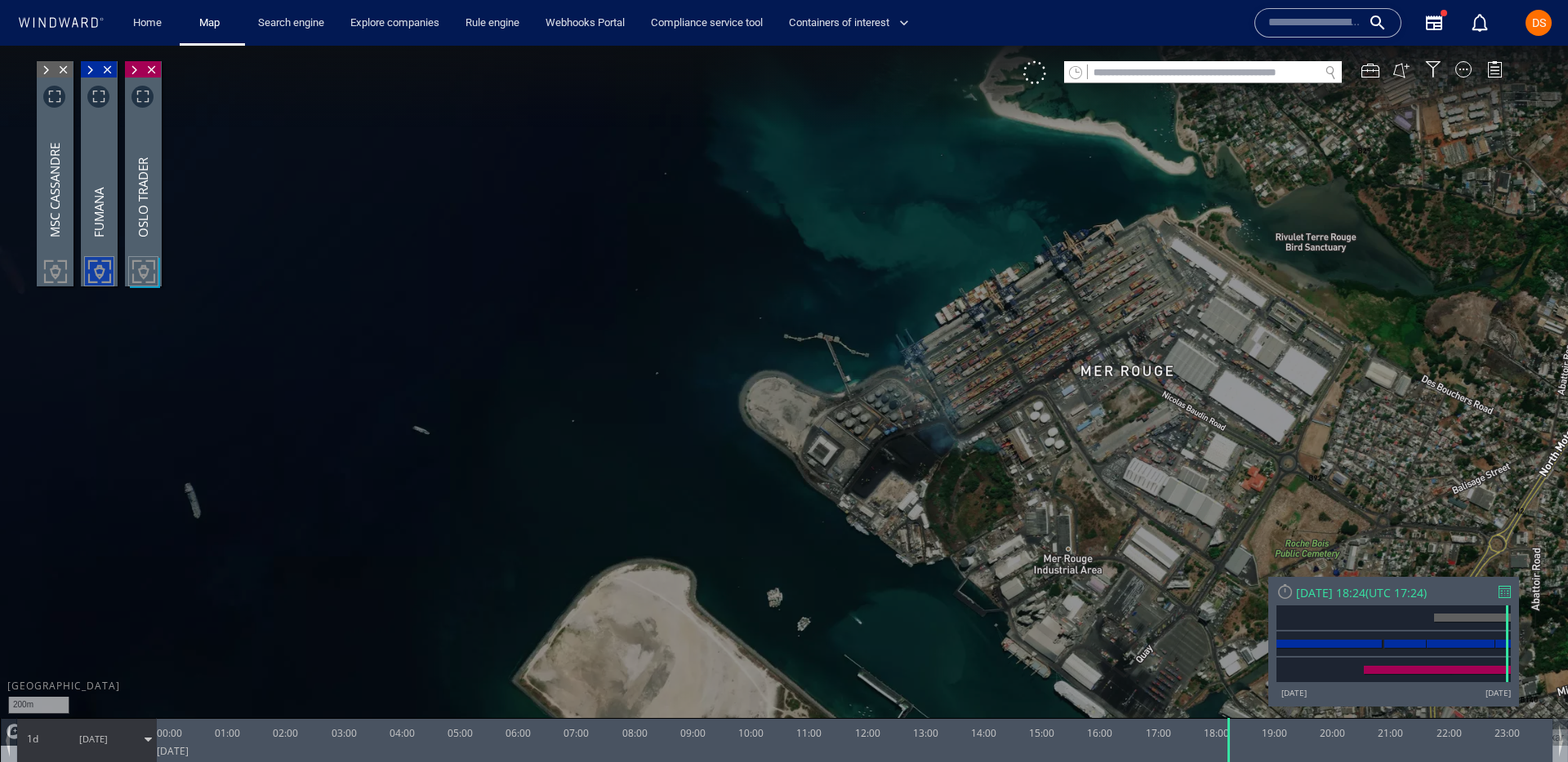
drag, startPoint x: 886, startPoint y: 357, endPoint x: 851, endPoint y: 393, distance: 50.2
click at [851, 393] on canvas "Map" at bounding box center [784, 395] width 1568 height 700
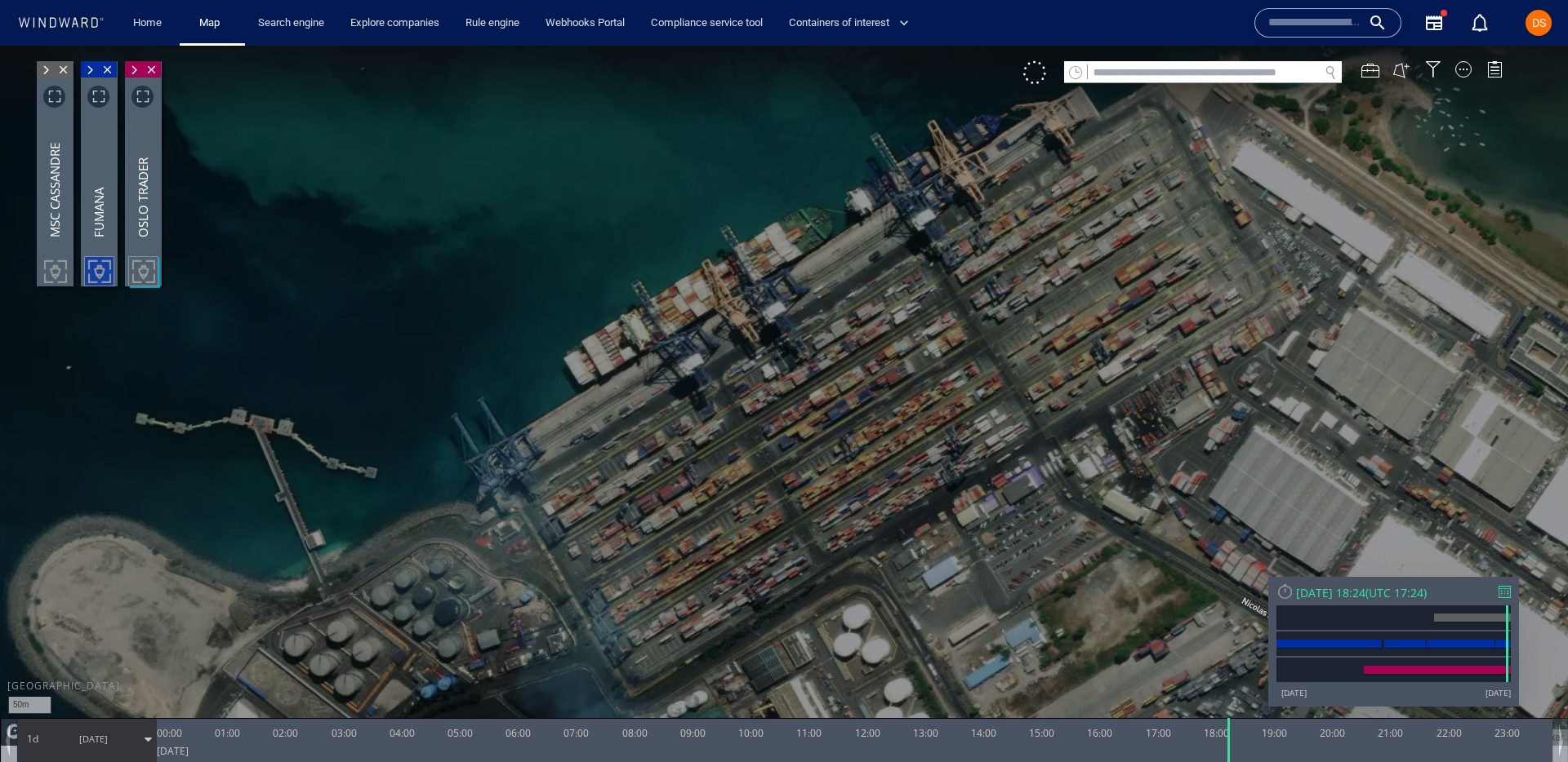
drag, startPoint x: 925, startPoint y: 399, endPoint x: 900, endPoint y: 177, distance: 223.4
click at [900, 177] on canvas "Map" at bounding box center [784, 395] width 1568 height 700
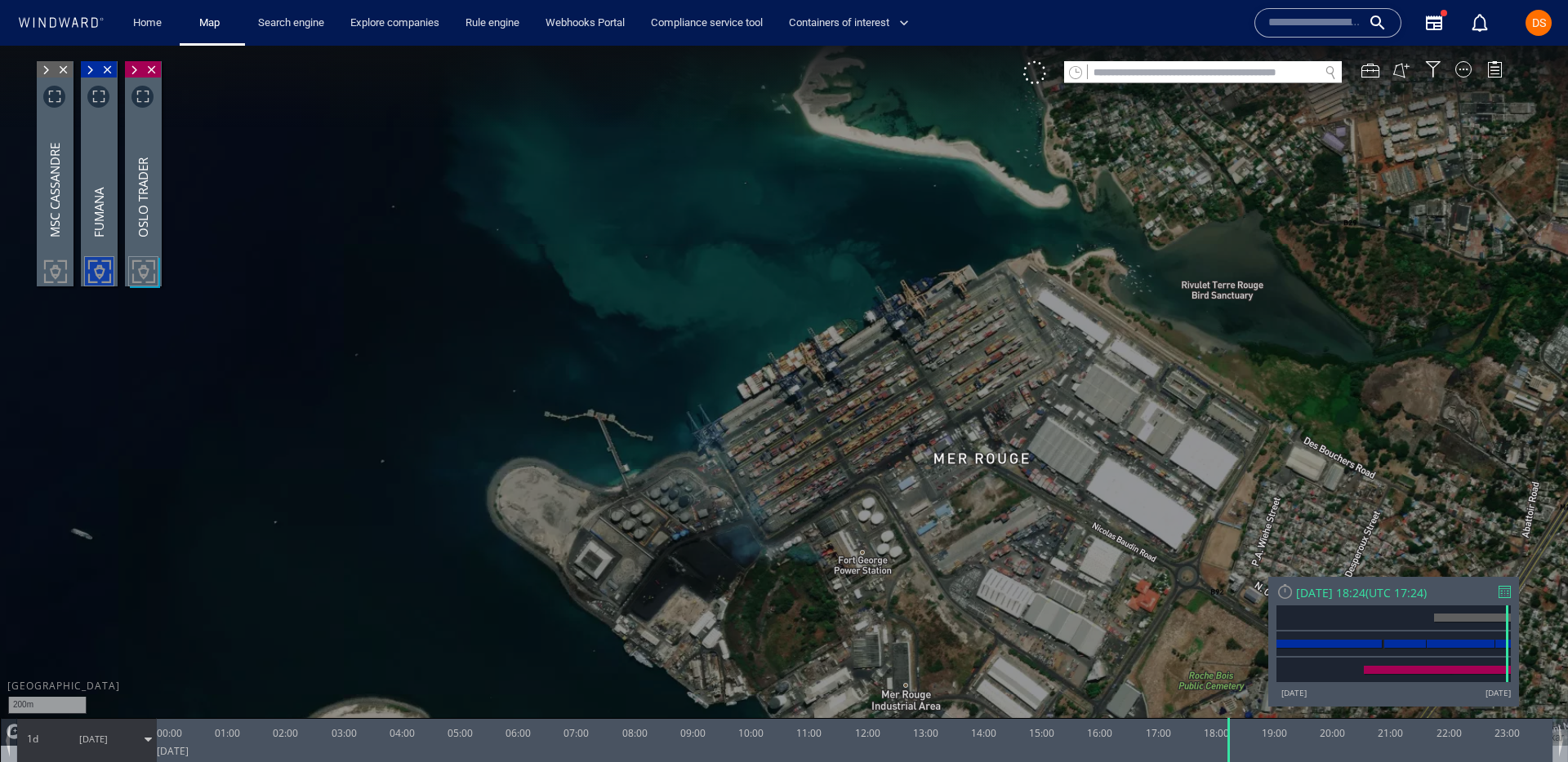
drag, startPoint x: 908, startPoint y: 509, endPoint x: 855, endPoint y: 633, distance: 134.9
click at [855, 633] on canvas "Map" at bounding box center [784, 395] width 1568 height 700
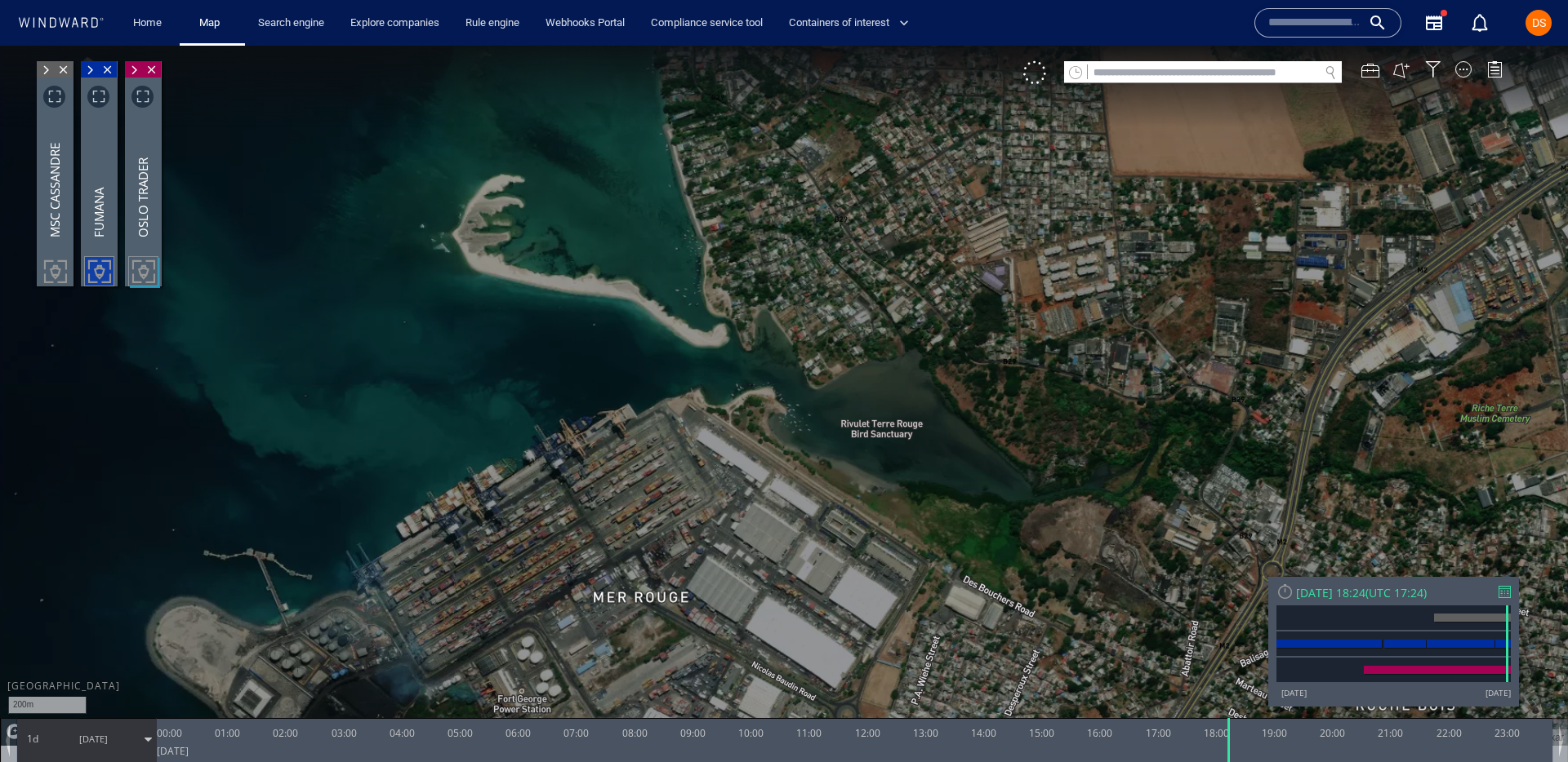
drag, startPoint x: 945, startPoint y: 402, endPoint x: 672, endPoint y: 391, distance: 273.2
click at [672, 391] on canvas "Map" at bounding box center [784, 395] width 1568 height 700
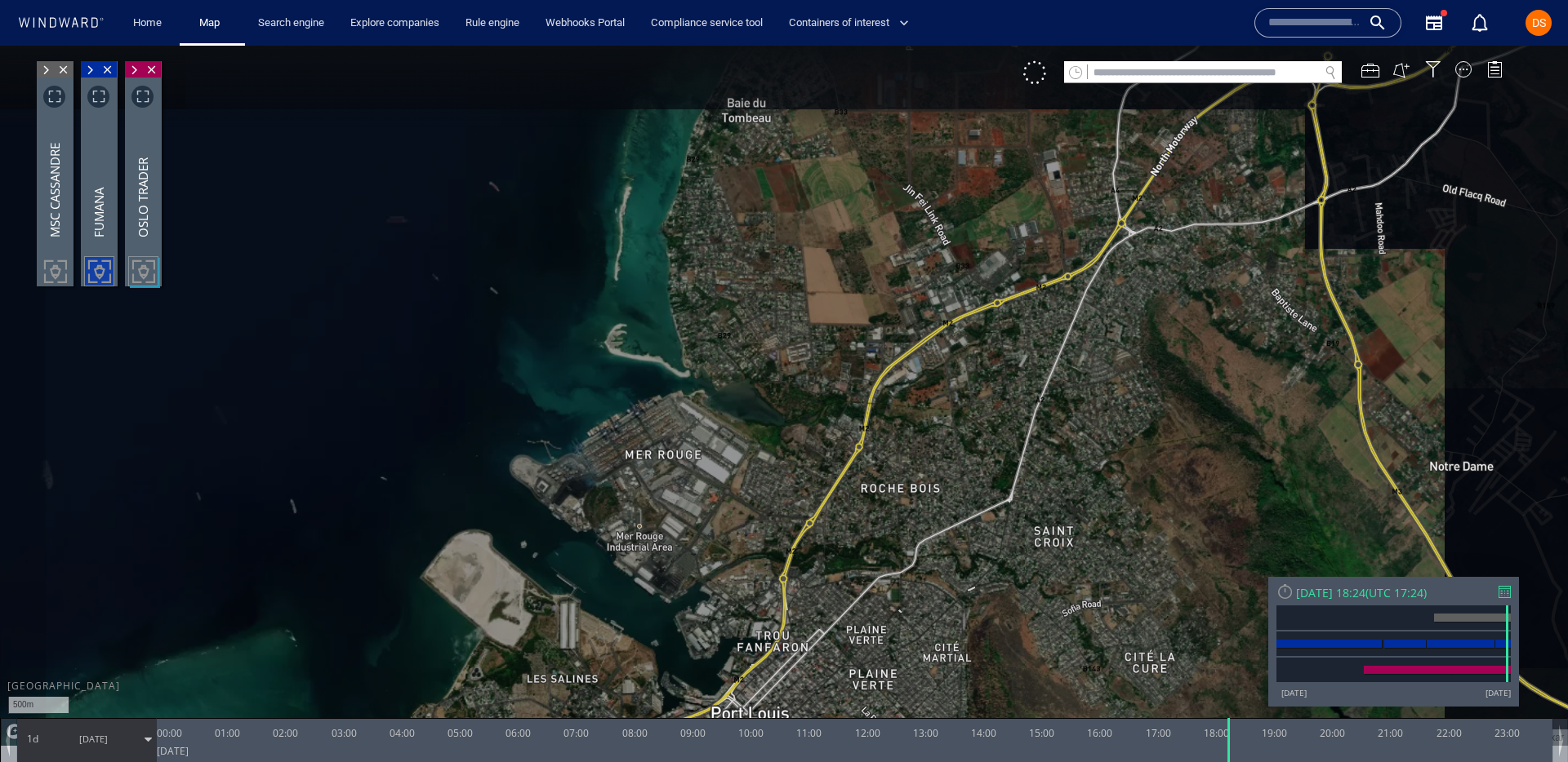
drag, startPoint x: 676, startPoint y: 385, endPoint x: 908, endPoint y: 184, distance: 307.0
click at [908, 184] on canvas "Map" at bounding box center [784, 395] width 1568 height 700
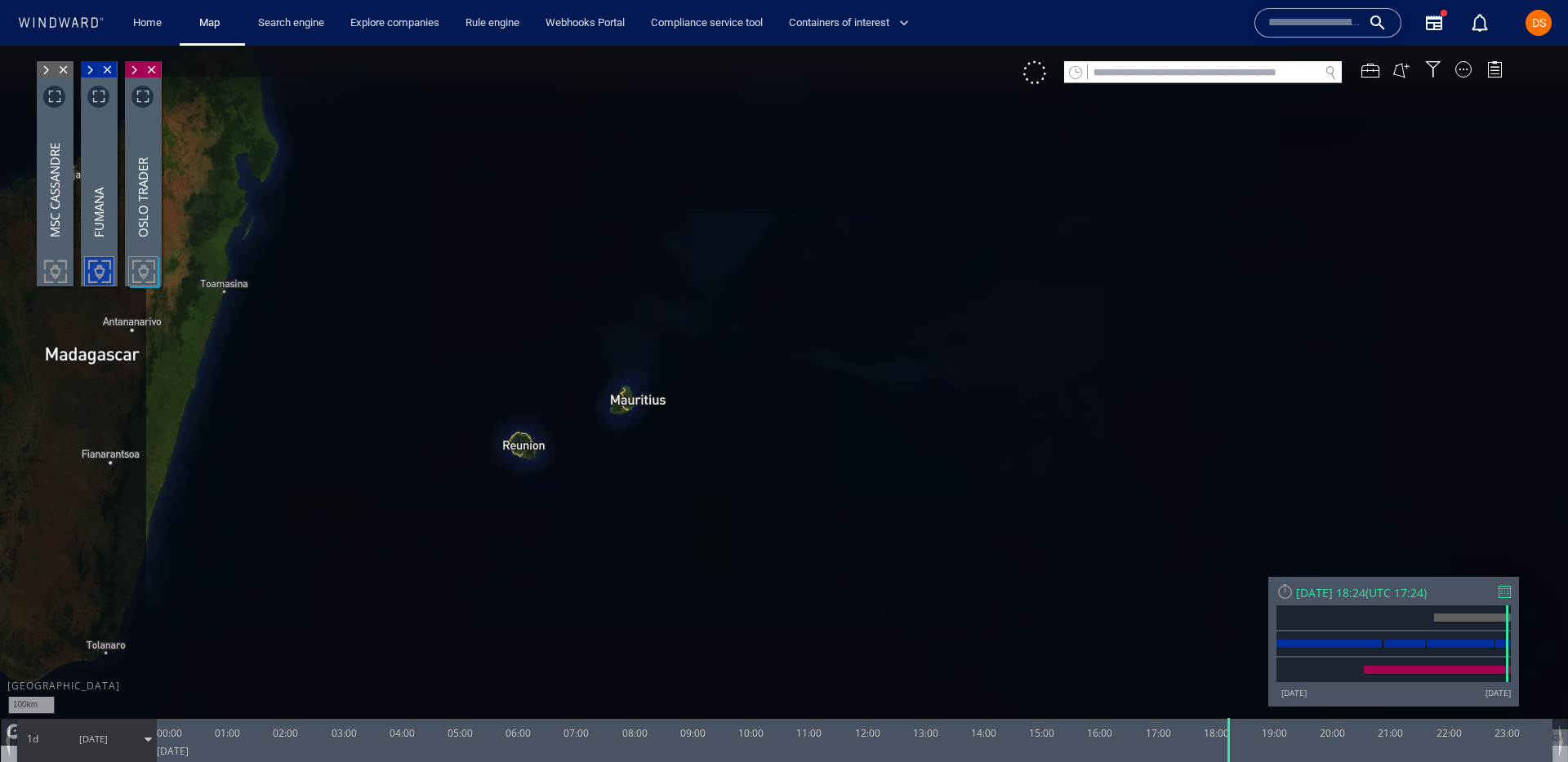
drag, startPoint x: 611, startPoint y: 415, endPoint x: 768, endPoint y: 357, distance: 167.4
click at [766, 358] on canvas "Map" at bounding box center [784, 395] width 1568 height 700
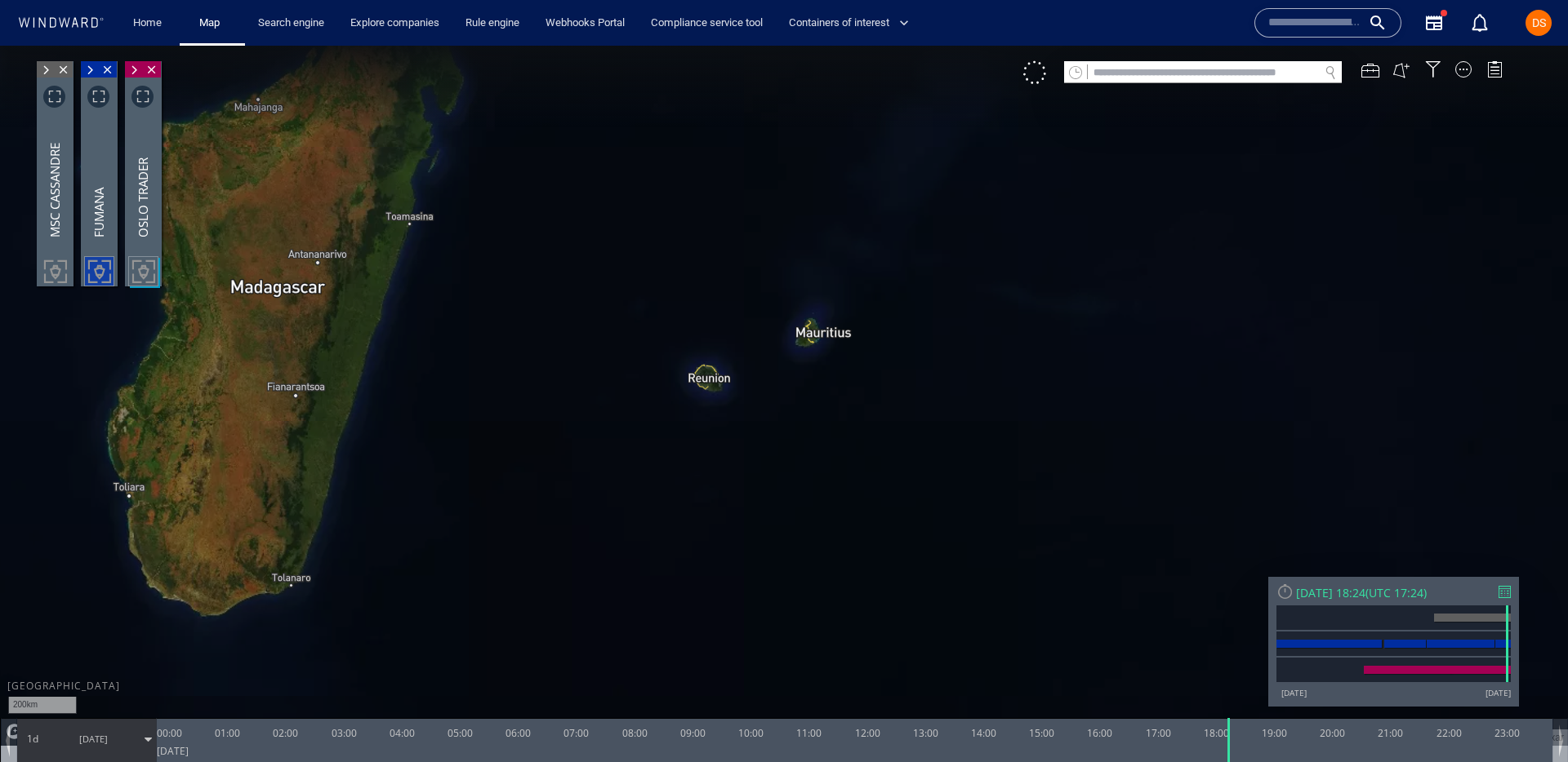
drag, startPoint x: 768, startPoint y: 357, endPoint x: 1017, endPoint y: 314, distance: 252.7
click at [1017, 314] on canvas "Map" at bounding box center [784, 395] width 1568 height 700
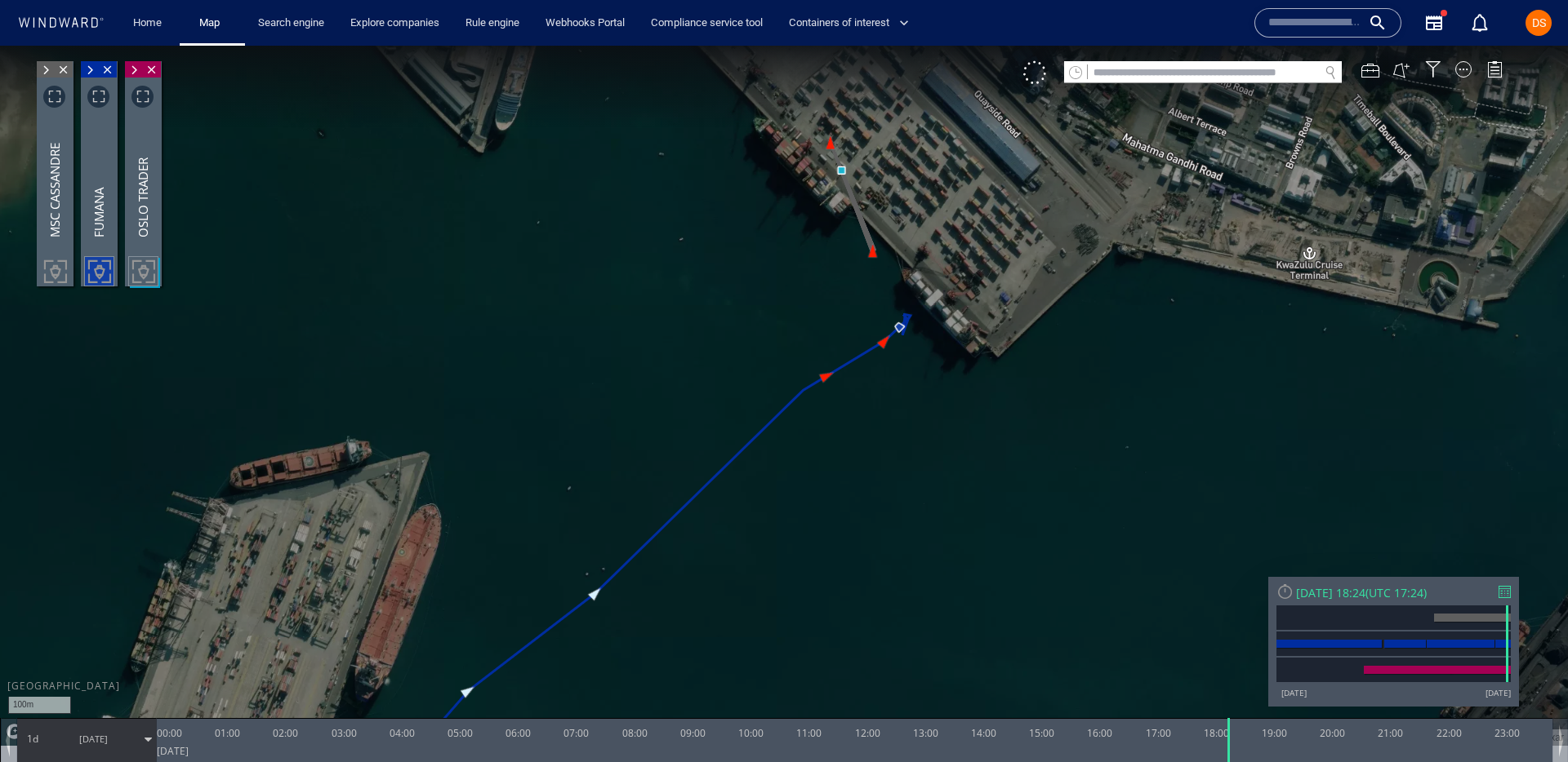
drag, startPoint x: 813, startPoint y: 253, endPoint x: 769, endPoint y: 291, distance: 58.1
click at [769, 291] on canvas "Map" at bounding box center [784, 395] width 1568 height 700
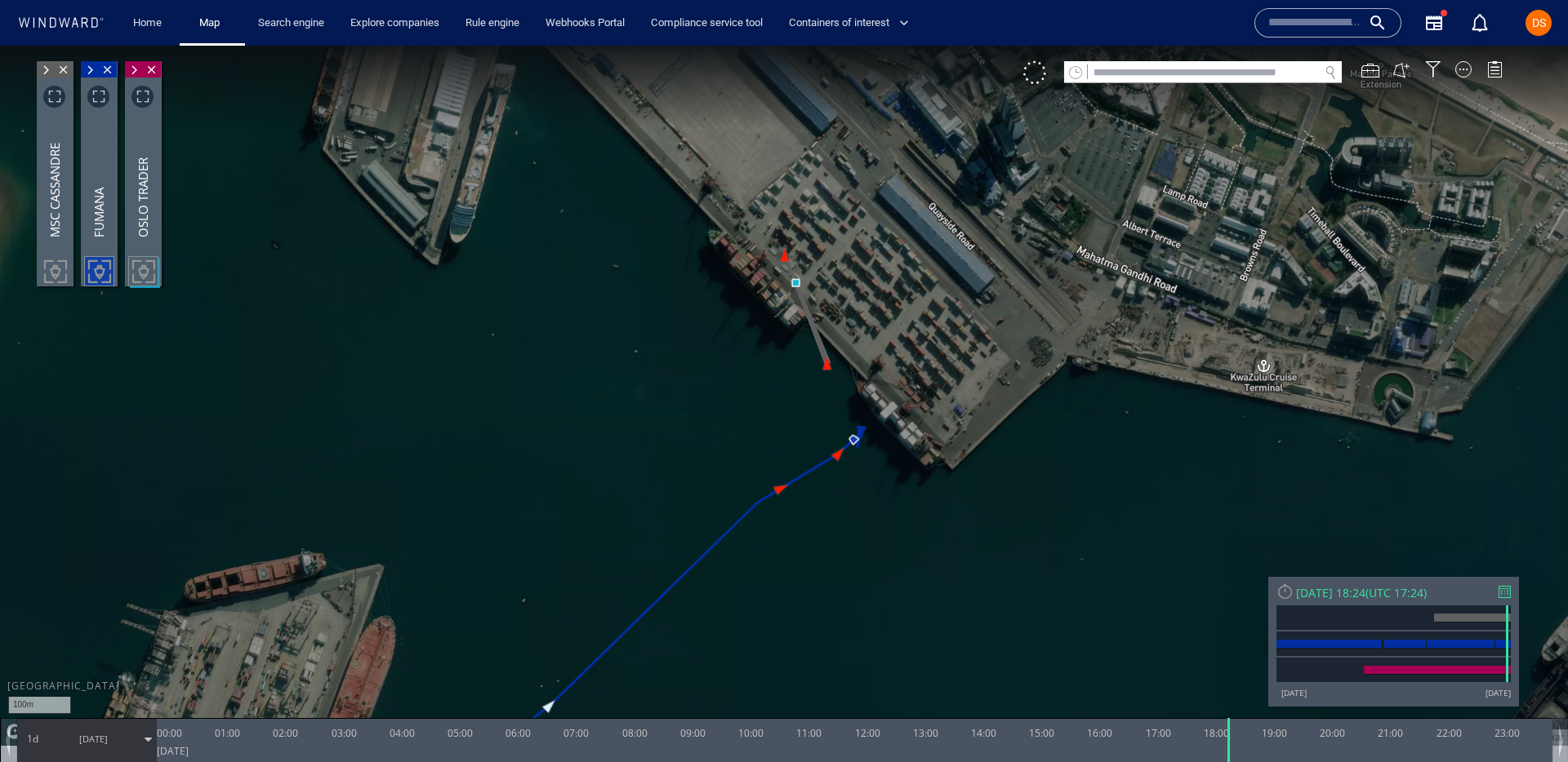
drag, startPoint x: 774, startPoint y: 295, endPoint x: 658, endPoint y: 416, distance: 167.6
click at [658, 416] on canvas "Map" at bounding box center [784, 395] width 1568 height 700
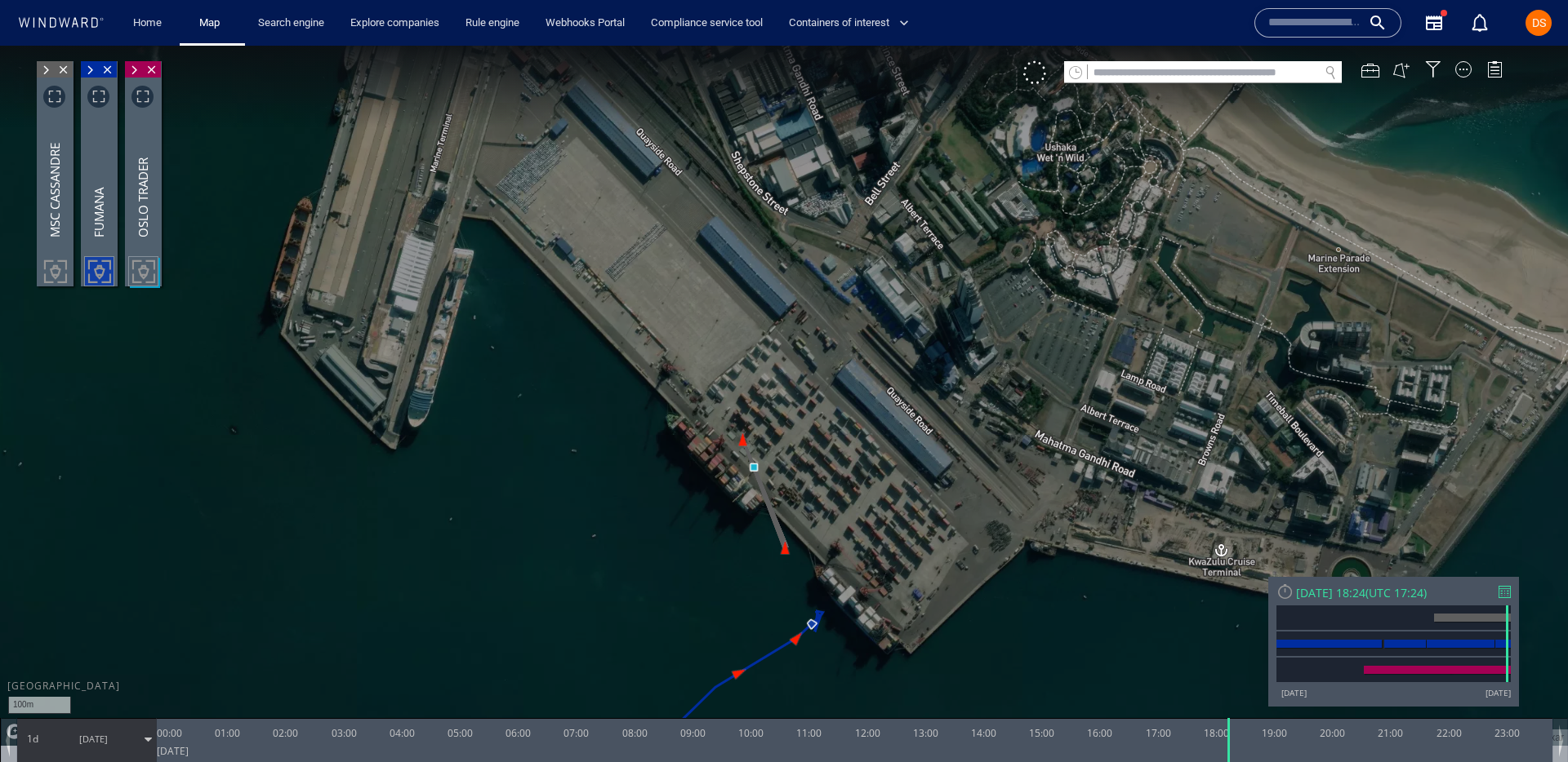
drag, startPoint x: 658, startPoint y: 410, endPoint x: 789, endPoint y: 508, distance: 163.6
click at [789, 508] on canvas "Map" at bounding box center [784, 395] width 1568 height 700
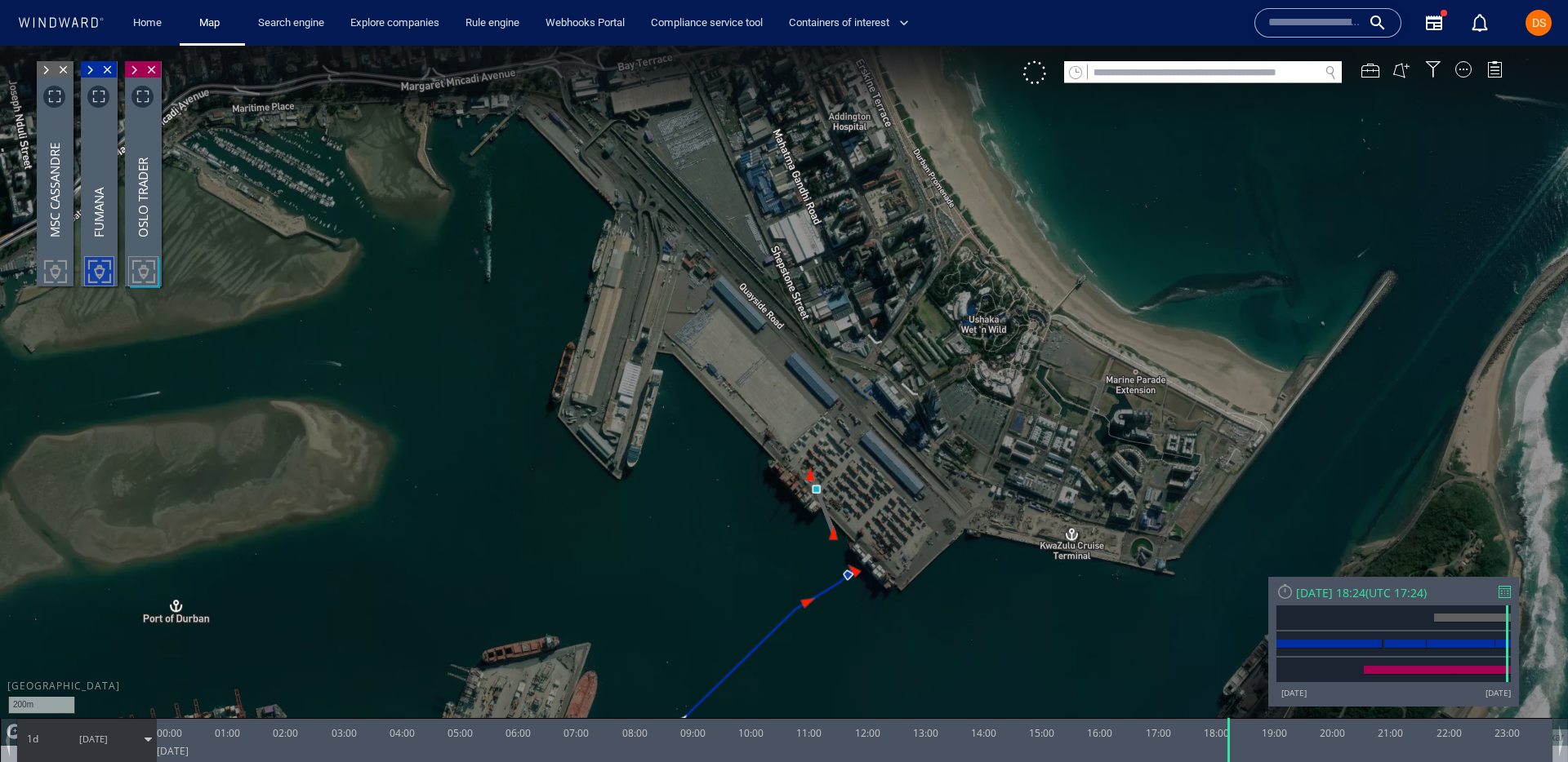
drag, startPoint x: 823, startPoint y: 547, endPoint x: 822, endPoint y: 451, distance: 96.0
click at [822, 450] on canvas "Map" at bounding box center [784, 395] width 1568 height 700
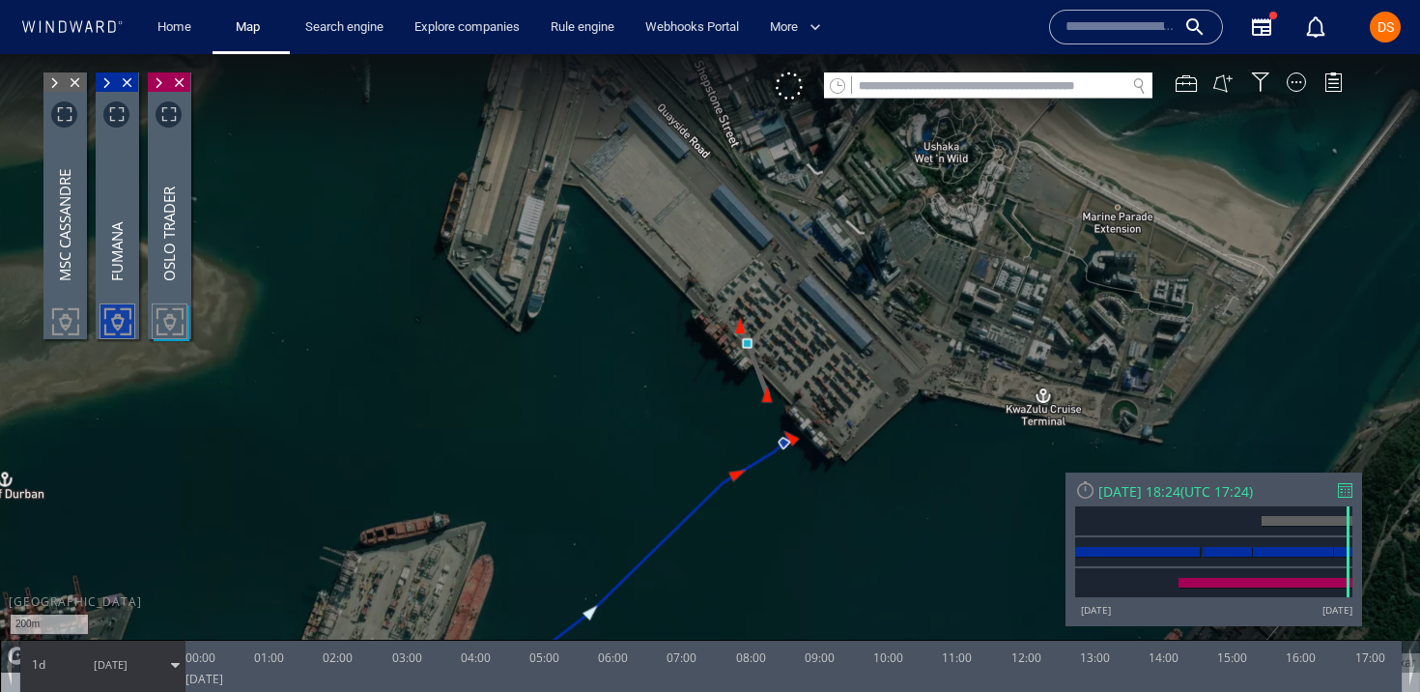
click at [107, 85] on span at bounding box center [106, 82] width 21 height 19
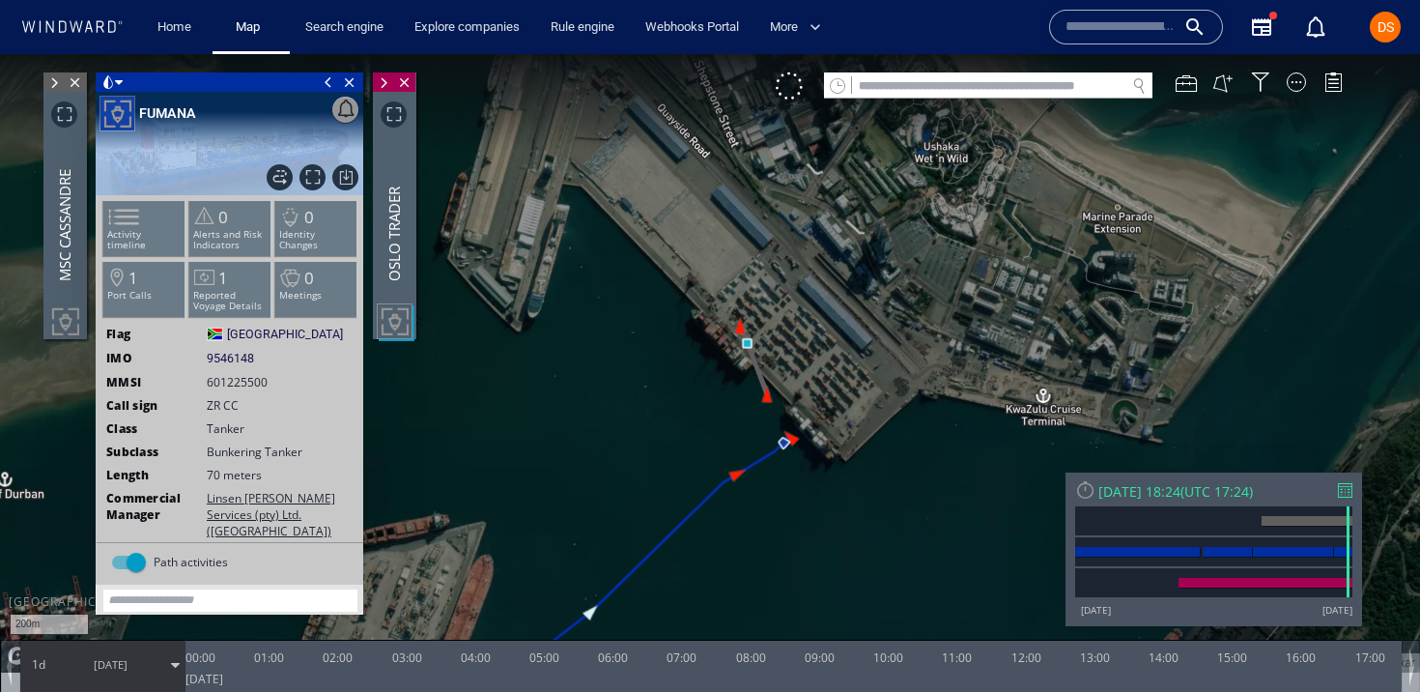
click at [107, 85] on div "Close vessel card" at bounding box center [230, 81] width 268 height 19
click at [329, 88] on span at bounding box center [328, 81] width 21 height 19
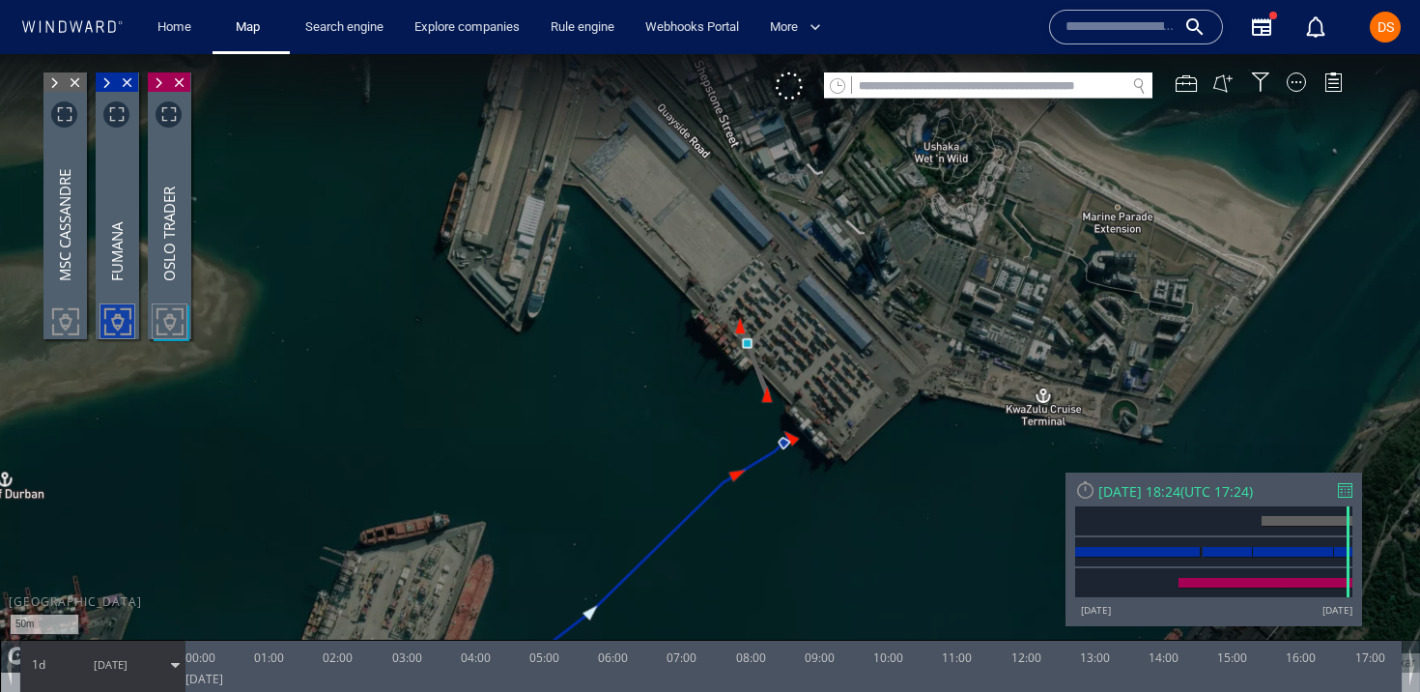
drag, startPoint x: 767, startPoint y: 525, endPoint x: 751, endPoint y: 334, distance: 191.1
click at [751, 333] on canvas "Map" at bounding box center [710, 363] width 1420 height 618
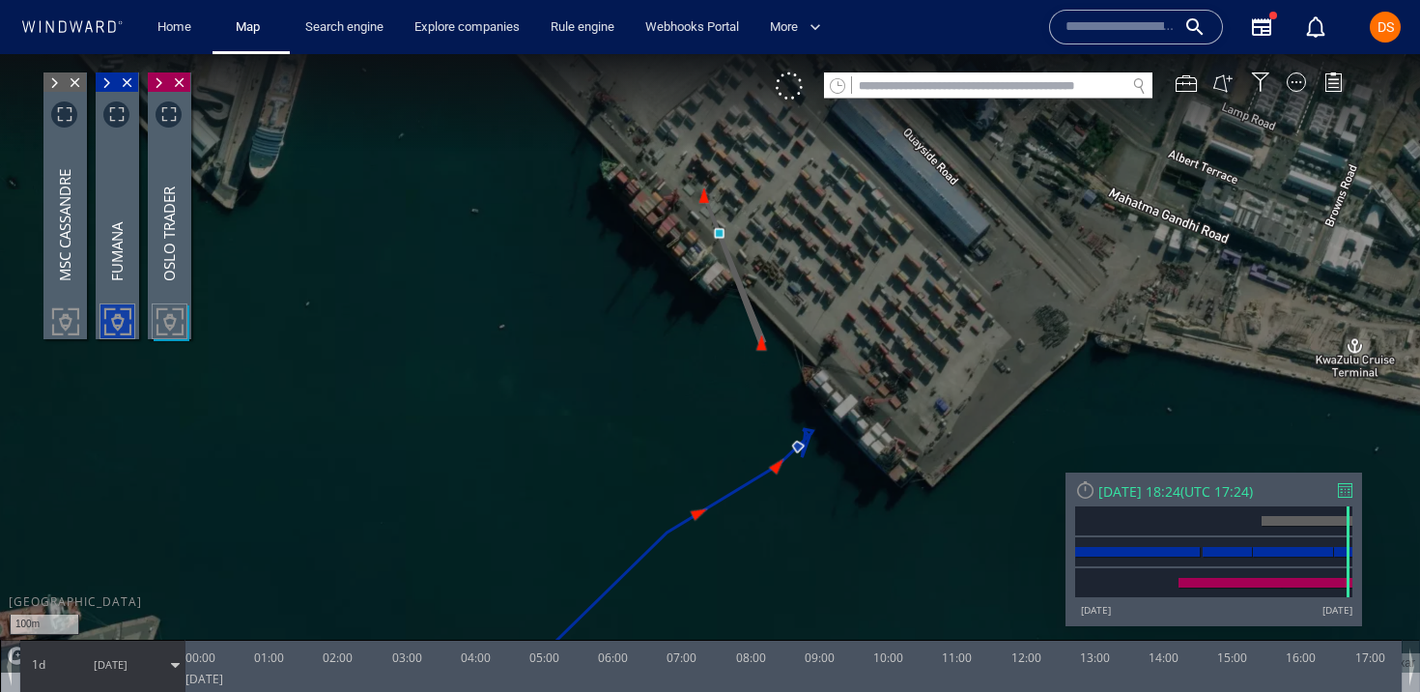
drag, startPoint x: 751, startPoint y: 334, endPoint x: 780, endPoint y: 391, distance: 64.0
click at [780, 391] on canvas "Map" at bounding box center [710, 363] width 1420 height 618
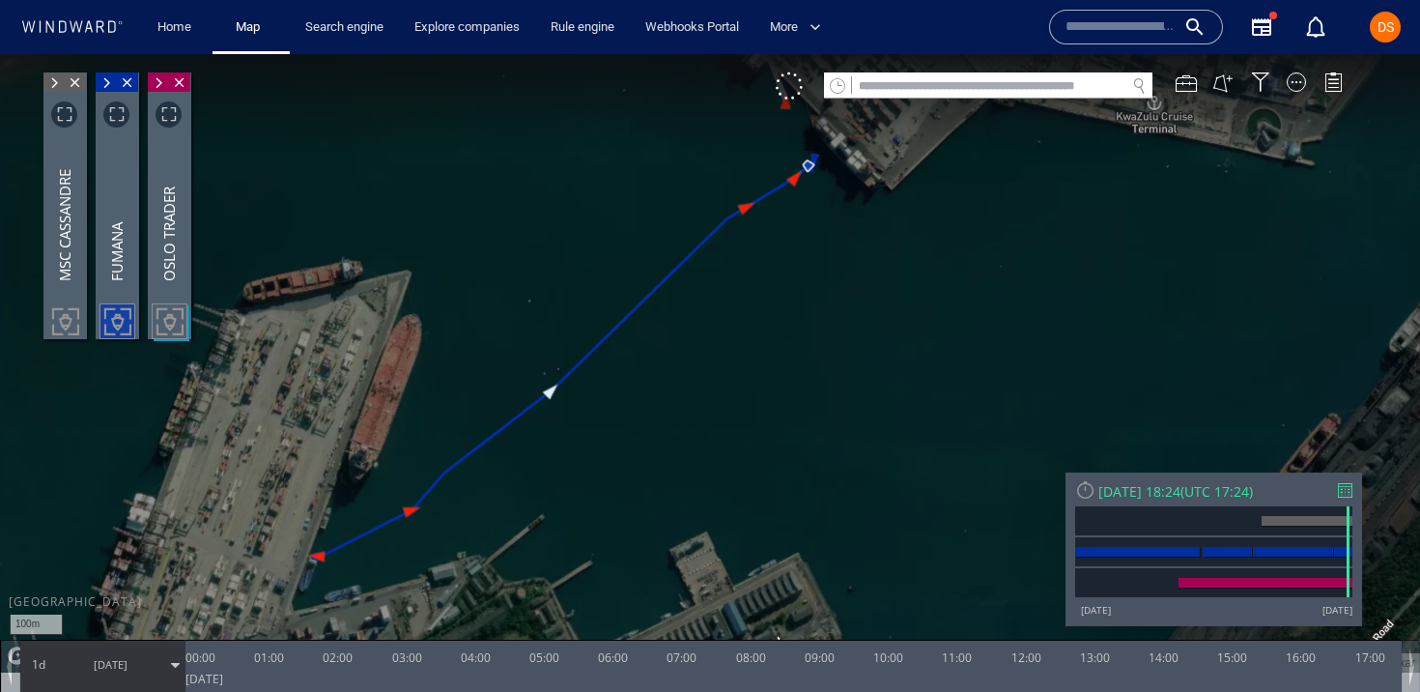
drag, startPoint x: 777, startPoint y: 415, endPoint x: 776, endPoint y: 539, distance: 124.7
click at [776, 539] on canvas "Map" at bounding box center [710, 363] width 1420 height 618
drag, startPoint x: 708, startPoint y: 281, endPoint x: 711, endPoint y: 439, distance: 157.5
click at [711, 439] on canvas "Map" at bounding box center [710, 363] width 1420 height 618
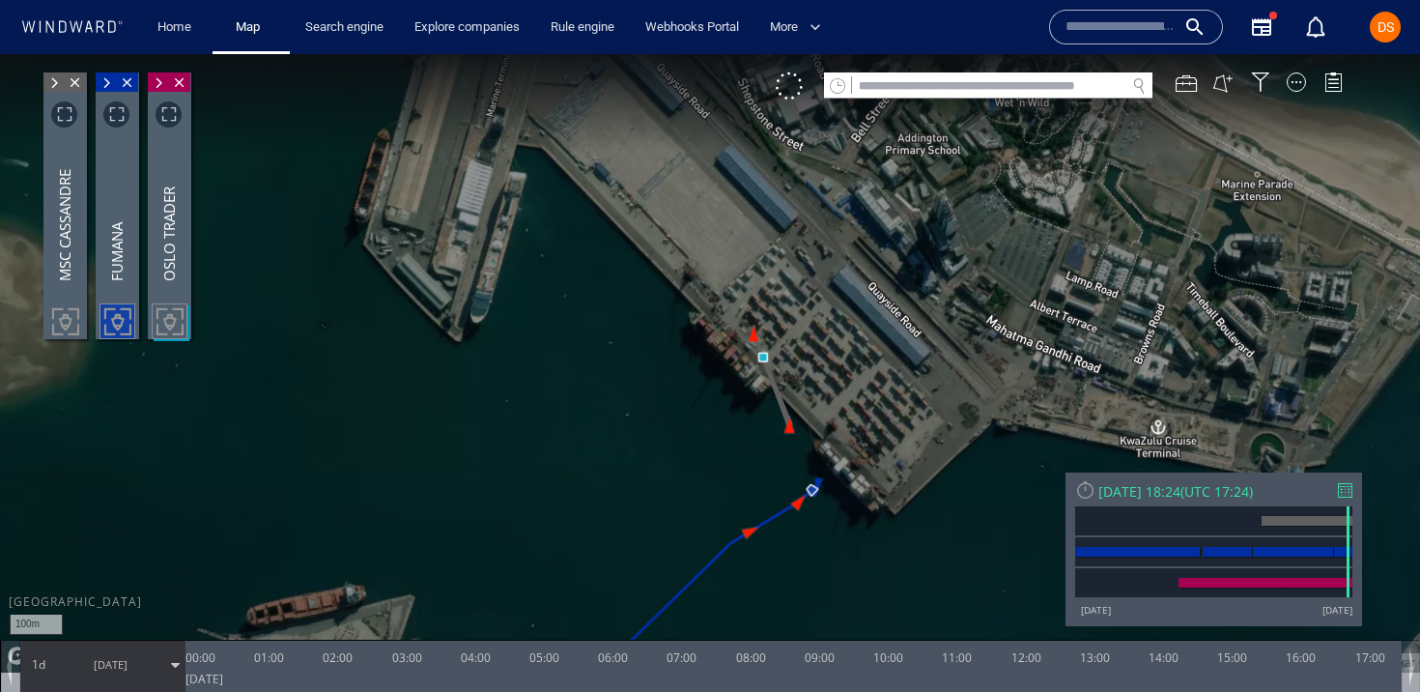
click at [729, 349] on canvas "Map" at bounding box center [710, 363] width 1420 height 618
click at [834, 450] on canvas "Map" at bounding box center [710, 363] width 1420 height 618
click at [500, 214] on canvas "Map" at bounding box center [710, 363] width 1420 height 618
click at [700, 378] on canvas "Map" at bounding box center [710, 363] width 1420 height 618
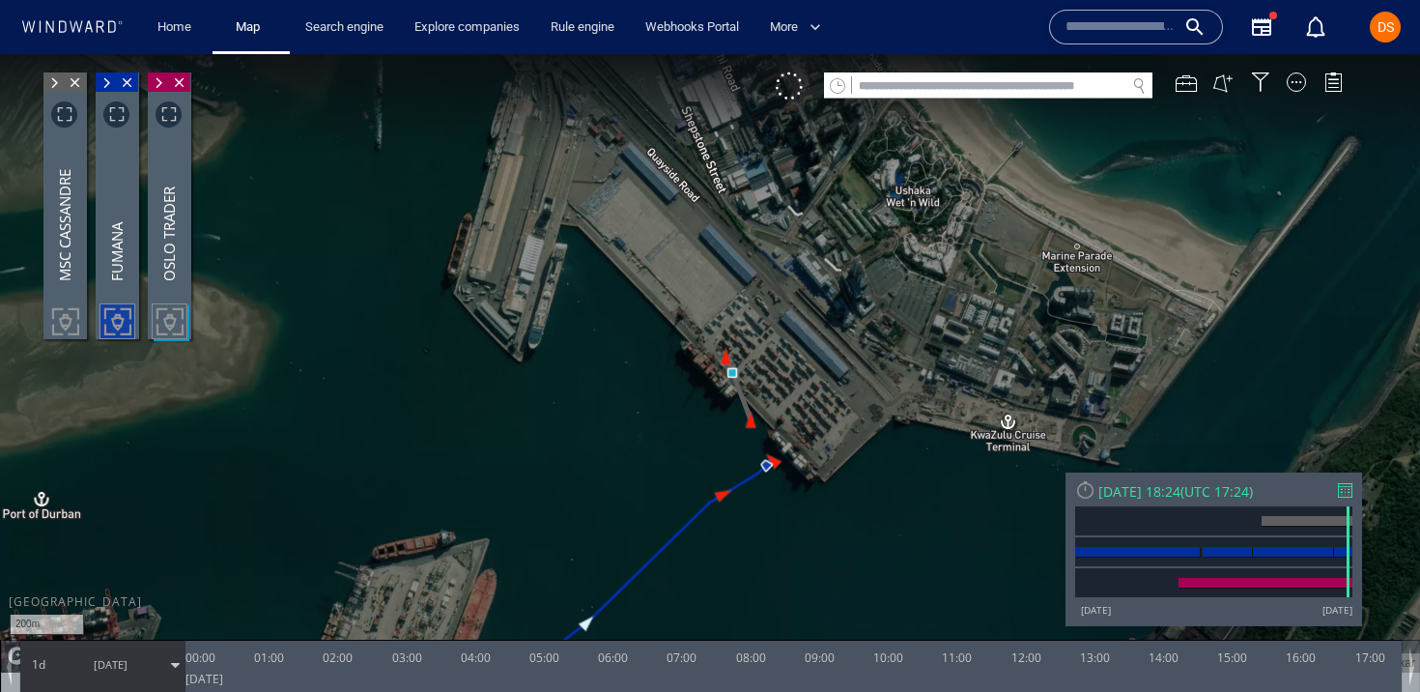
drag, startPoint x: 662, startPoint y: 409, endPoint x: 799, endPoint y: 374, distance: 141.5
click at [799, 374] on canvas "Map" at bounding box center [710, 363] width 1420 height 618
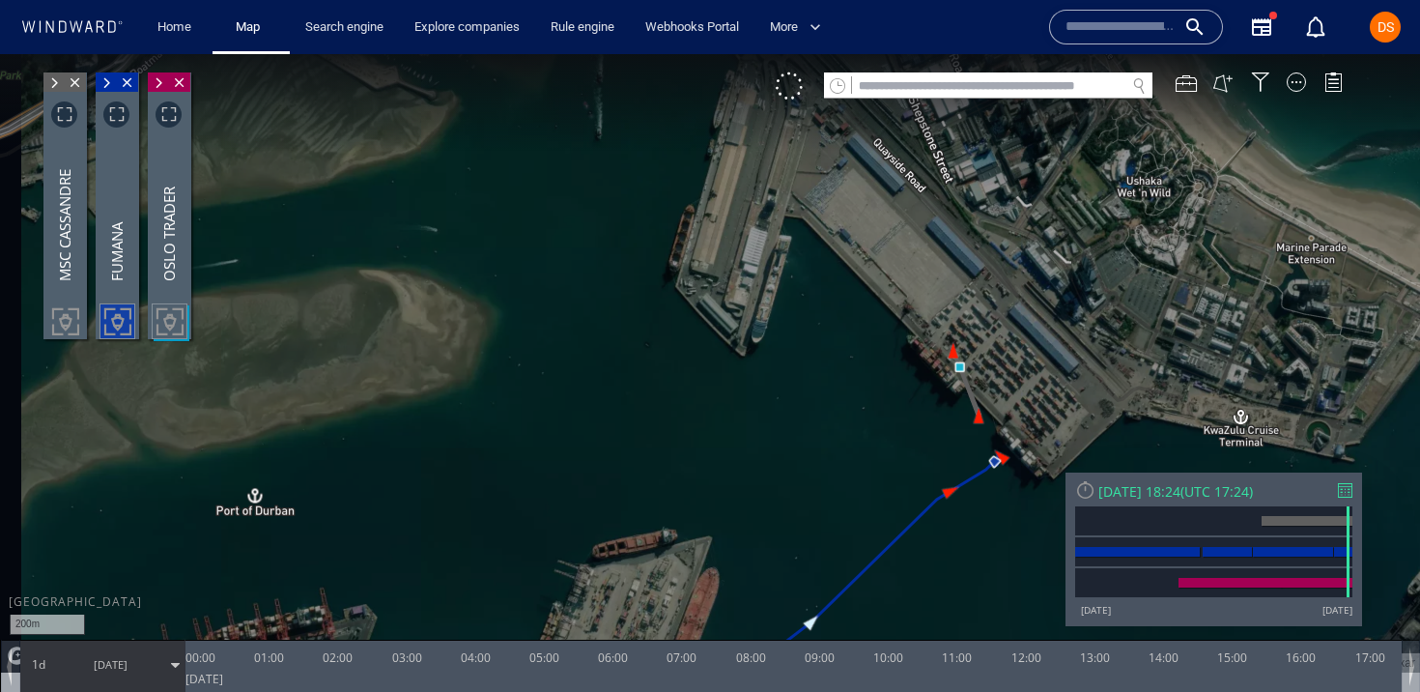
drag, startPoint x: 666, startPoint y: 331, endPoint x: 862, endPoint y: 396, distance: 206.6
click at [862, 396] on canvas "Map" at bounding box center [710, 363] width 1420 height 618
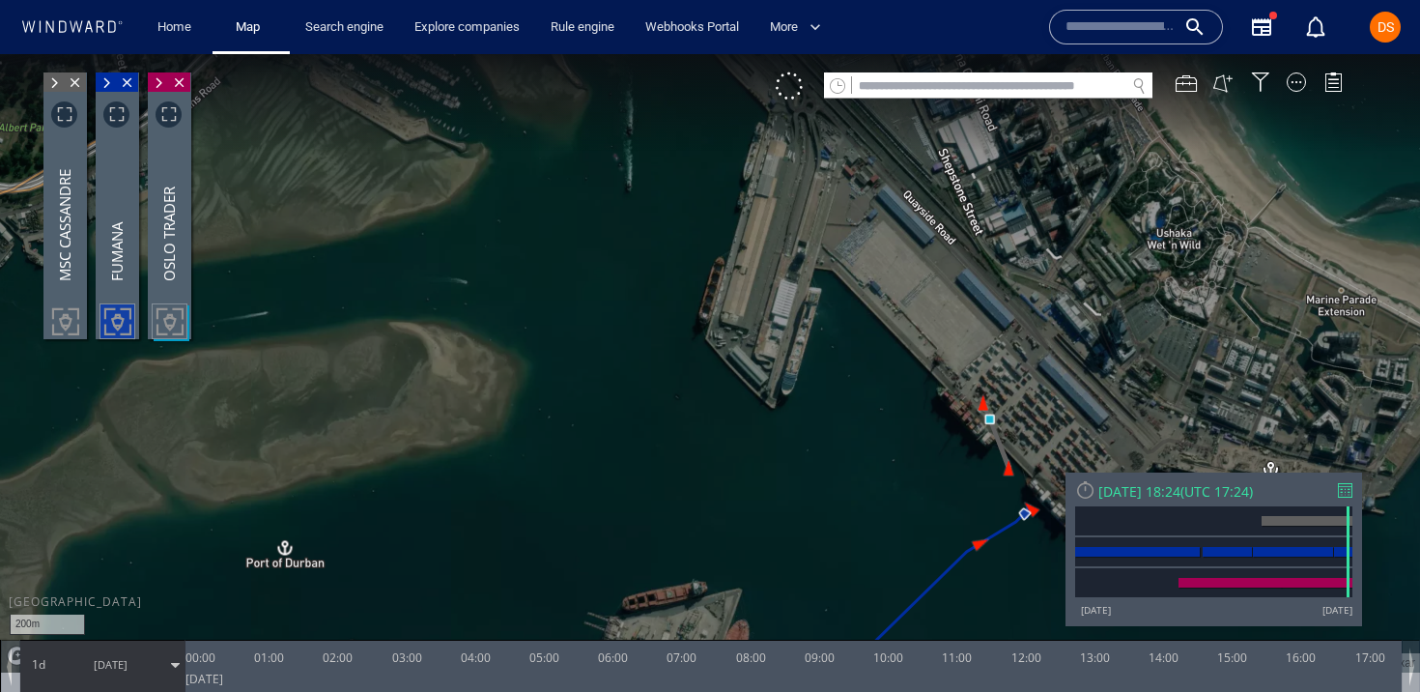
drag, startPoint x: 862, startPoint y: 397, endPoint x: 653, endPoint y: 341, distance: 216.1
click at [653, 342] on canvas "Map" at bounding box center [710, 363] width 1420 height 618
